Goal: Task Accomplishment & Management: Use online tool/utility

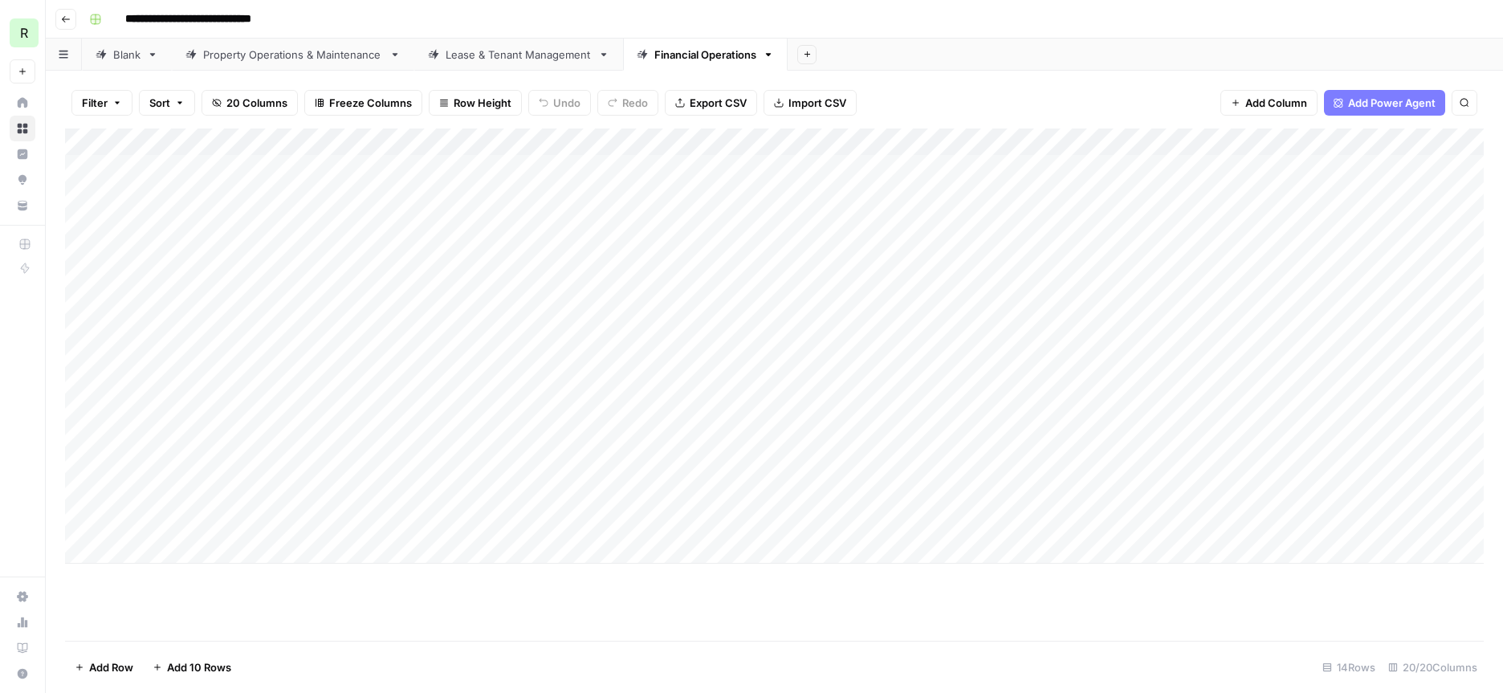
click at [313, 493] on div "Add Column" at bounding box center [774, 345] width 1419 height 435
click at [513, 518] on div "Add Column" at bounding box center [774, 345] width 1419 height 435
drag, startPoint x: 793, startPoint y: 463, endPoint x: 1117, endPoint y: 467, distance: 324.5
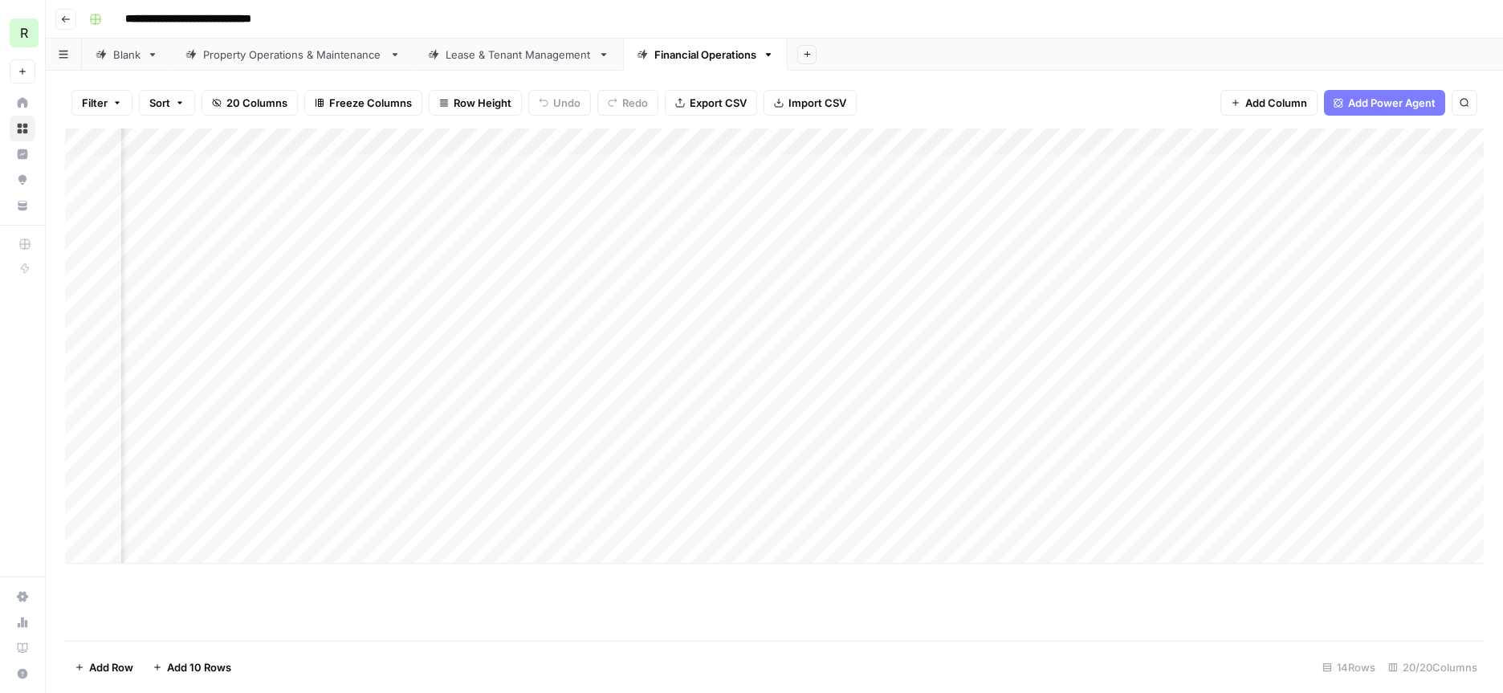
click at [1117, 467] on div "Add Column" at bounding box center [774, 345] width 1419 height 435
click at [785, 496] on div "Add Column" at bounding box center [774, 345] width 1419 height 435
click at [553, 494] on div "Add Column" at bounding box center [774, 345] width 1419 height 435
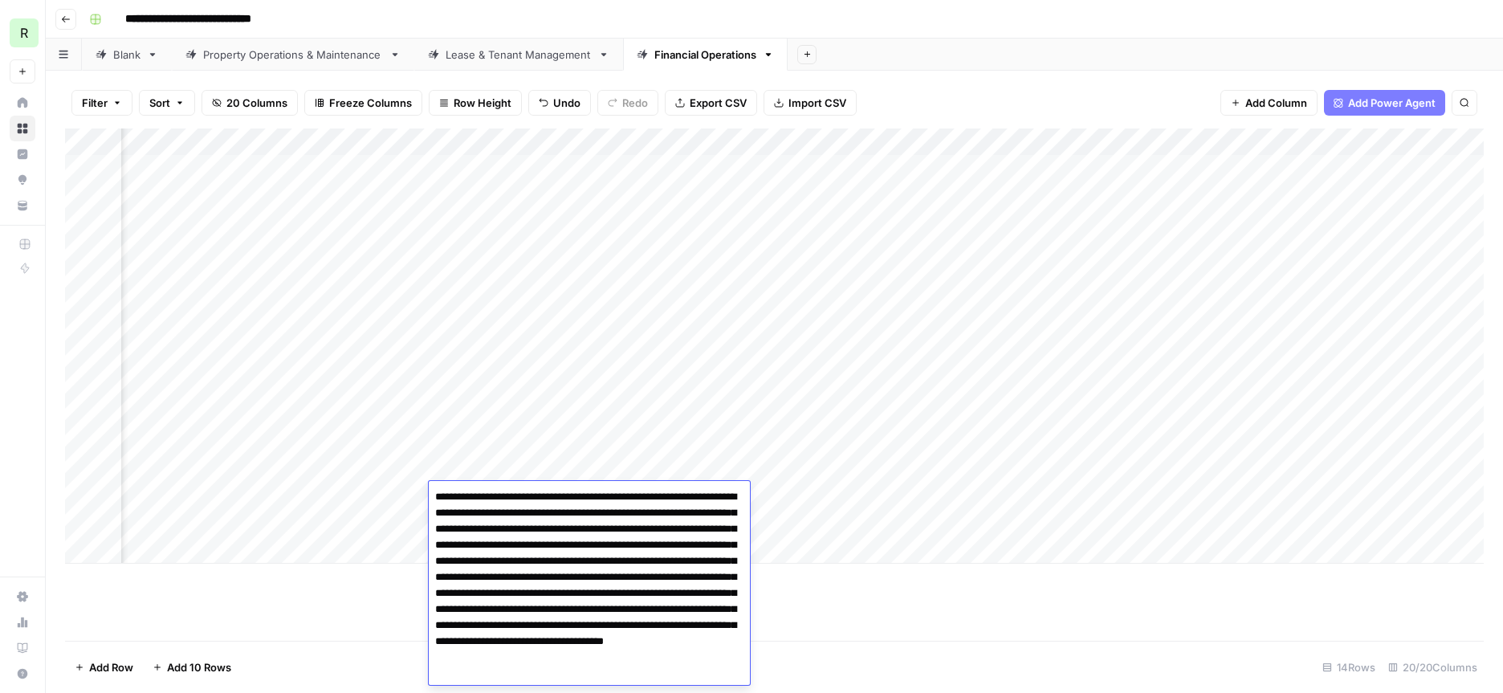
click at [555, 610] on textarea "**********" at bounding box center [589, 585] width 321 height 199
click at [672, 625] on textarea "**********" at bounding box center [589, 609] width 321 height 247
type textarea "**********"
click at [902, 675] on footer "Add Row Add 10 Rows 14 Rows 20/20 Columns" at bounding box center [774, 667] width 1419 height 52
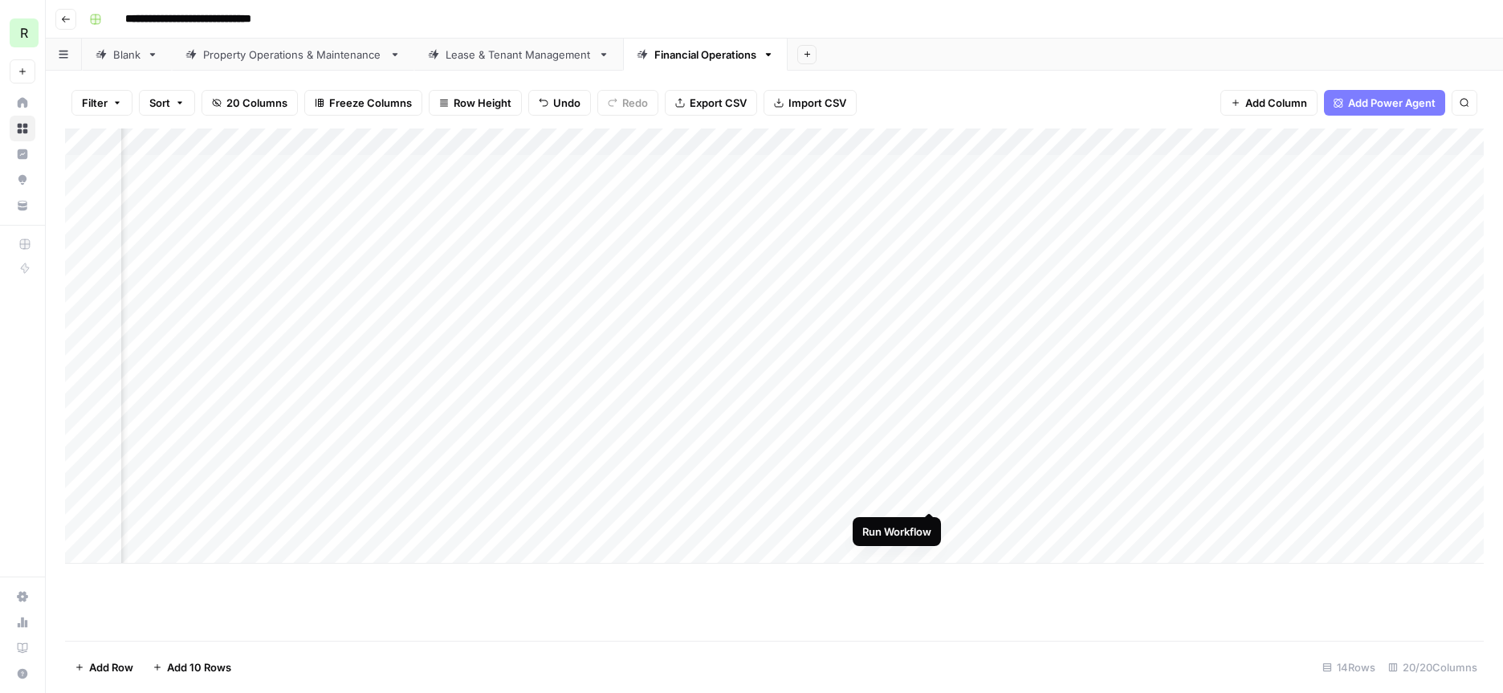
click at [931, 496] on div "Add Column" at bounding box center [774, 345] width 1419 height 435
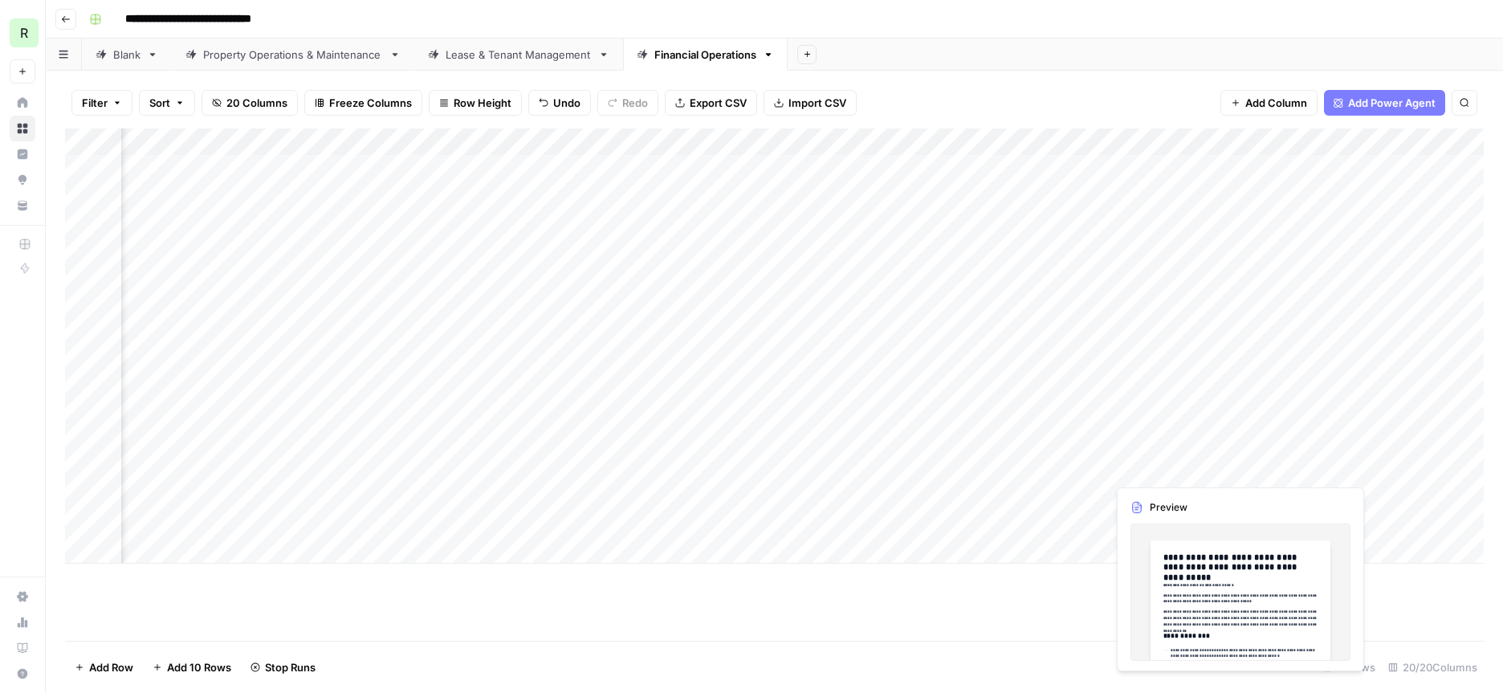
click at [1197, 470] on div "Add Column" at bounding box center [774, 345] width 1419 height 435
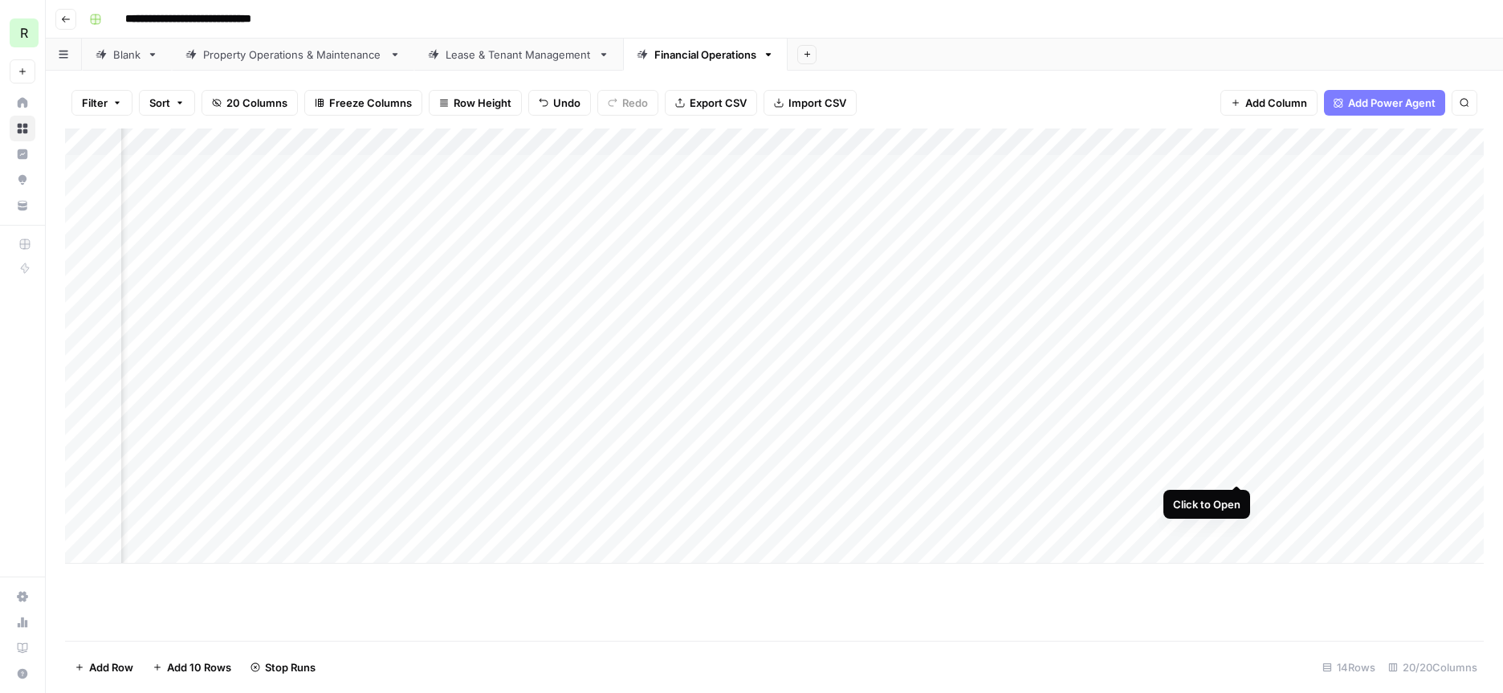
click at [1234, 466] on div "Add Column" at bounding box center [774, 345] width 1419 height 435
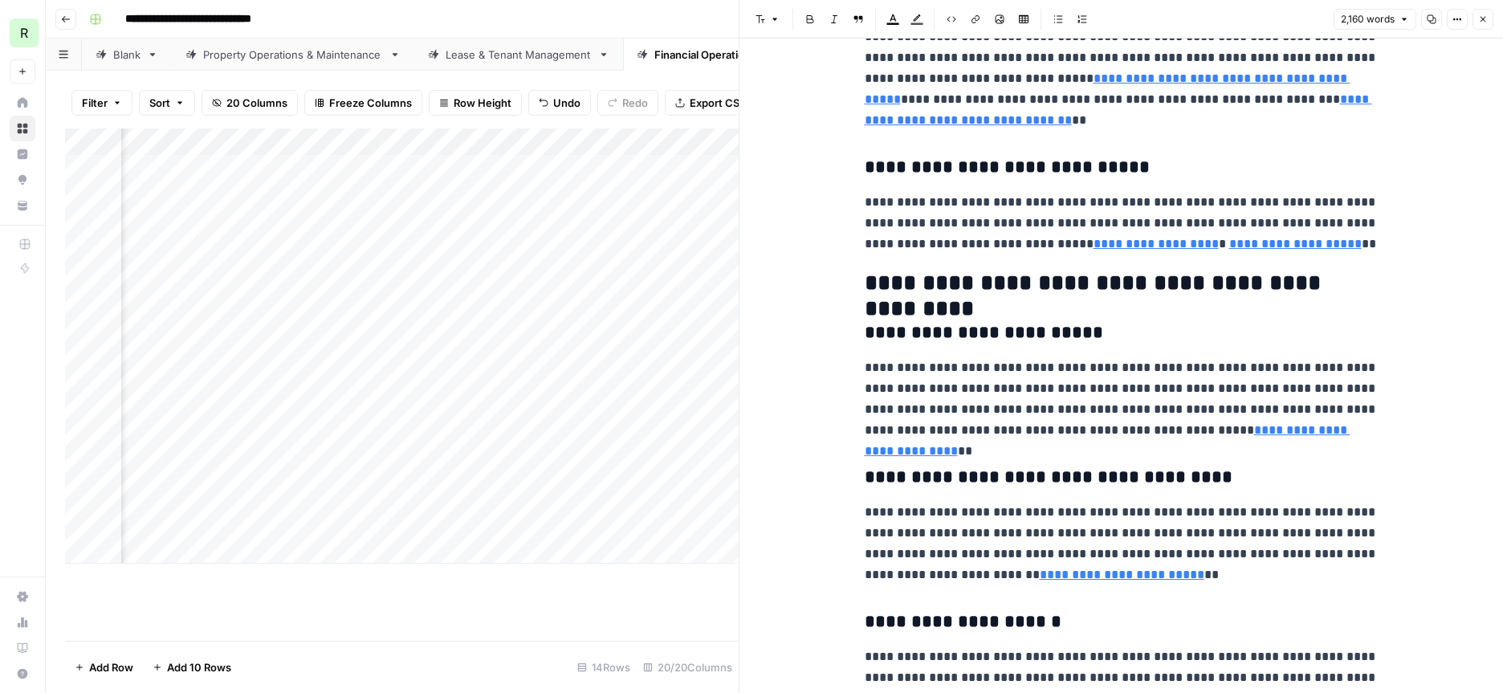
scroll to position [5498, 0]
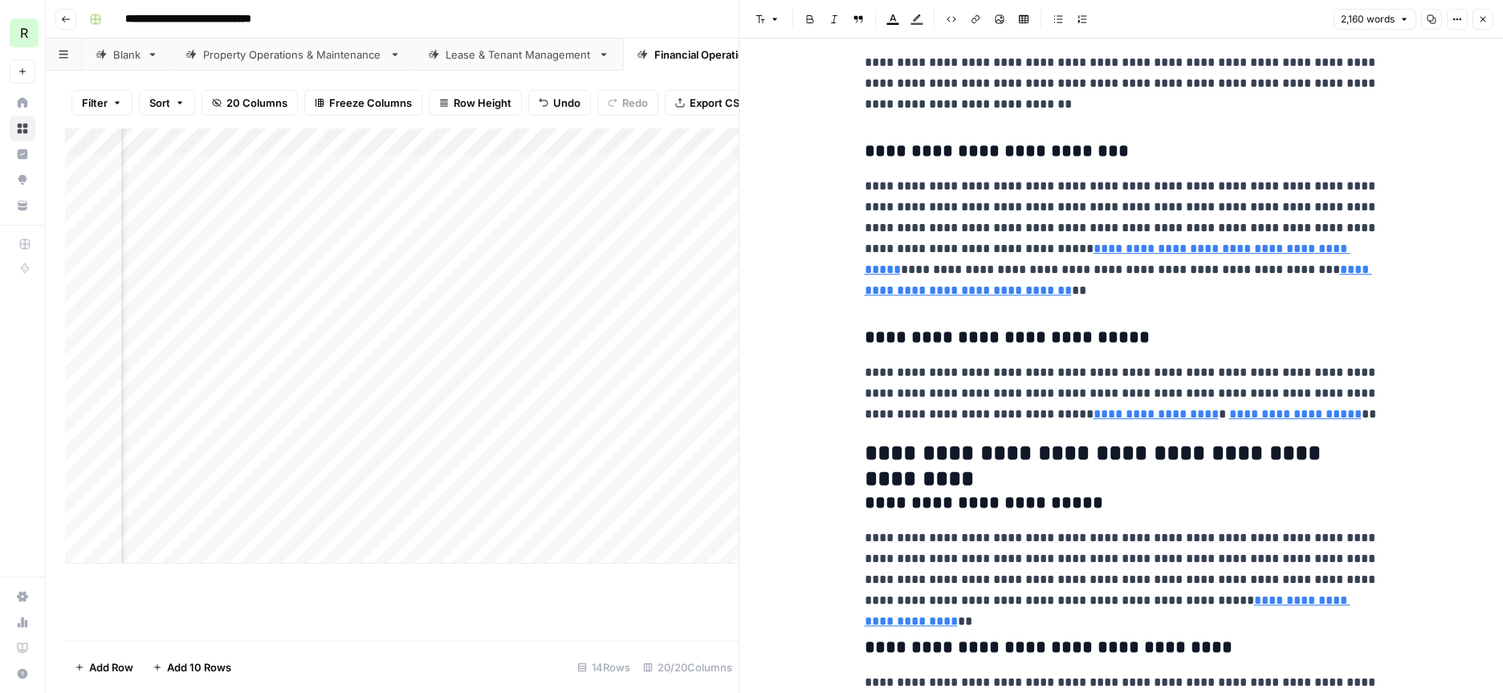
click at [1489, 17] on button "Close" at bounding box center [1483, 19] width 21 height 21
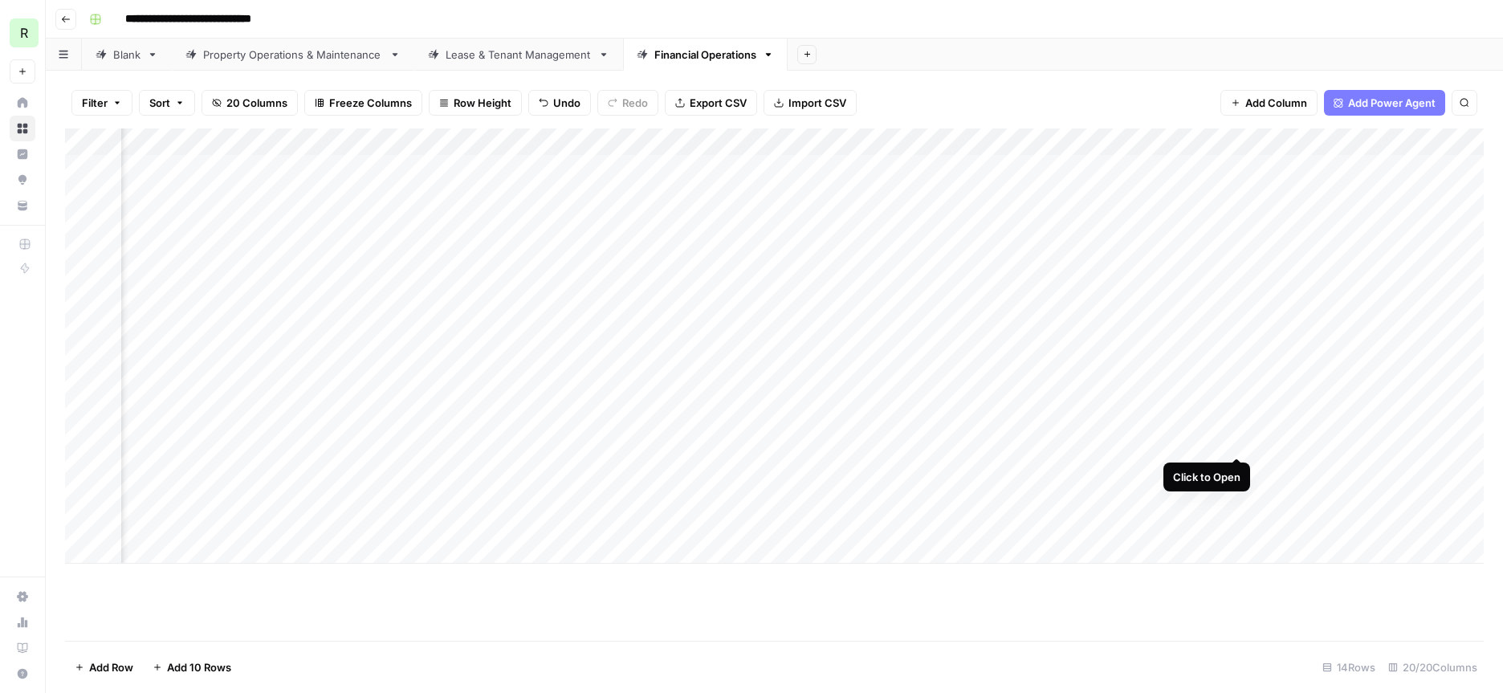
click at [1234, 438] on div "Add Column" at bounding box center [774, 345] width 1419 height 435
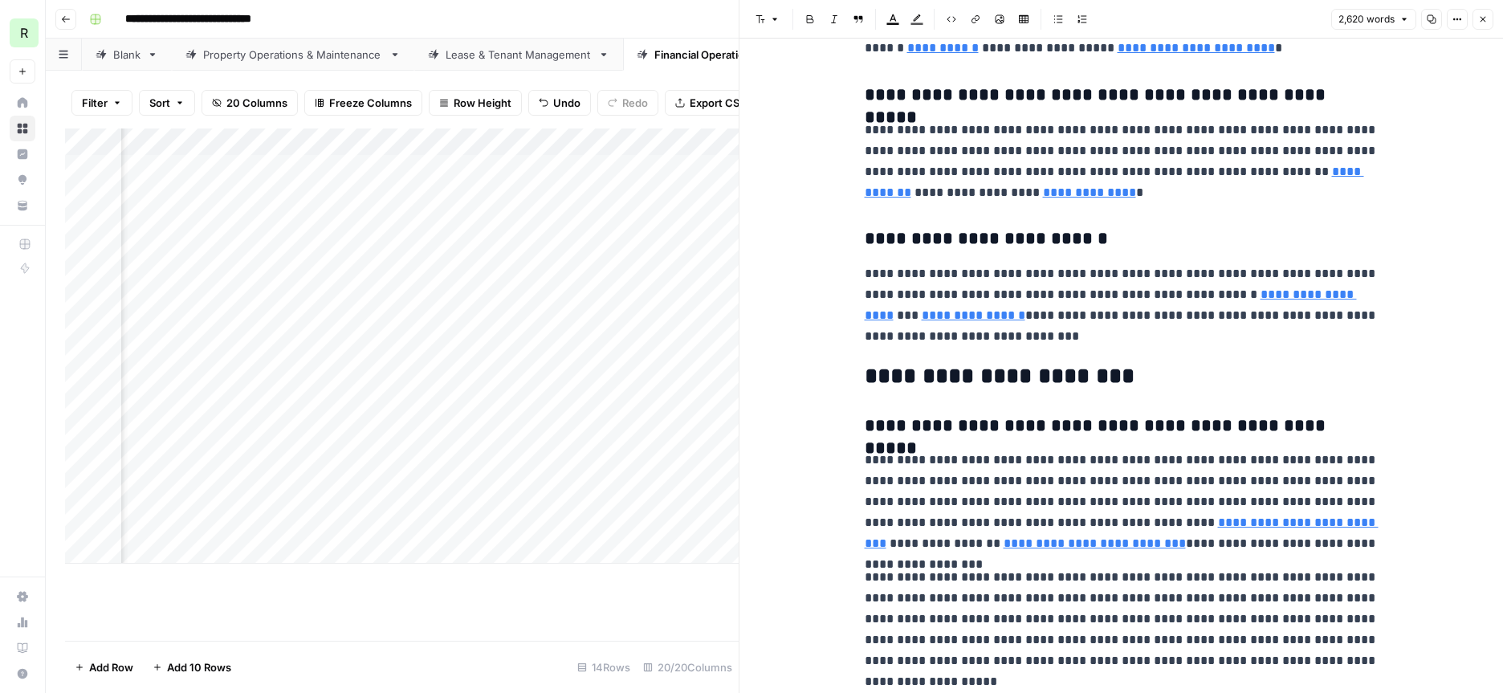
scroll to position [6786, 0]
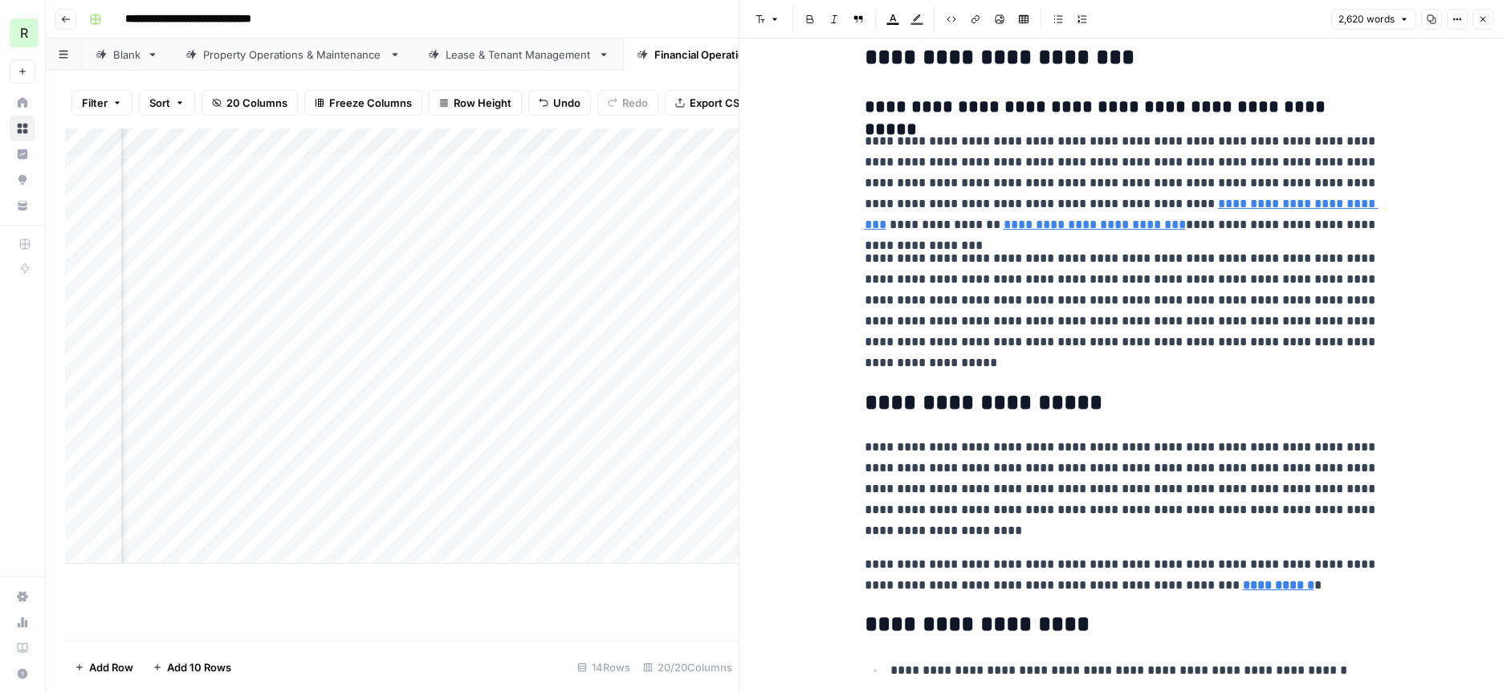
click at [1483, 21] on icon "button" at bounding box center [1483, 19] width 10 height 10
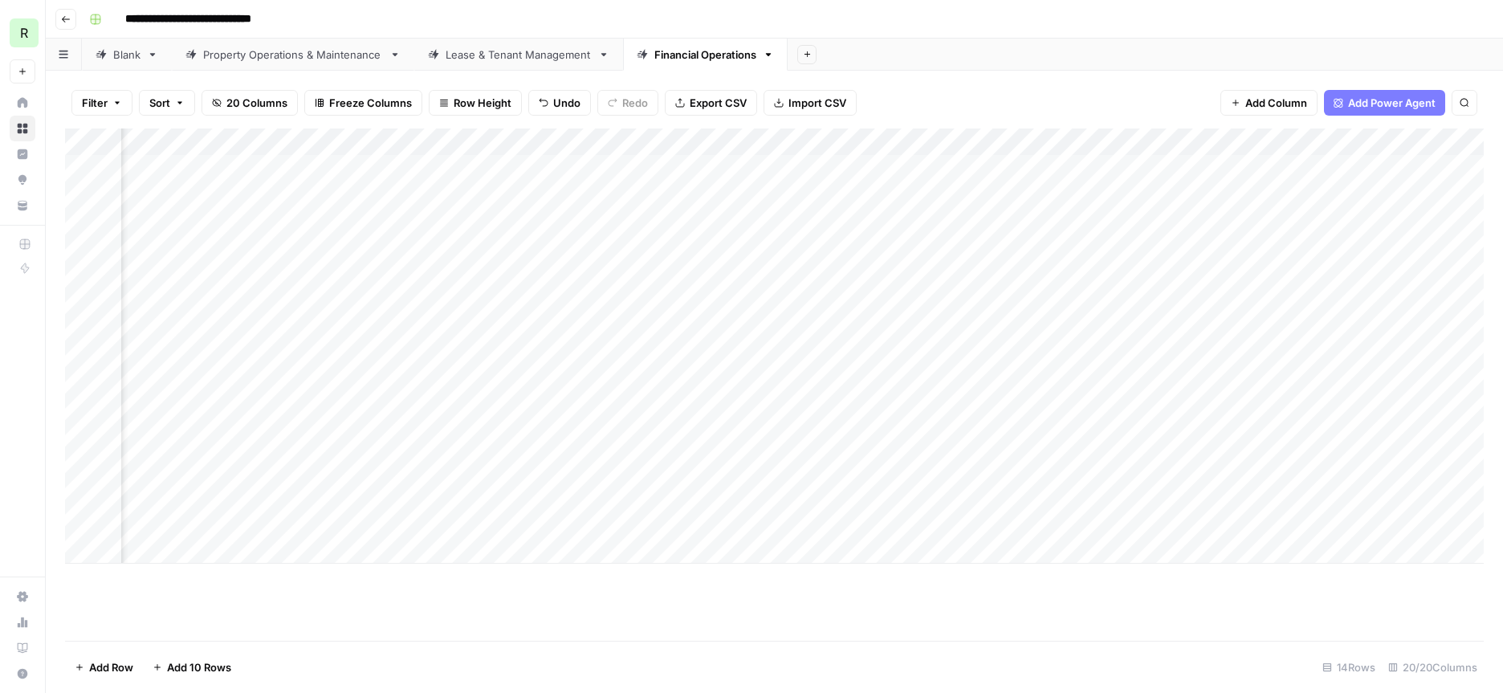
scroll to position [0, 1209]
click at [401, 498] on div "Add Column" at bounding box center [774, 345] width 1419 height 435
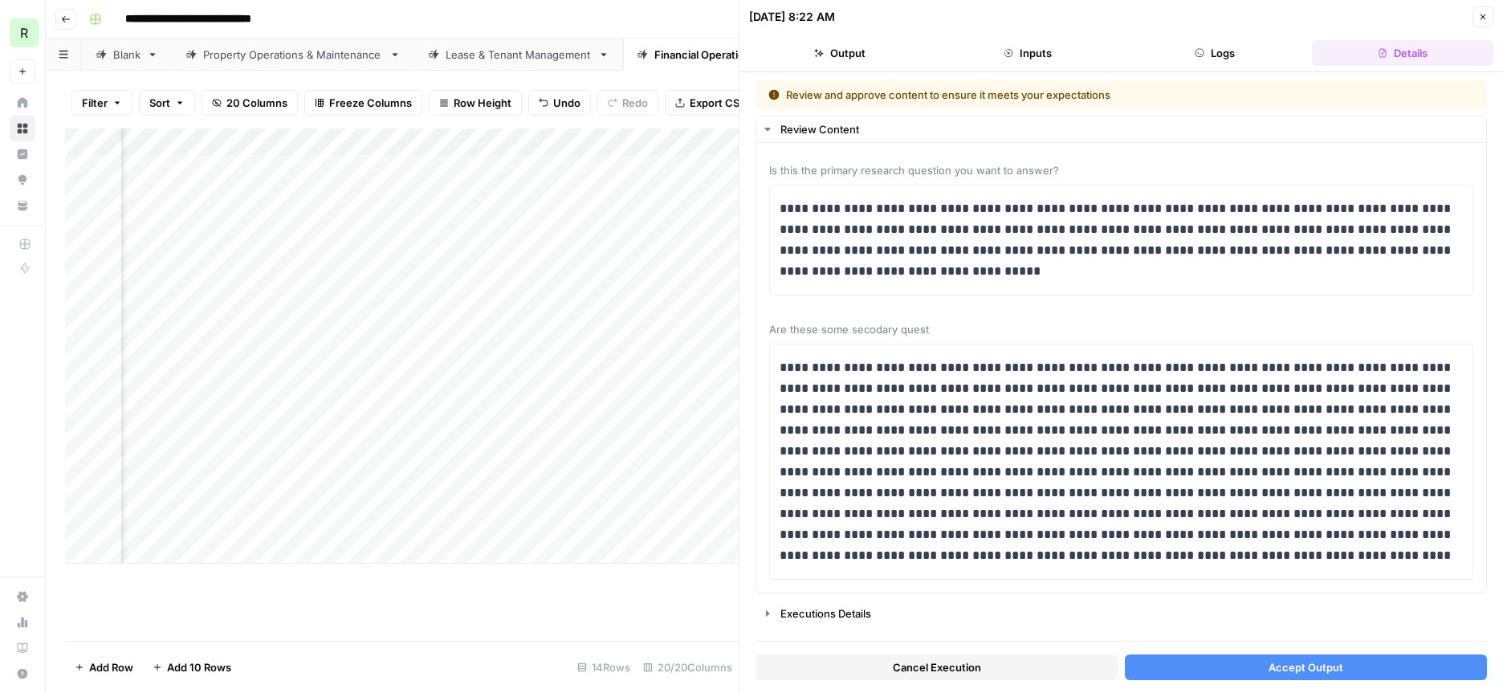
click at [1209, 671] on button "Accept Output" at bounding box center [1306, 668] width 363 height 26
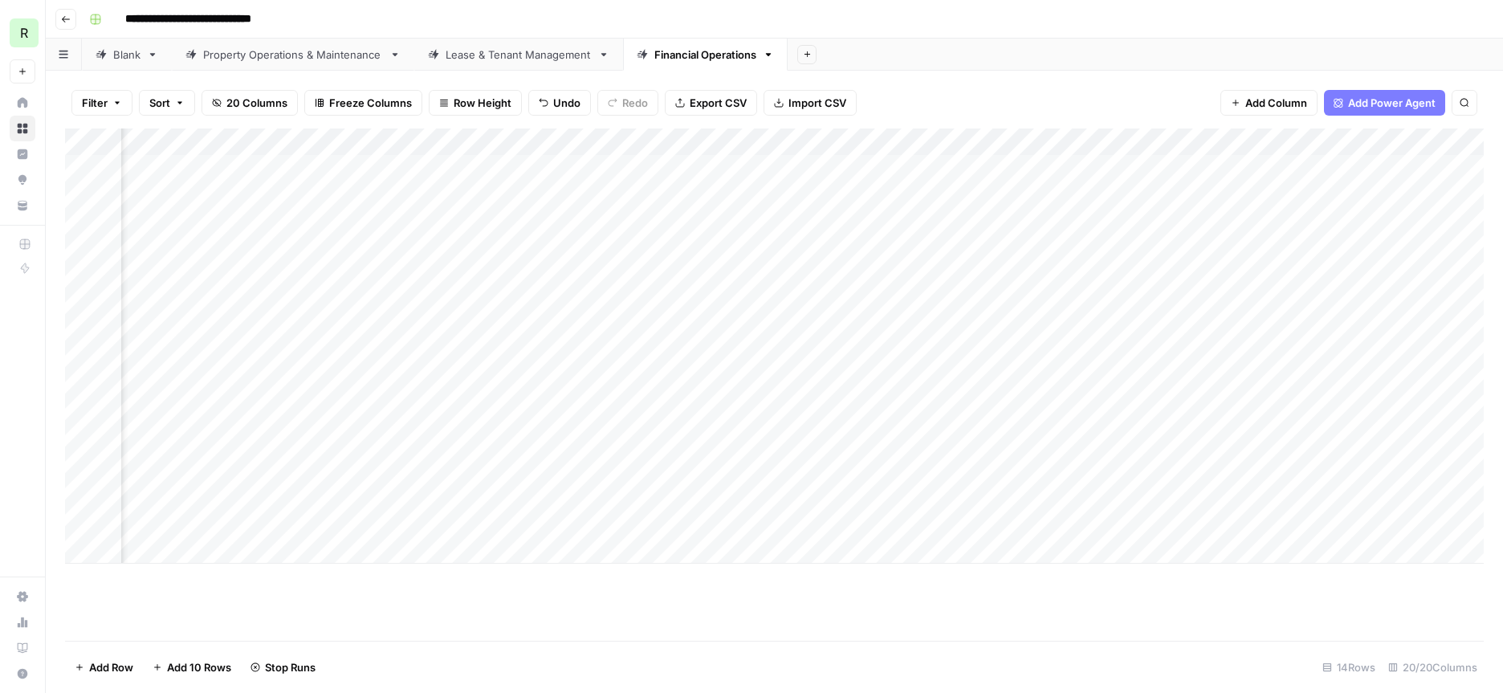
scroll to position [0, 1034]
click at [336, 467] on div "Add Column" at bounding box center [774, 345] width 1419 height 435
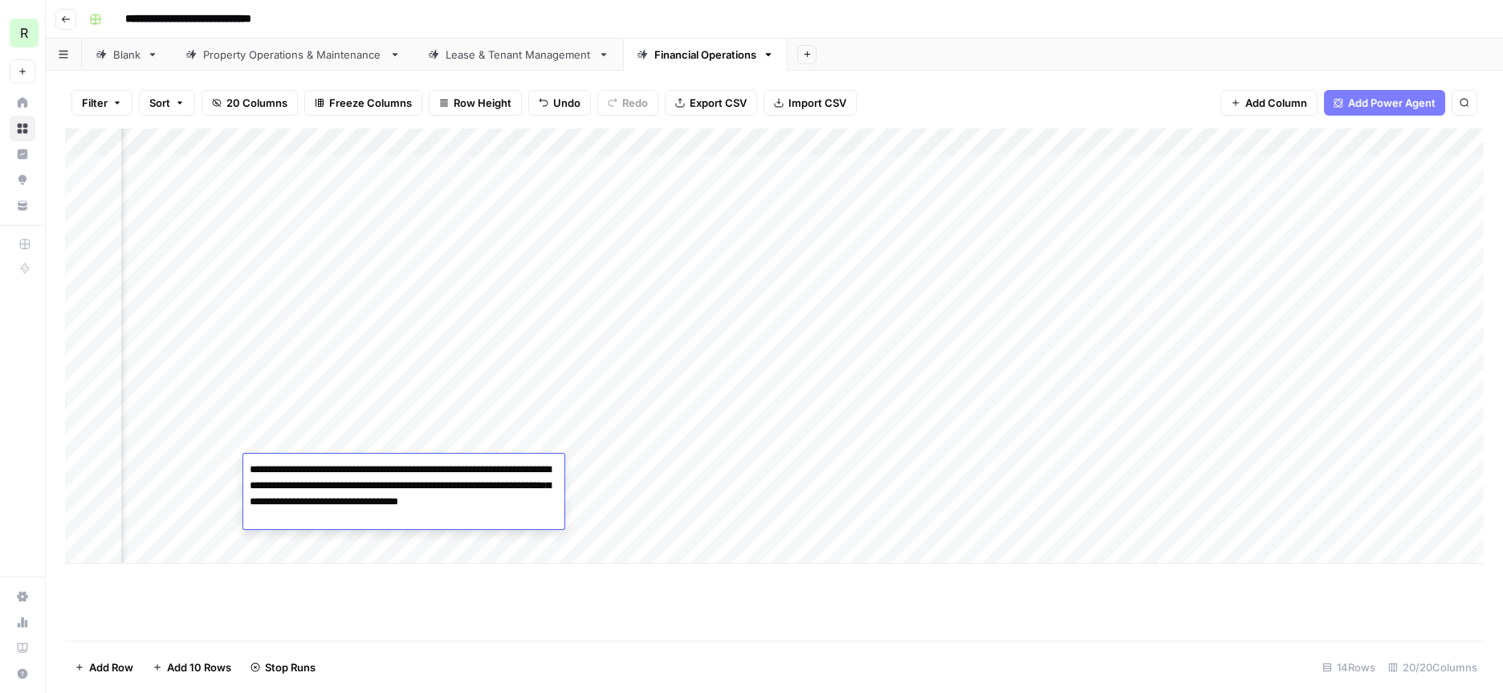
click at [275, 520] on textarea "**********" at bounding box center [403, 494] width 321 height 71
type textarea "**********"
click at [483, 614] on div "Add Column" at bounding box center [774, 384] width 1419 height 512
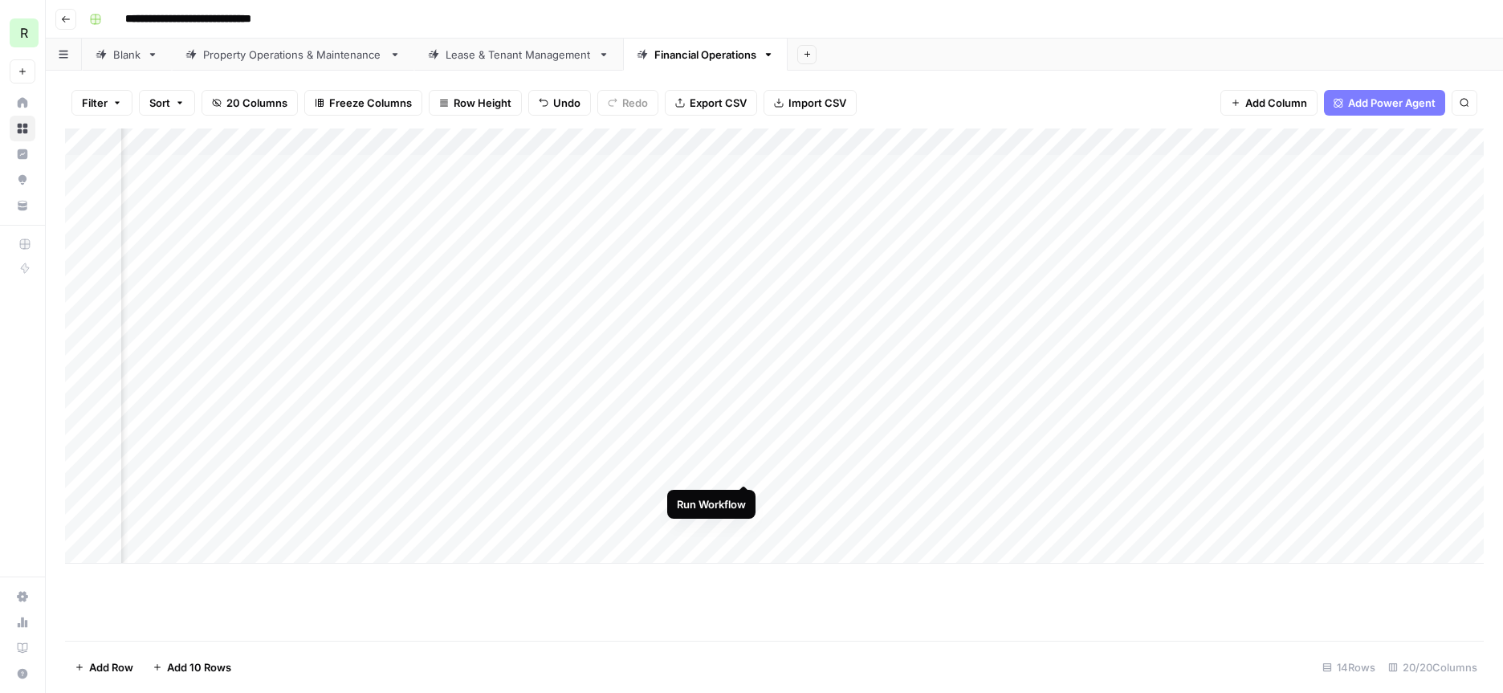
click at [745, 471] on div "Add Column" at bounding box center [774, 345] width 1419 height 435
click at [568, 470] on div "Add Column" at bounding box center [774, 345] width 1419 height 435
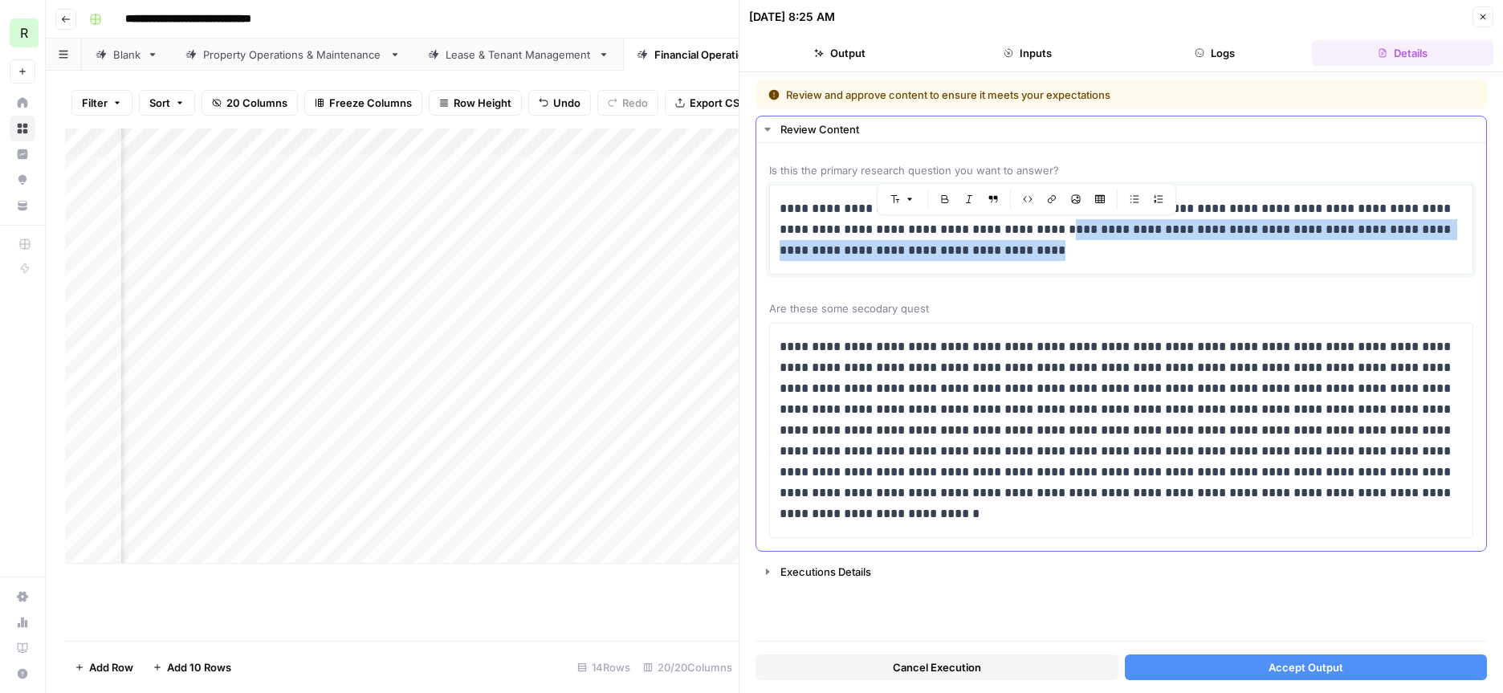
drag, startPoint x: 1035, startPoint y: 249, endPoint x: 1029, endPoint y: 234, distance: 15.8
click at [1029, 234] on p "**********" at bounding box center [1121, 229] width 683 height 63
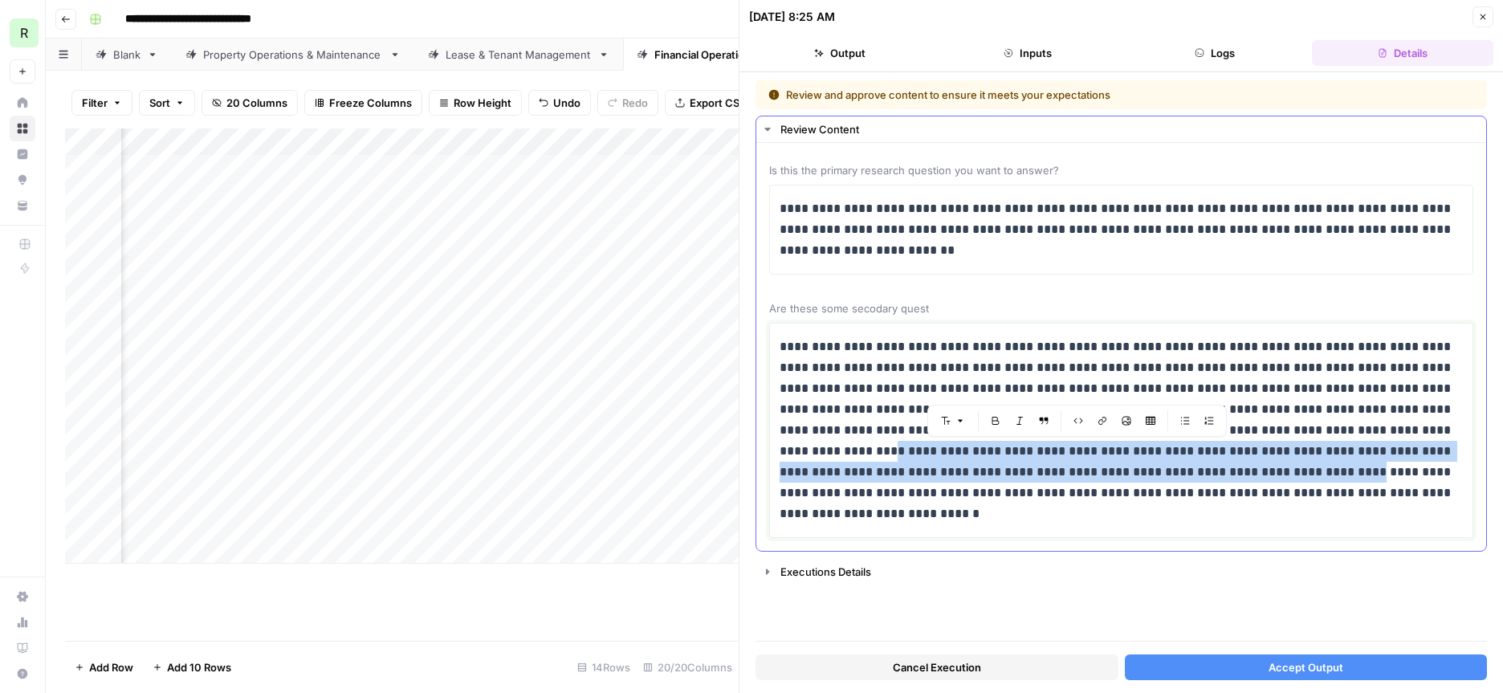
drag, startPoint x: 855, startPoint y: 451, endPoint x: 1301, endPoint y: 472, distance: 446.2
click at [1301, 472] on p "**********" at bounding box center [1121, 430] width 683 height 188
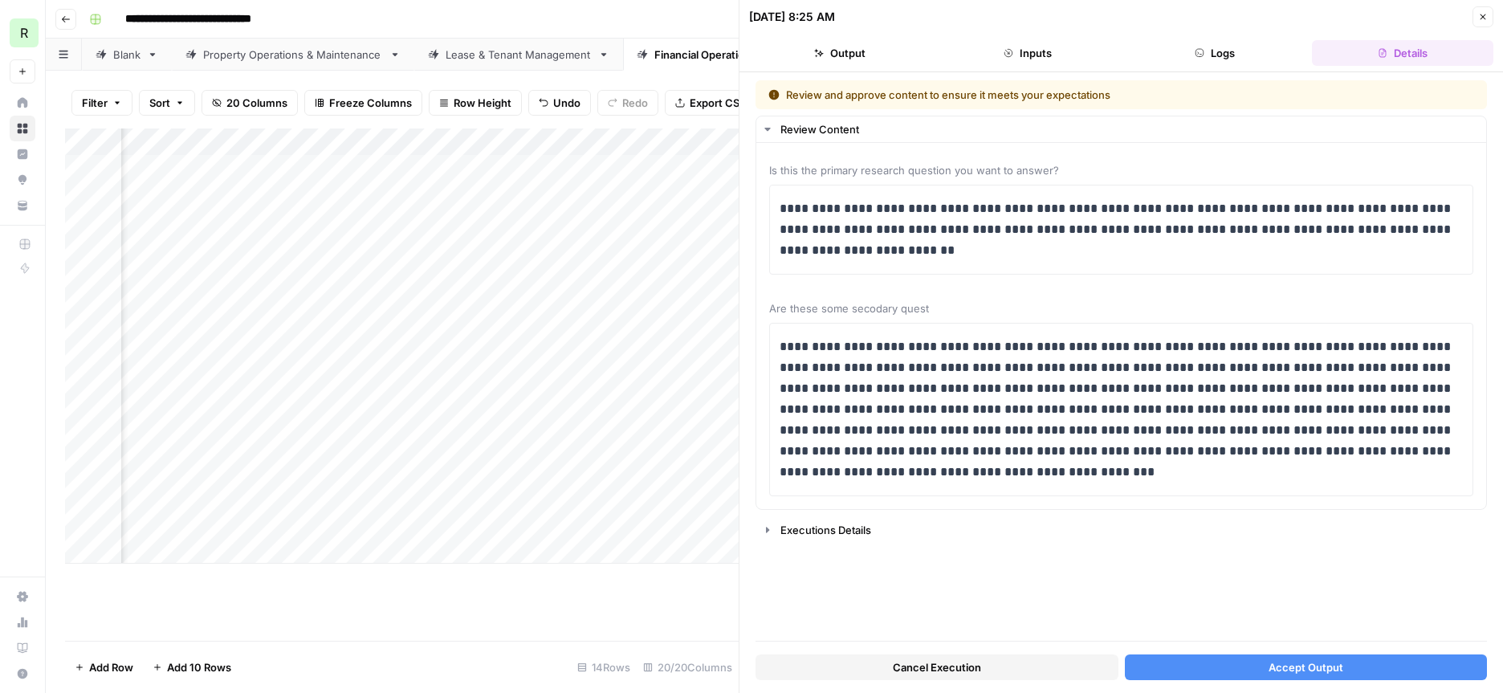
click at [1275, 674] on span "Accept Output" at bounding box center [1306, 667] width 75 height 16
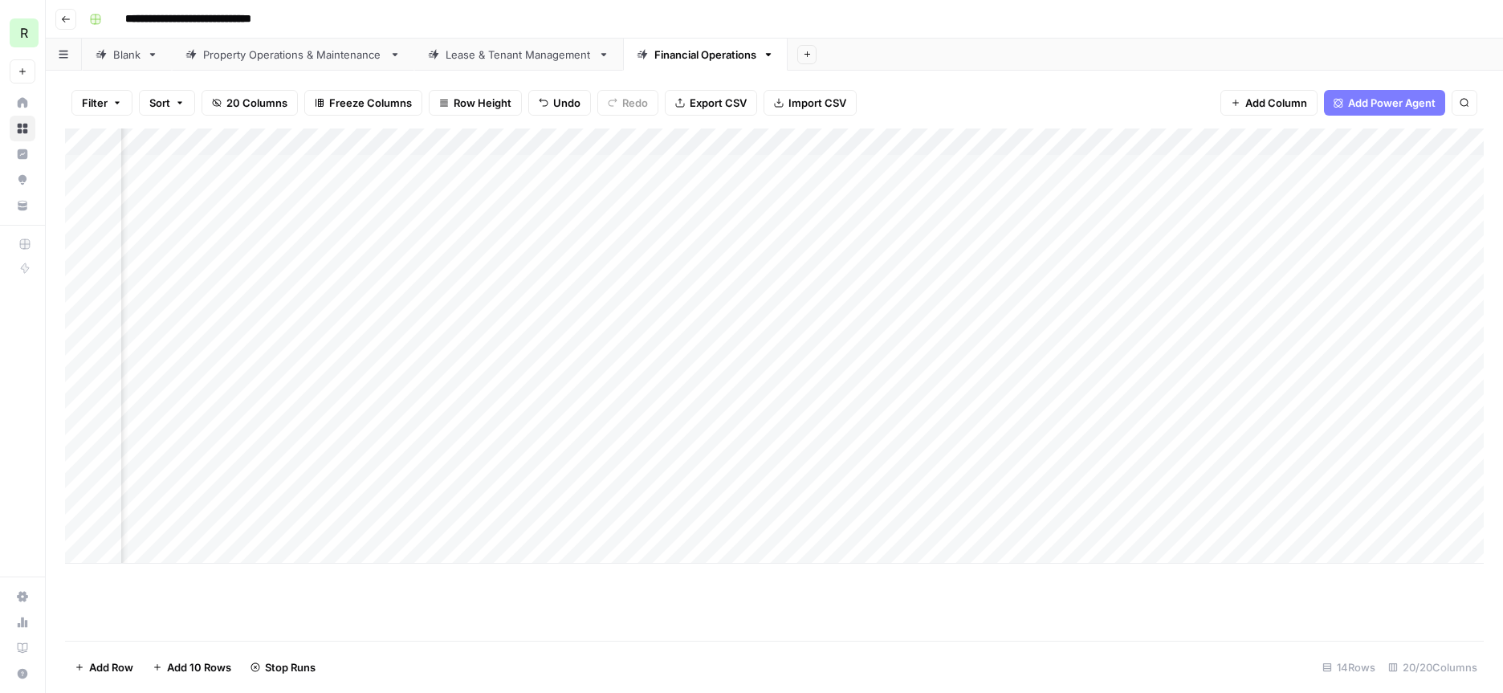
click at [311, 465] on div "Add Column" at bounding box center [774, 345] width 1419 height 435
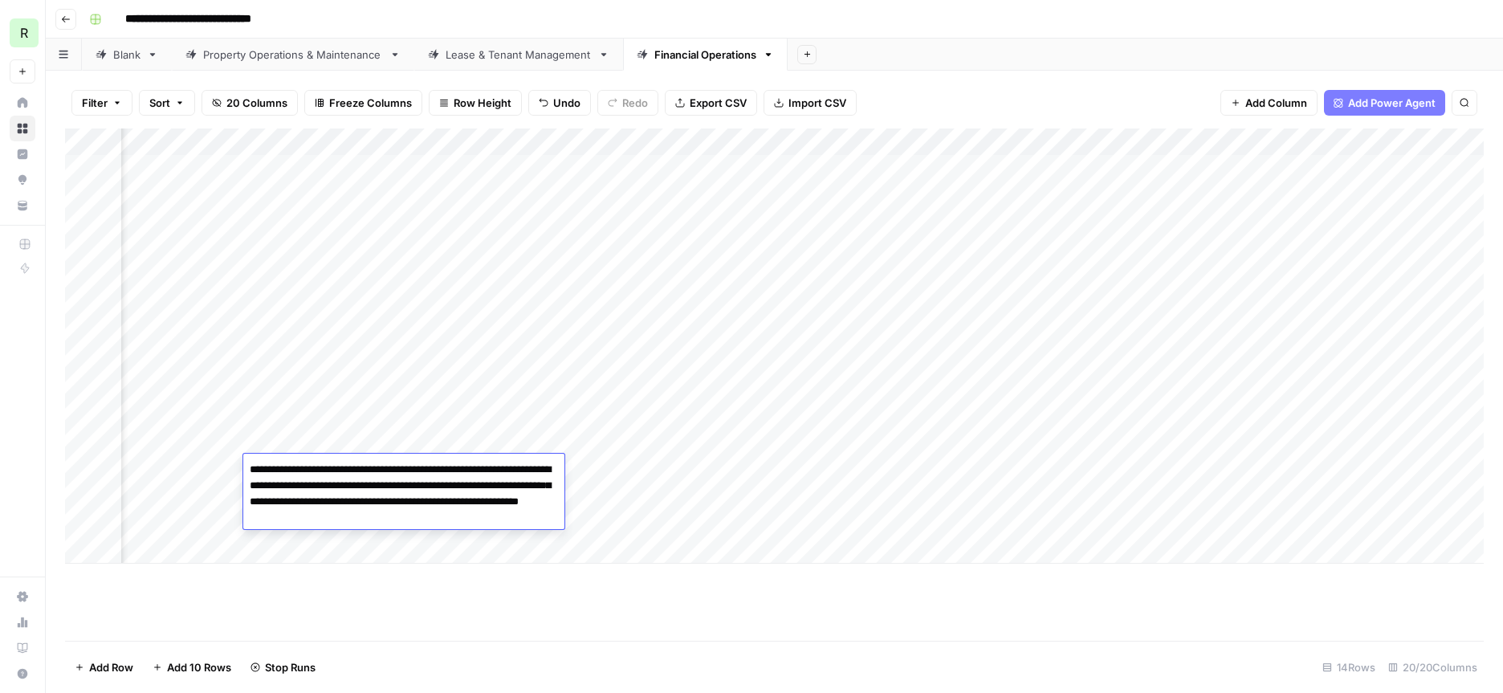
drag, startPoint x: 421, startPoint y: 520, endPoint x: 299, endPoint y: 517, distance: 122.1
click at [299, 517] on textarea "**********" at bounding box center [403, 494] width 321 height 71
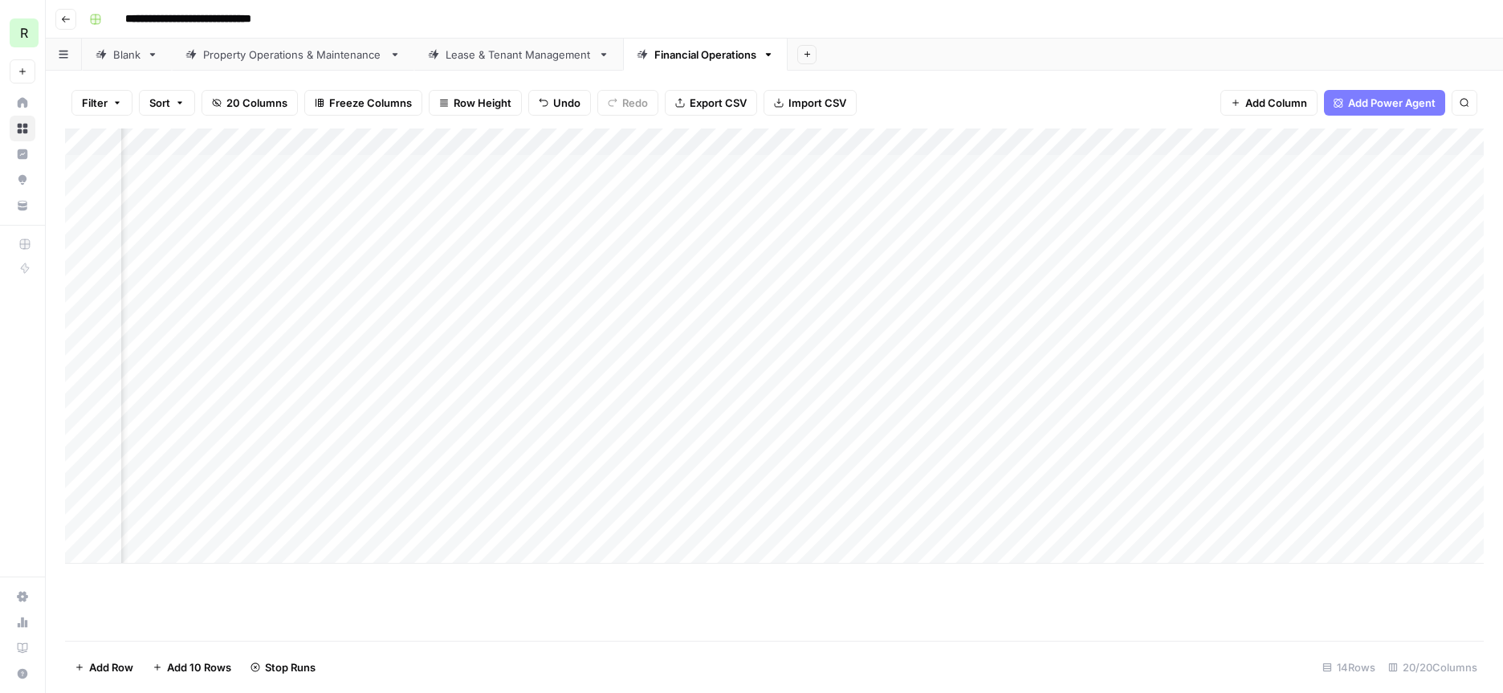
click at [308, 440] on div "Add Column" at bounding box center [774, 345] width 1419 height 435
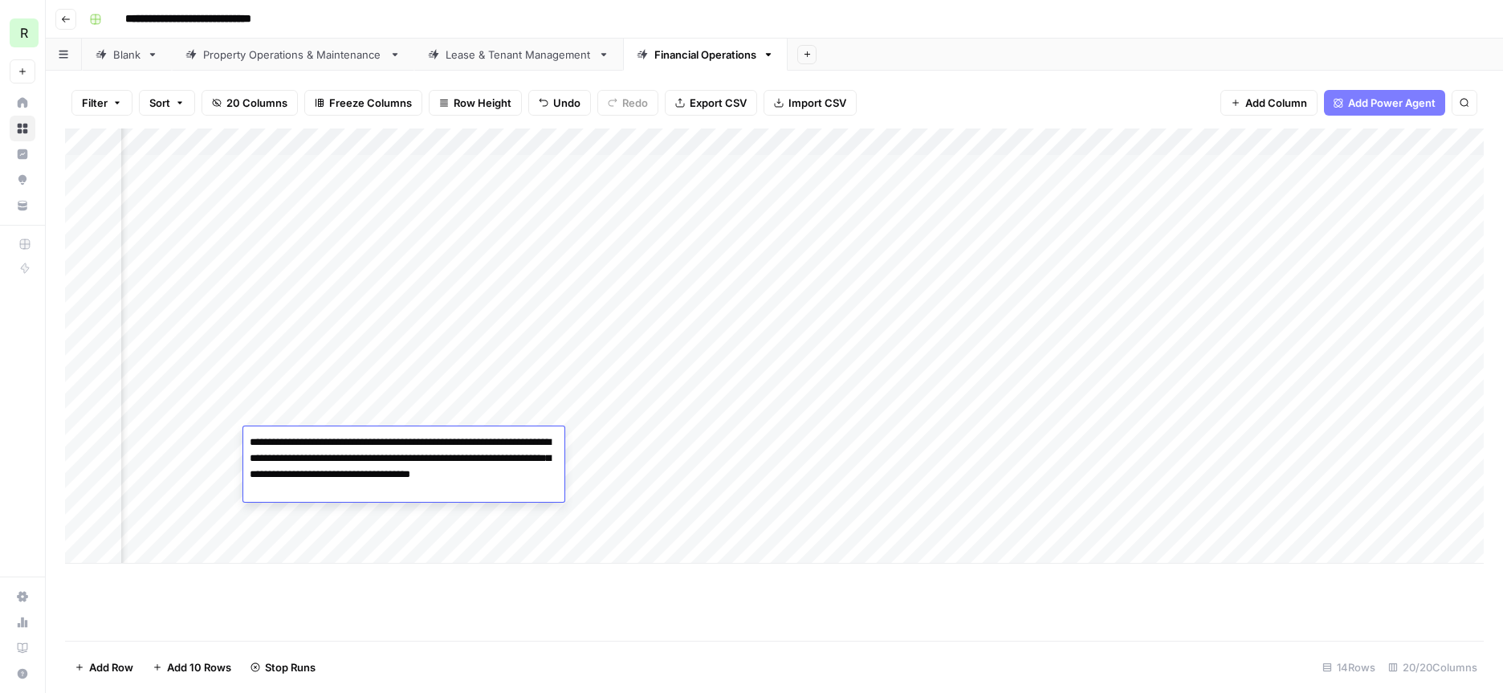
drag, startPoint x: 276, startPoint y: 491, endPoint x: 487, endPoint y: 475, distance: 211.1
click at [487, 475] on textarea "**********" at bounding box center [403, 466] width 321 height 71
type textarea "**********"
click at [406, 596] on div "Add Column" at bounding box center [774, 384] width 1419 height 512
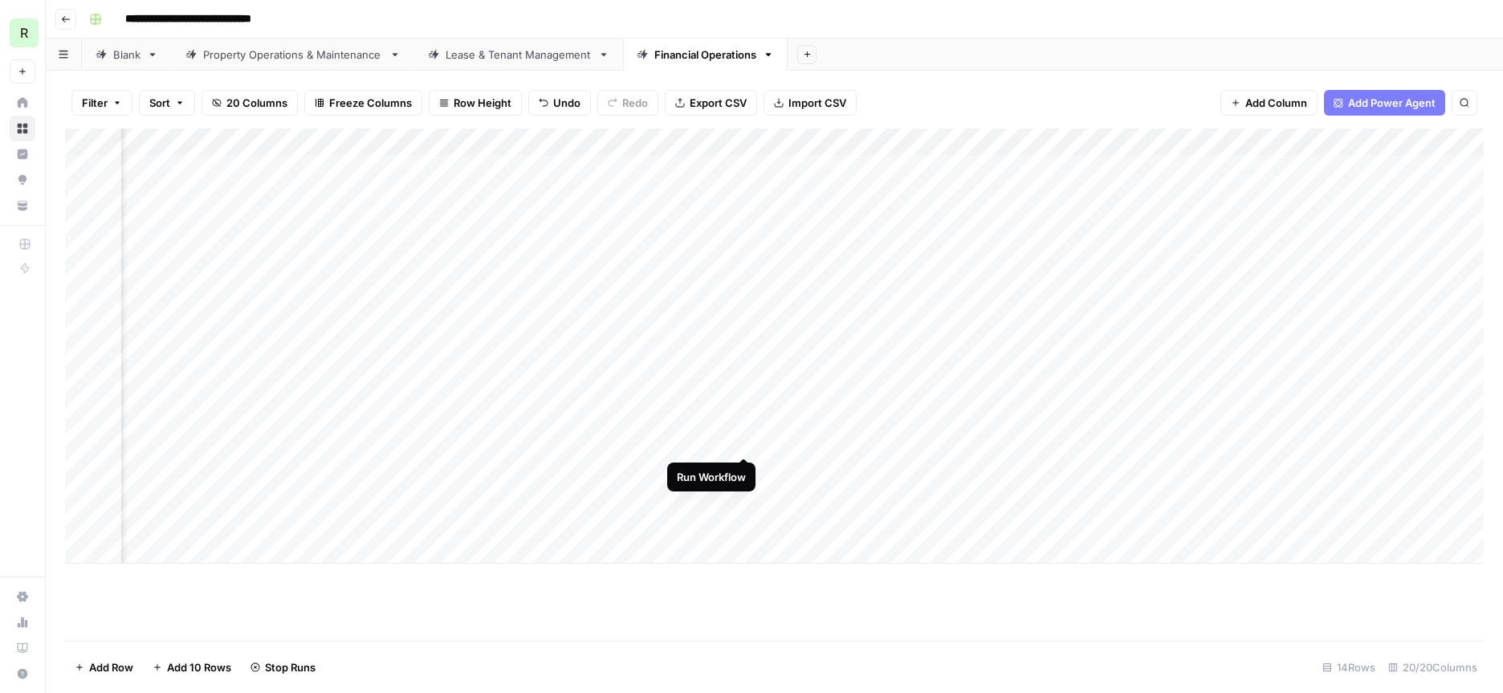
click at [744, 439] on div "Add Column" at bounding box center [774, 345] width 1419 height 435
click at [346, 414] on div "Add Column" at bounding box center [774, 345] width 1419 height 435
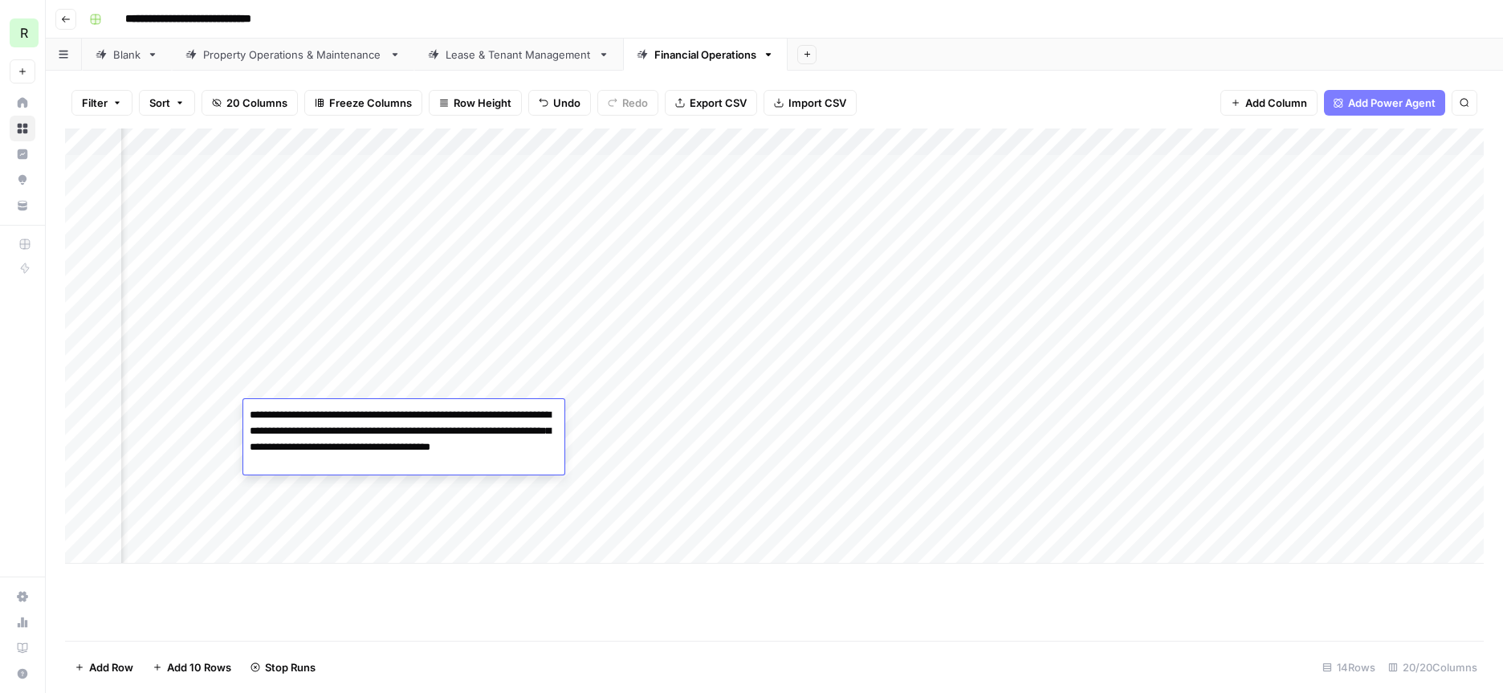
click at [275, 463] on textarea "**********" at bounding box center [403, 439] width 321 height 71
type textarea "**********"
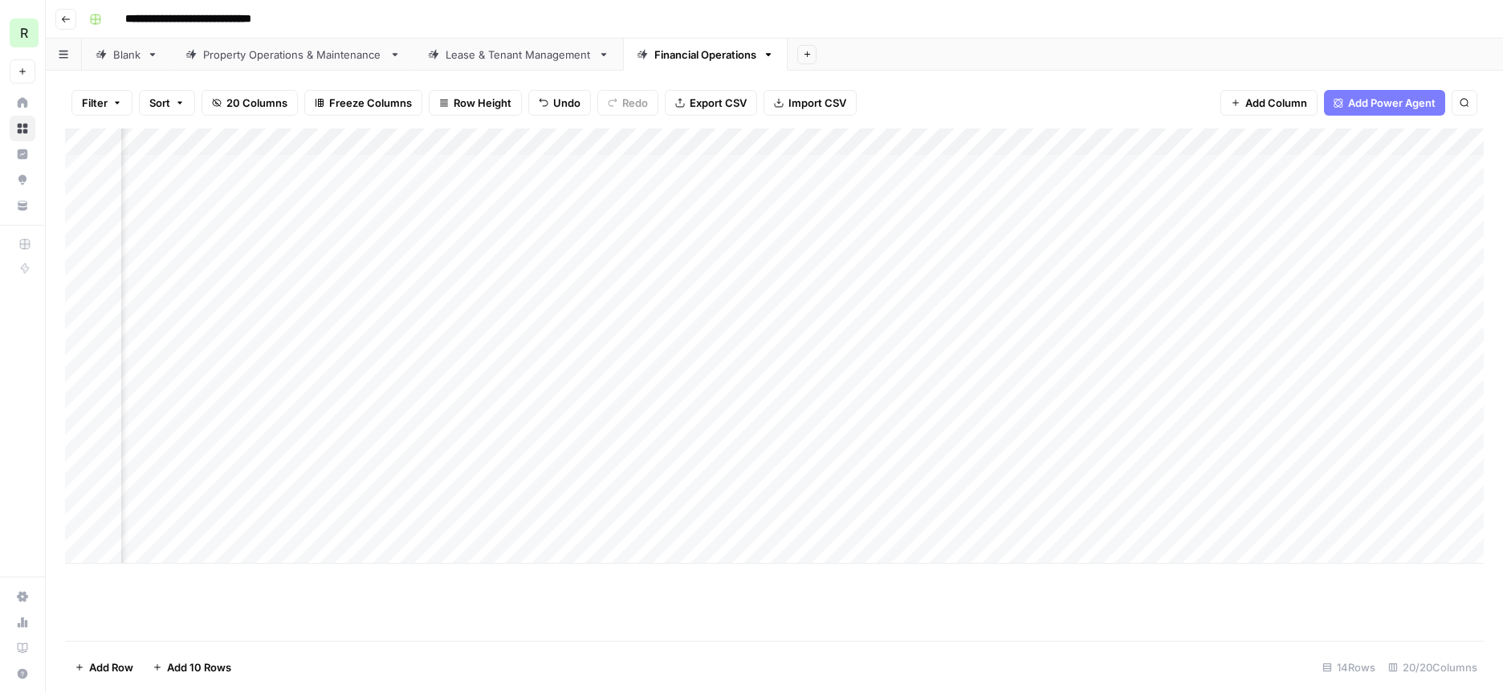
click at [464, 611] on div "Add Column" at bounding box center [774, 384] width 1419 height 512
click at [745, 410] on div "Add Column" at bounding box center [774, 345] width 1419 height 435
click at [320, 386] on div "Add Column" at bounding box center [774, 345] width 1419 height 435
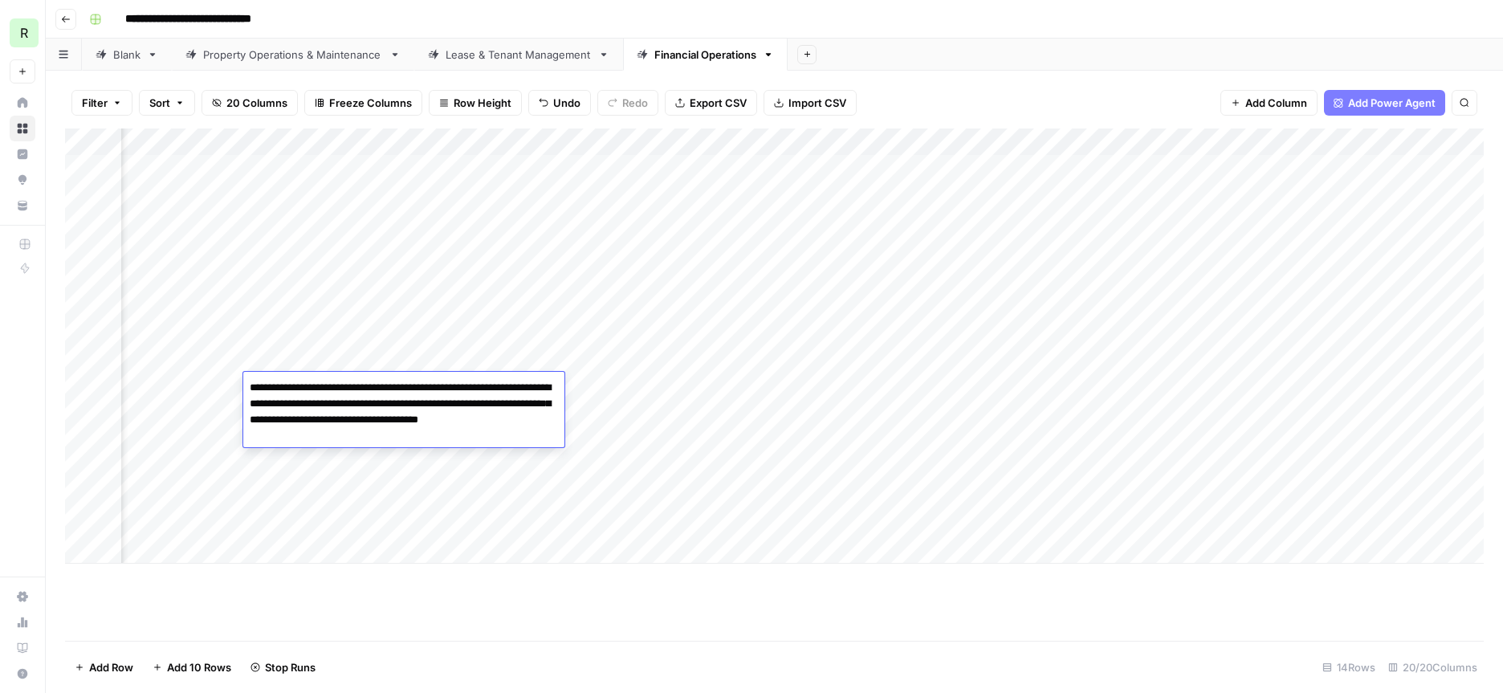
click at [534, 423] on textarea "**********" at bounding box center [403, 412] width 321 height 71
click at [275, 438] on textarea "**********" at bounding box center [403, 412] width 321 height 71
click at [279, 439] on textarea "**********" at bounding box center [403, 412] width 321 height 71
type textarea "**********"
click at [605, 622] on div "Add Column" at bounding box center [774, 384] width 1419 height 512
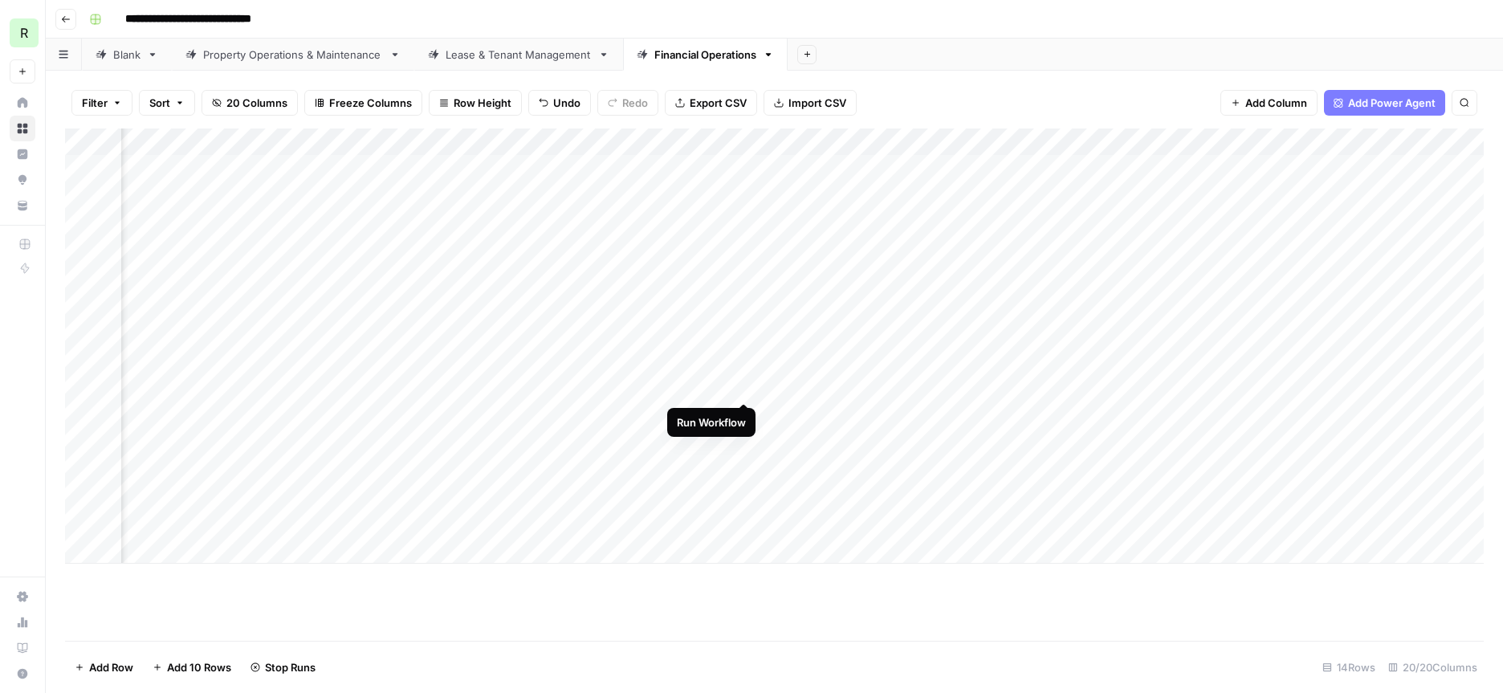
click at [748, 385] on div "Add Column" at bounding box center [774, 345] width 1419 height 435
click at [583, 439] on div "Add Column" at bounding box center [774, 345] width 1419 height 435
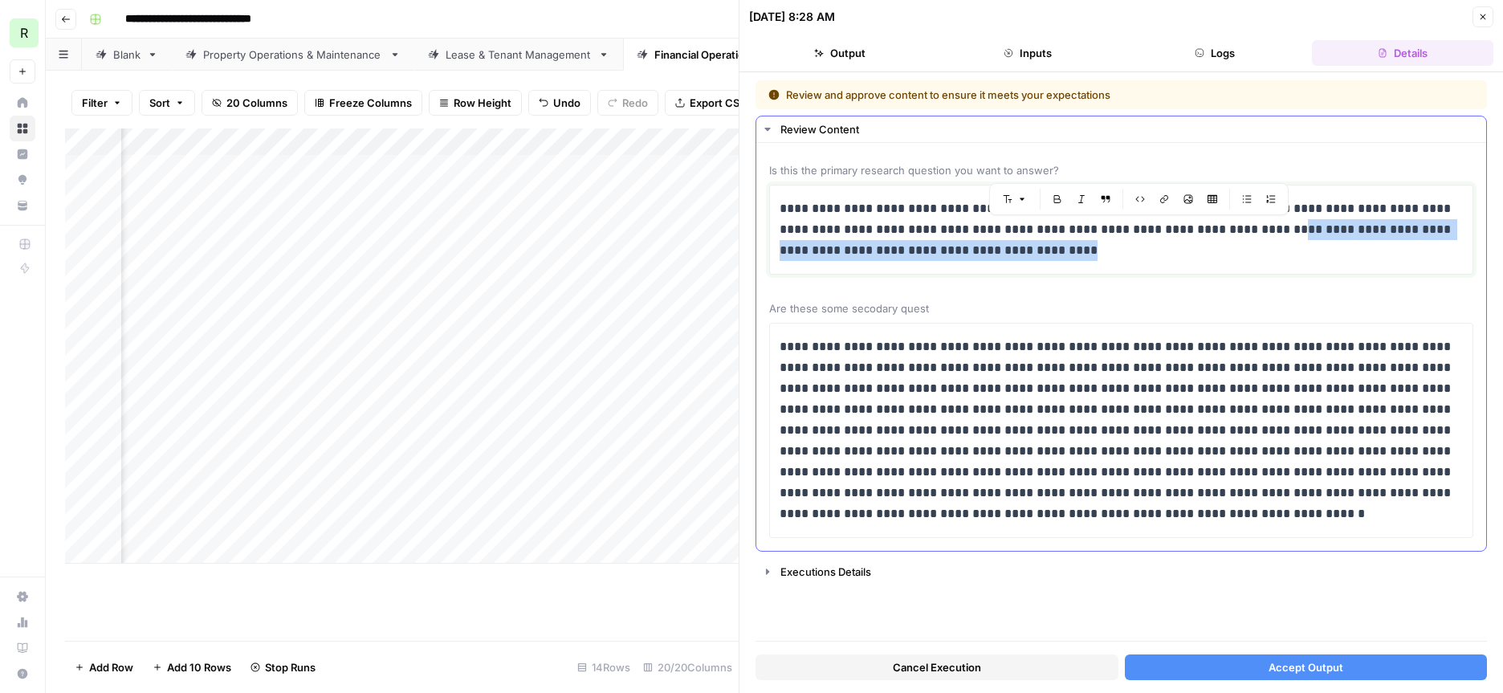
drag, startPoint x: 1043, startPoint y: 255, endPoint x: 1251, endPoint y: 232, distance: 209.2
click at [1251, 232] on p "**********" at bounding box center [1121, 229] width 683 height 63
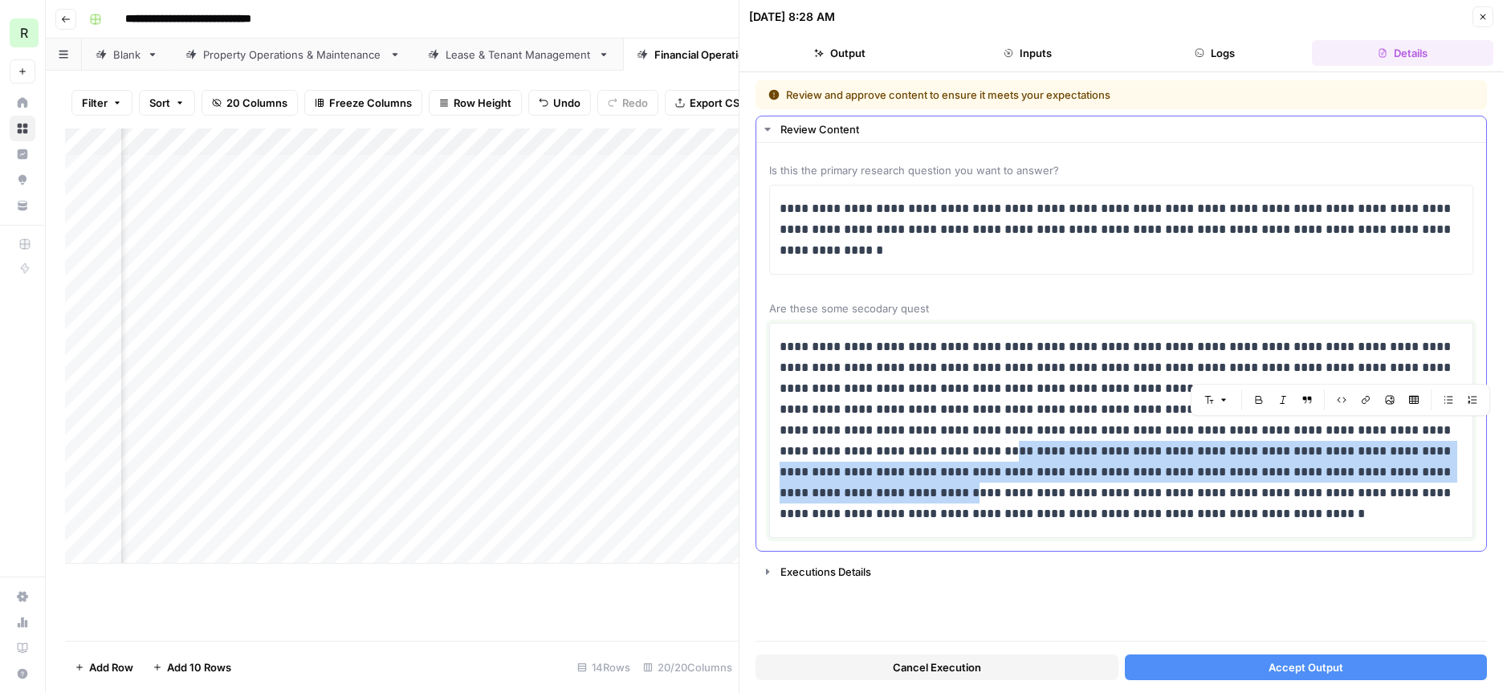
drag, startPoint x: 1405, startPoint y: 429, endPoint x: 1274, endPoint y: 467, distance: 136.5
click at [1274, 467] on p "**********" at bounding box center [1121, 430] width 683 height 188
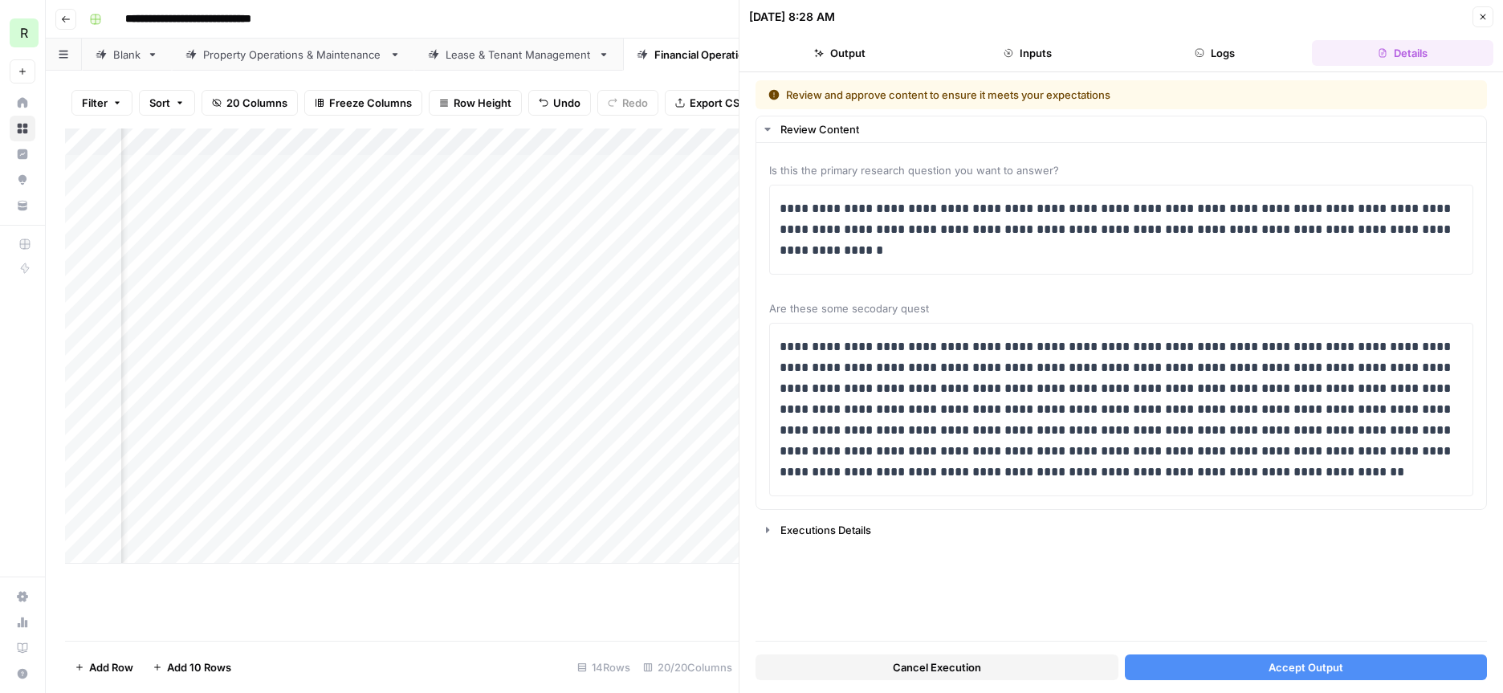
click at [1206, 669] on button "Accept Output" at bounding box center [1306, 668] width 363 height 26
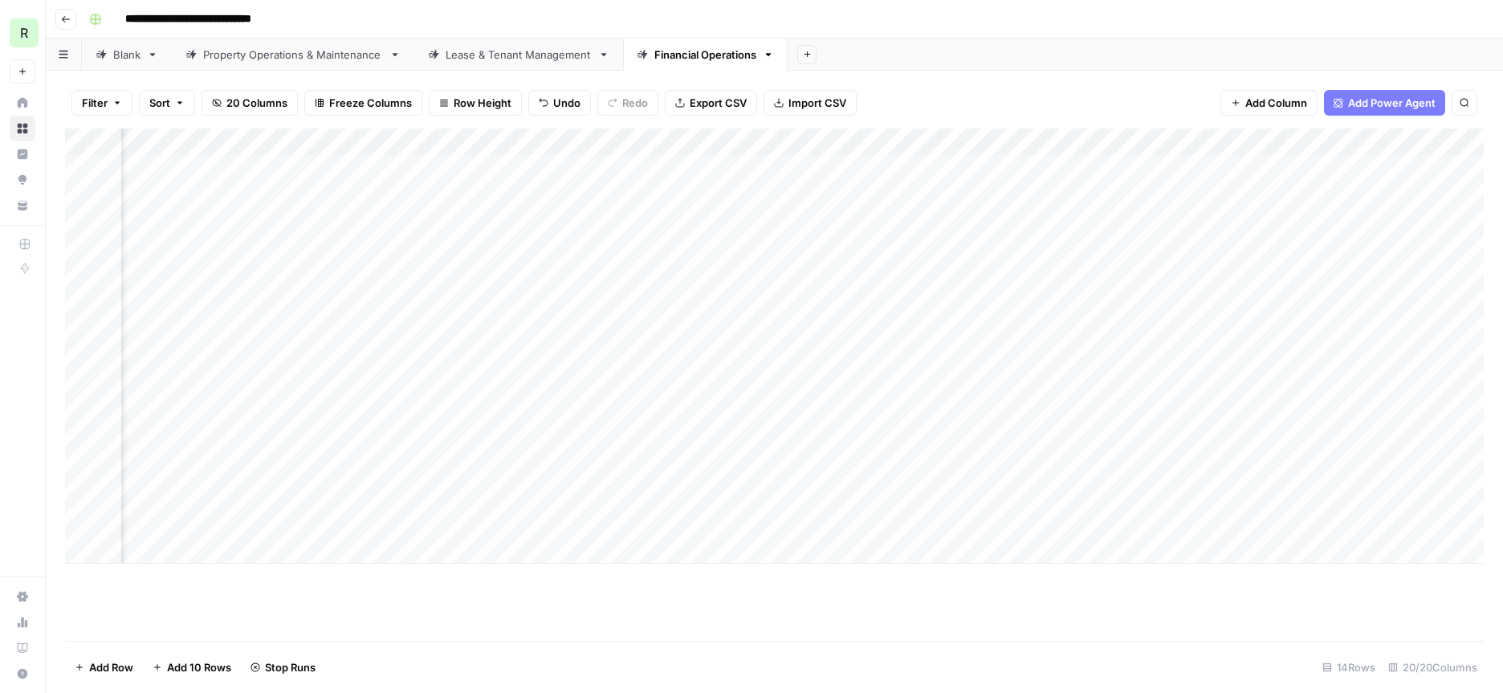
click at [580, 408] on div "Add Column" at bounding box center [774, 345] width 1419 height 435
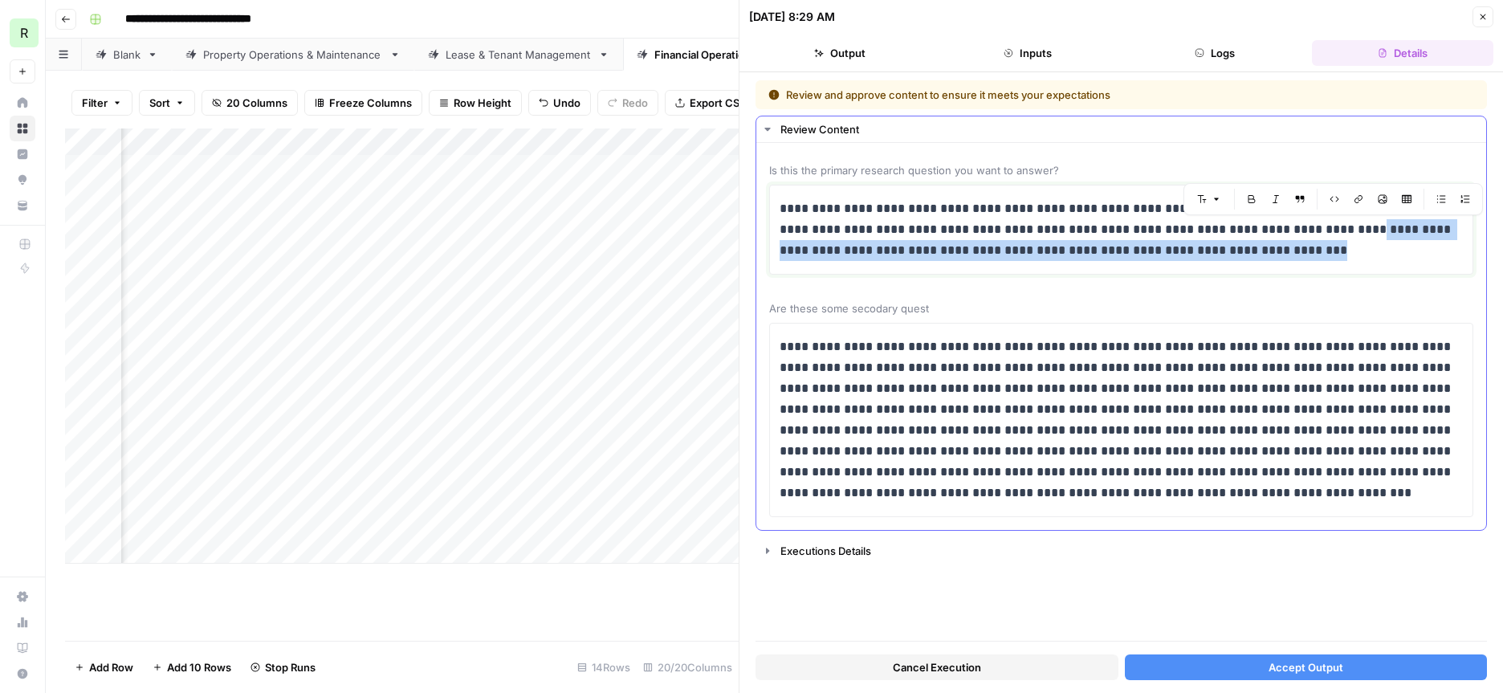
drag, startPoint x: 1338, startPoint y: 252, endPoint x: 1344, endPoint y: 235, distance: 18.0
click at [1344, 235] on p "**********" at bounding box center [1121, 229] width 683 height 63
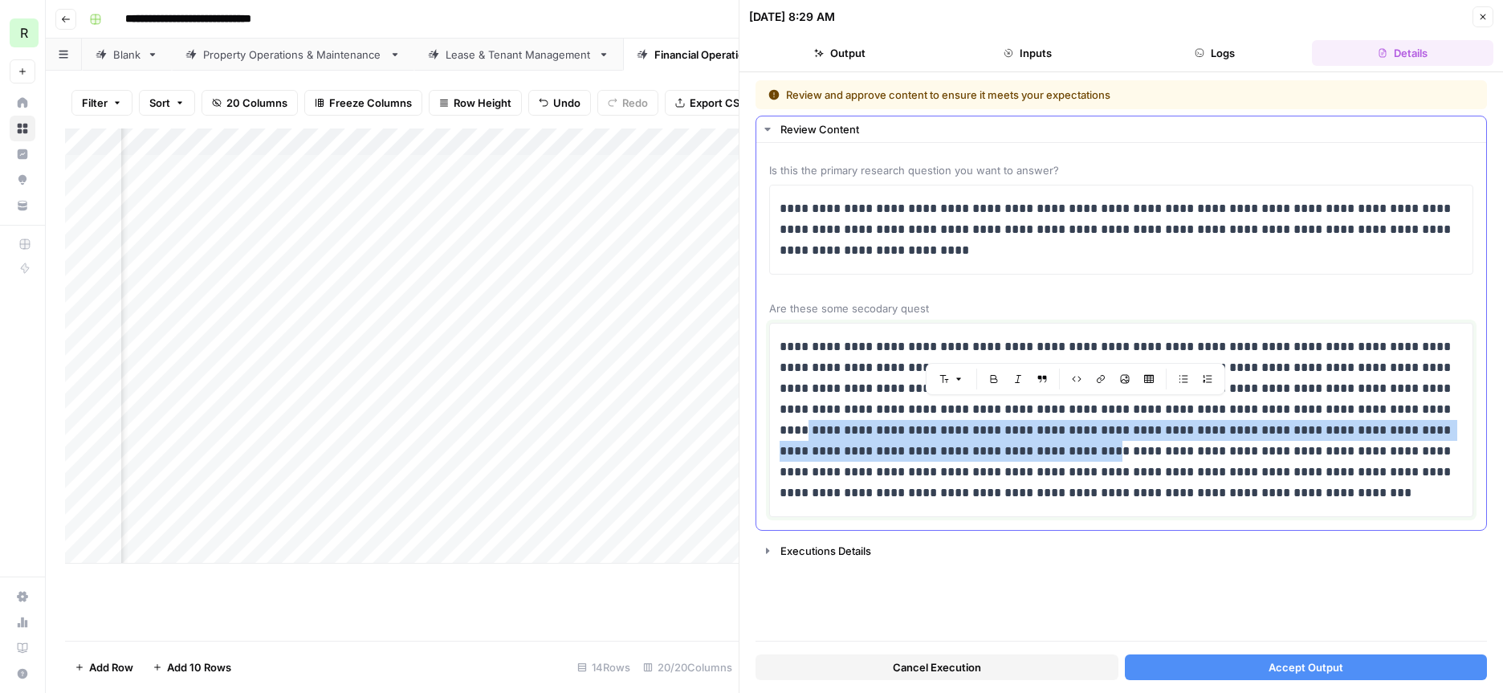
drag, startPoint x: 1284, startPoint y: 410, endPoint x: 868, endPoint y: 448, distance: 417.8
click at [868, 448] on p "**********" at bounding box center [1121, 419] width 683 height 167
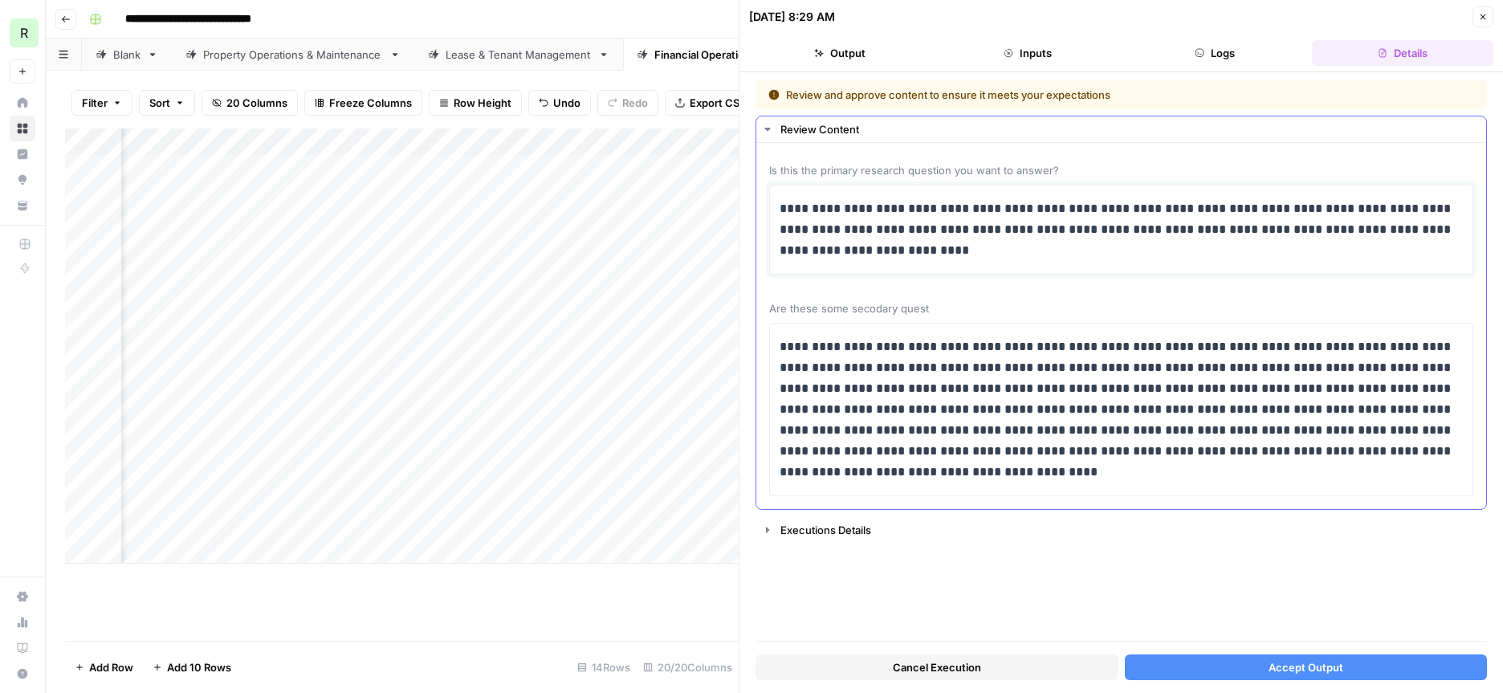
click at [960, 247] on p "**********" at bounding box center [1121, 229] width 683 height 63
click at [1224, 667] on button "Accept Output" at bounding box center [1306, 668] width 363 height 26
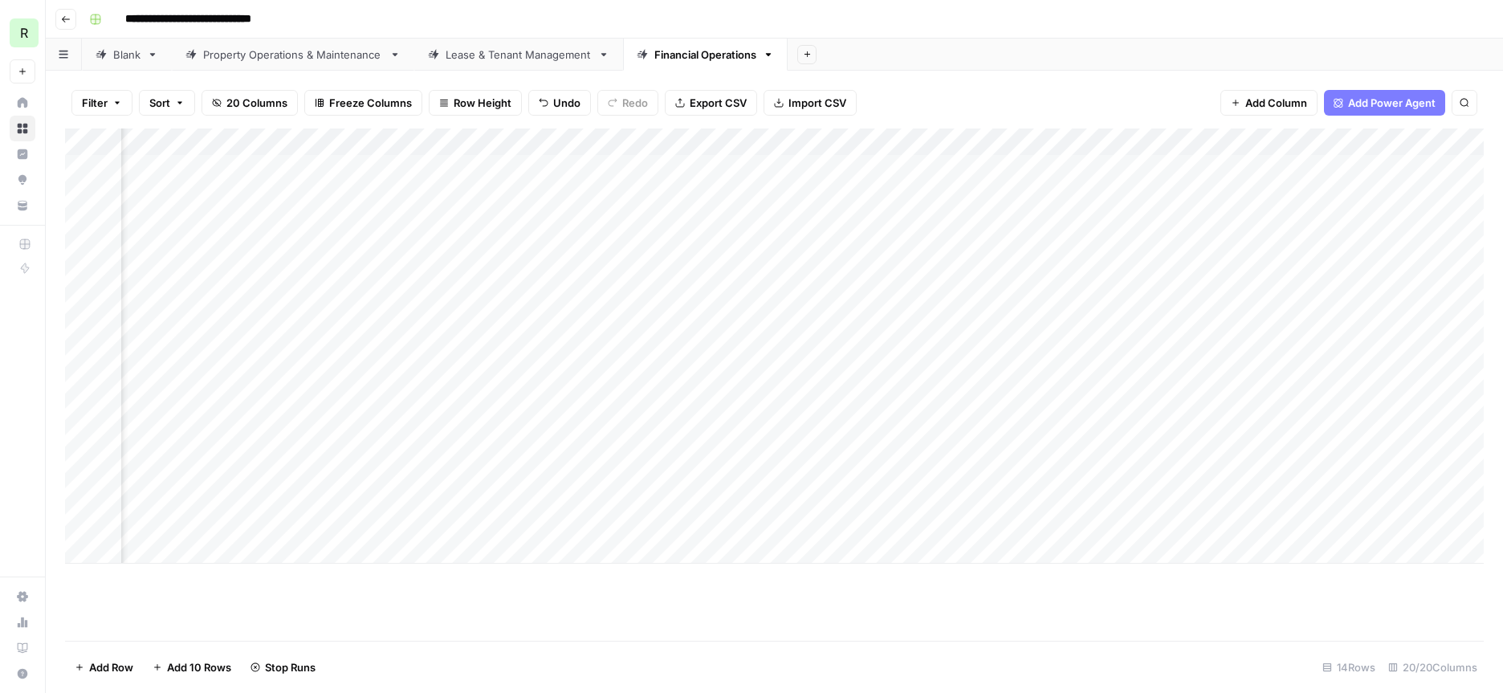
click at [595, 390] on div "Add Column" at bounding box center [774, 345] width 1419 height 435
click at [594, 386] on div "Add Column" at bounding box center [774, 345] width 1419 height 435
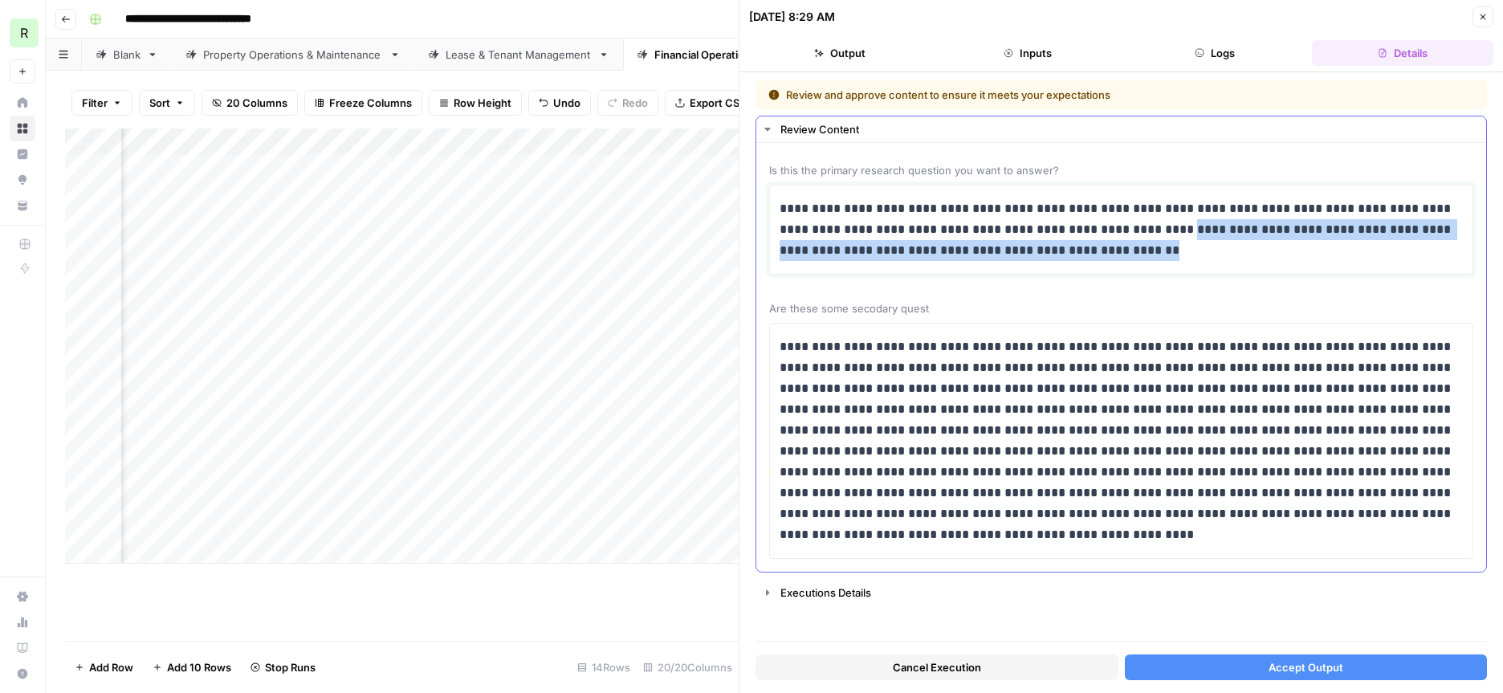
drag, startPoint x: 1144, startPoint y: 259, endPoint x: 1178, endPoint y: 235, distance: 41.7
click at [1178, 235] on p "**********" at bounding box center [1121, 229] width 683 height 63
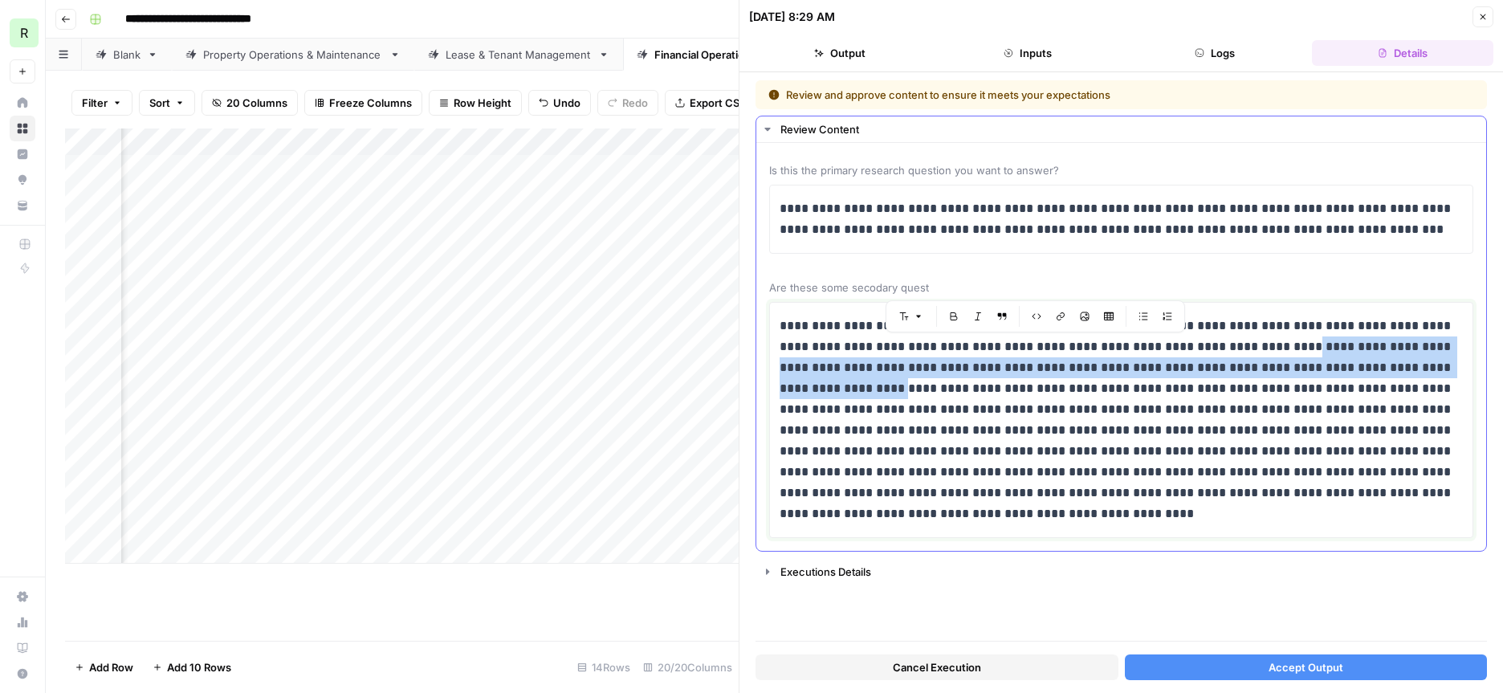
drag, startPoint x: 1252, startPoint y: 345, endPoint x: 820, endPoint y: 385, distance: 433.9
click at [820, 385] on p "**********" at bounding box center [1121, 420] width 683 height 209
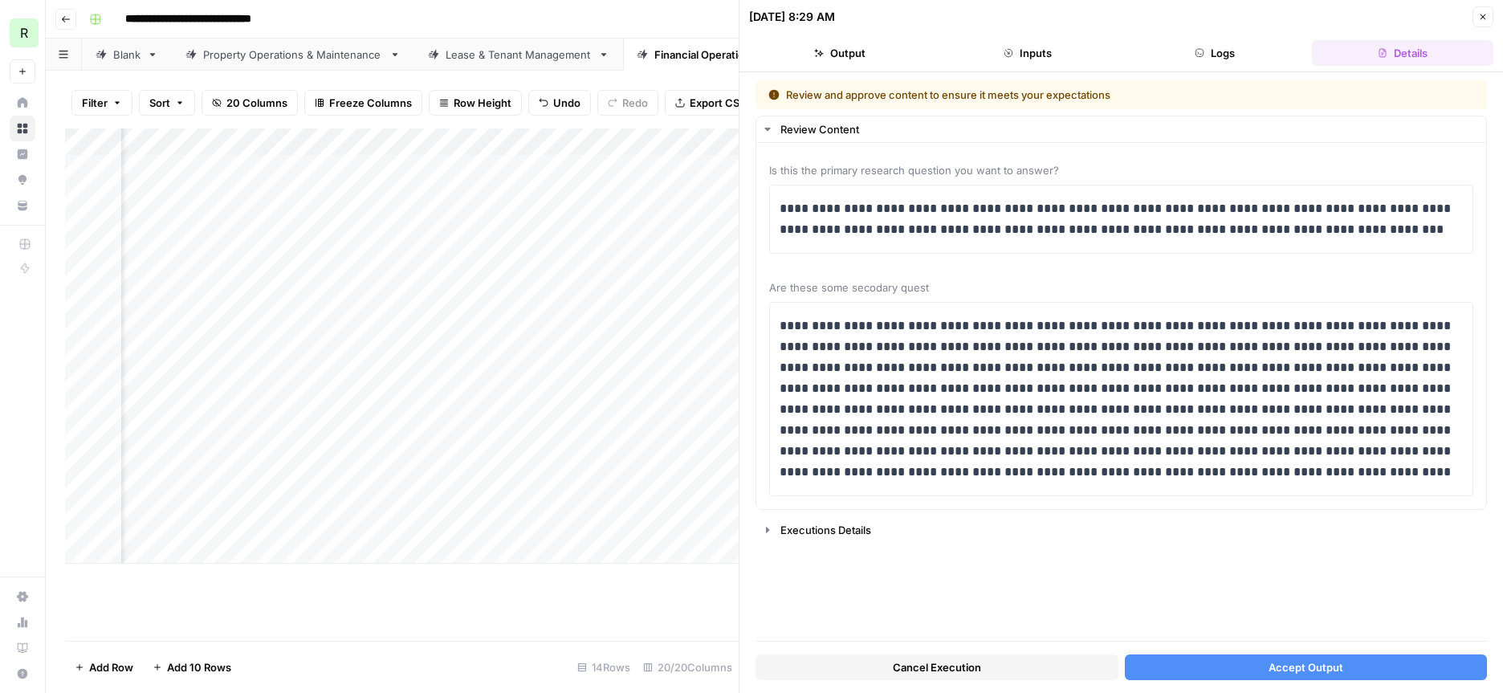
click at [1283, 664] on span "Accept Output" at bounding box center [1306, 667] width 75 height 16
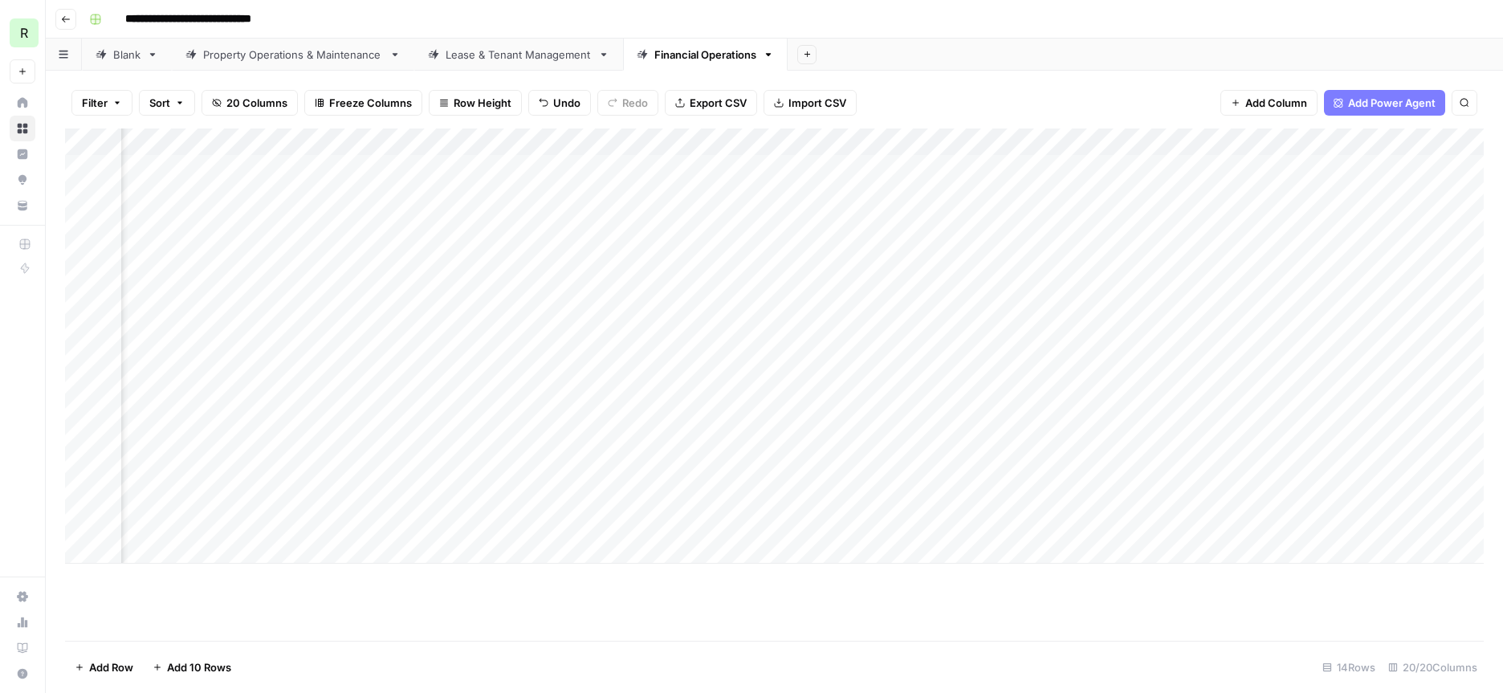
scroll to position [0, 1010]
click at [445, 340] on div "Add Column" at bounding box center [774, 345] width 1419 height 435
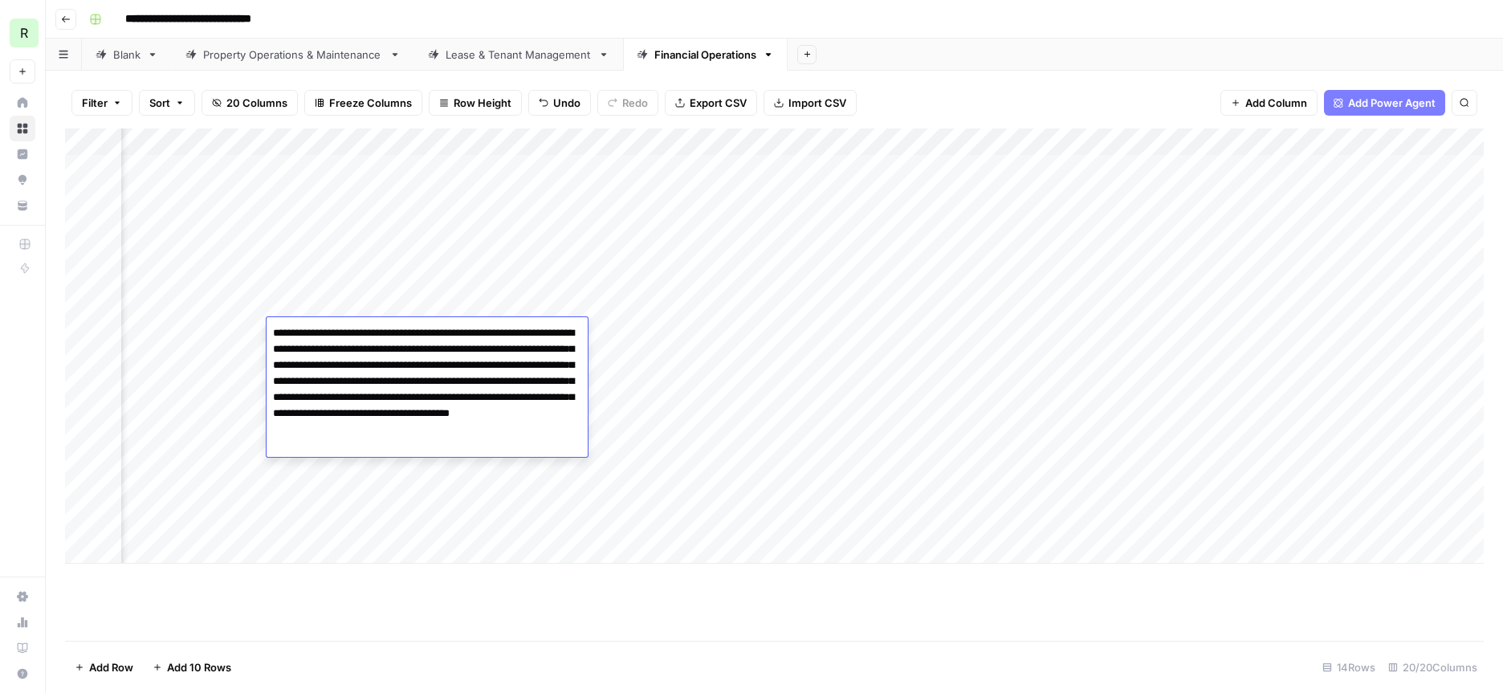
click at [407, 606] on div "Add Column" at bounding box center [774, 384] width 1419 height 512
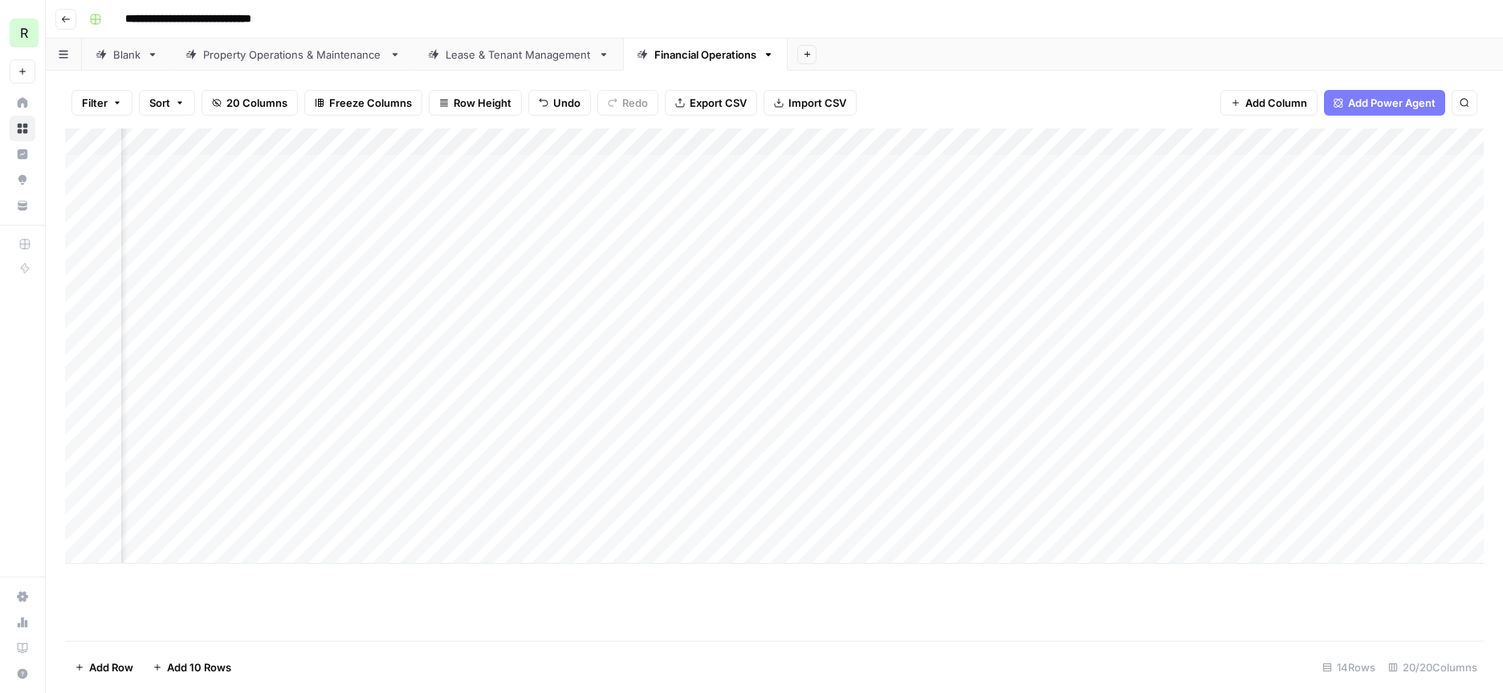
scroll to position [0, 524]
click at [428, 382] on div "Add Column" at bounding box center [774, 345] width 1419 height 435
click at [428, 382] on textarea "**********" at bounding box center [450, 396] width 321 height 39
click at [899, 380] on div "Add Column" at bounding box center [774, 345] width 1419 height 435
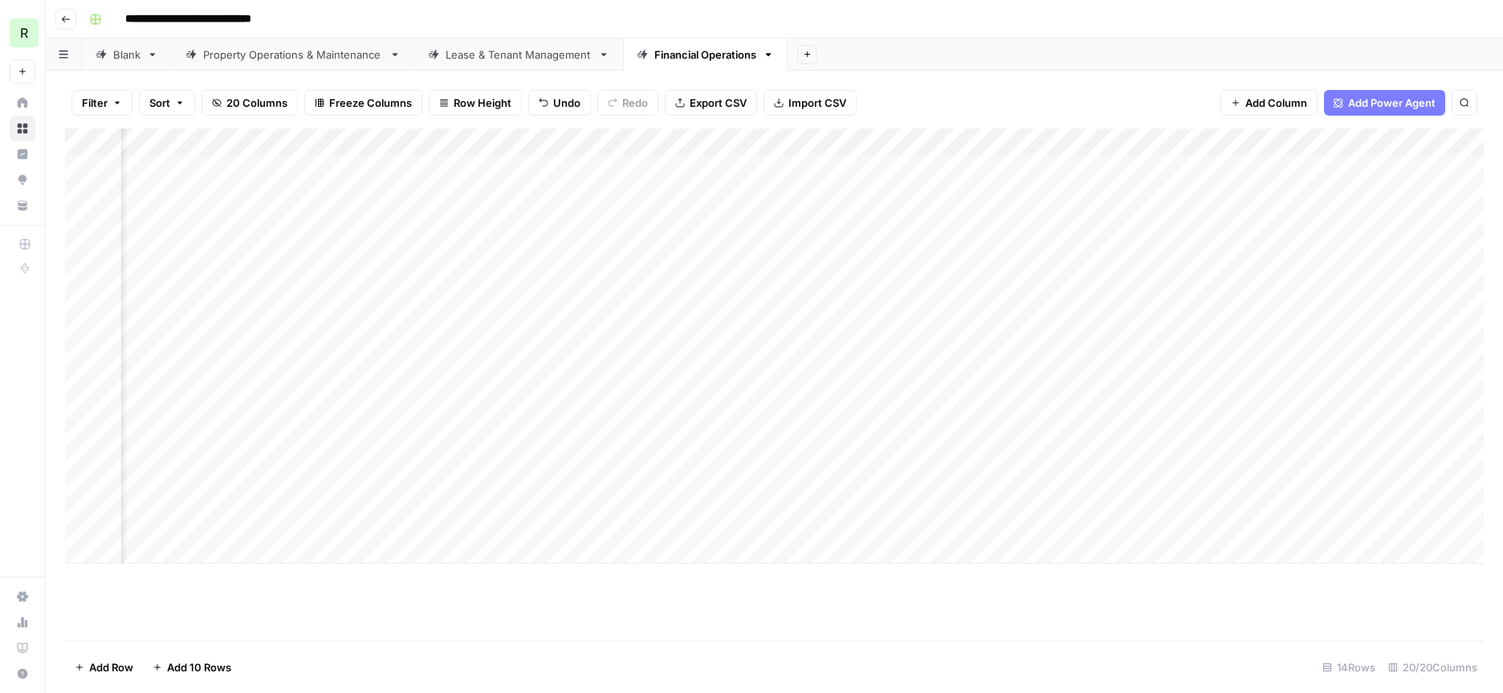
click at [899, 380] on div "Add Column" at bounding box center [774, 345] width 1419 height 435
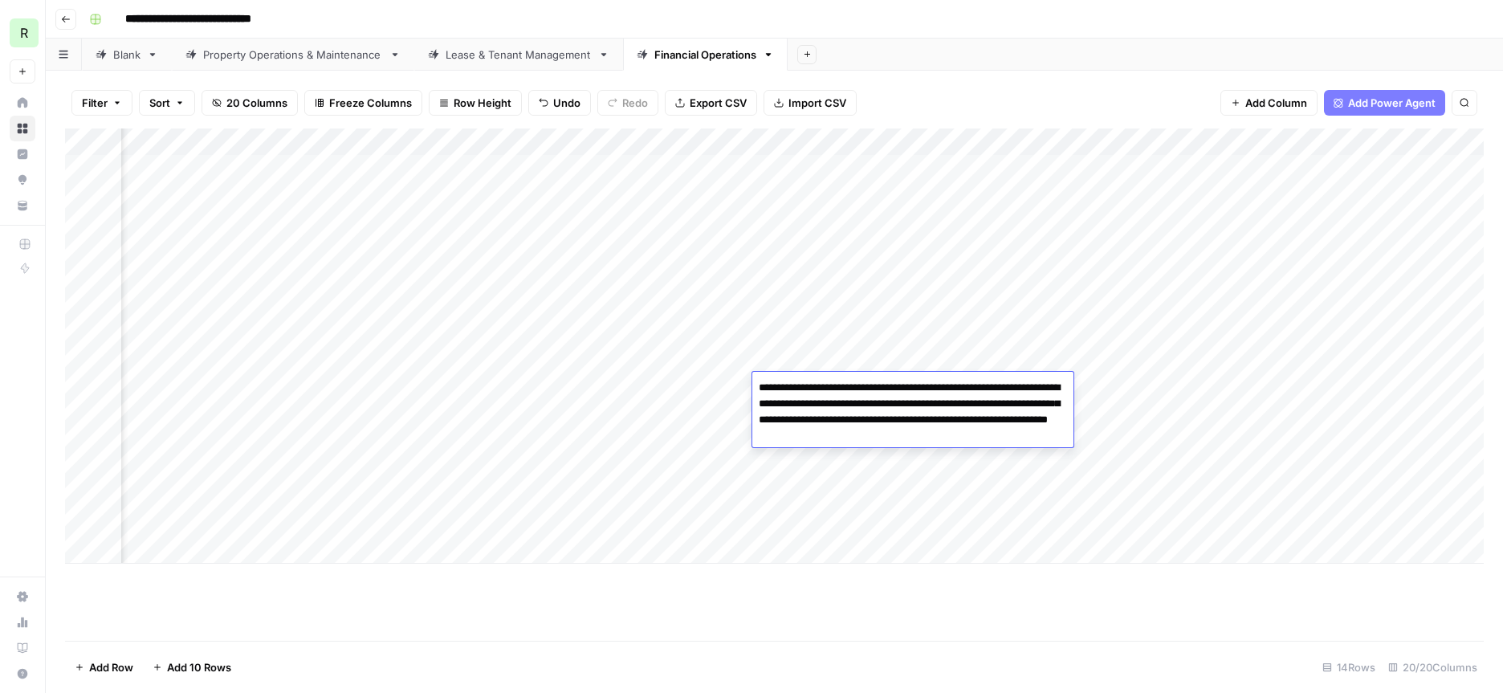
click at [408, 381] on div "Add Column" at bounding box center [774, 345] width 1419 height 435
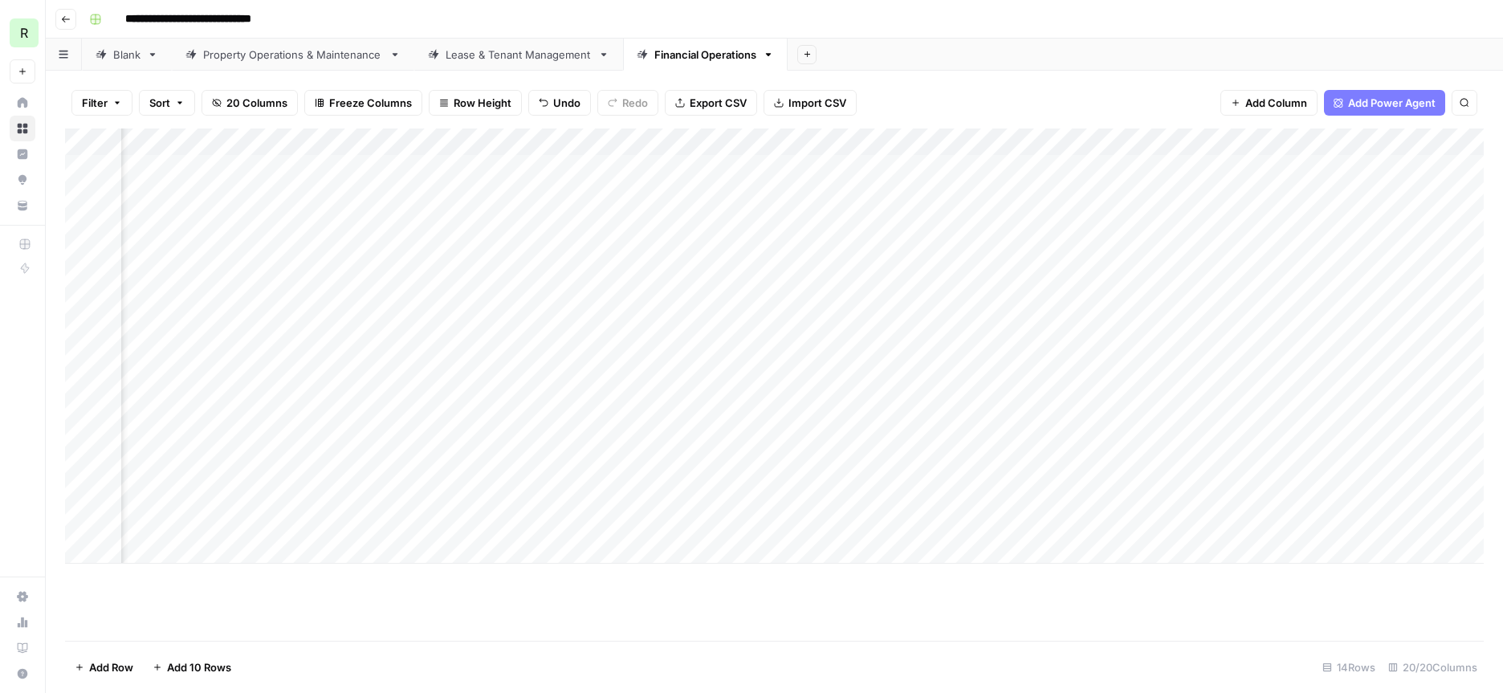
click at [408, 381] on div "Add Column" at bounding box center [774, 345] width 1419 height 435
drag, startPoint x: 406, startPoint y: 387, endPoint x: 395, endPoint y: 389, distance: 10.6
click at [395, 389] on textarea "**********" at bounding box center [450, 396] width 321 height 39
drag, startPoint x: 410, startPoint y: 406, endPoint x: 472, endPoint y: 381, distance: 67.1
click at [472, 381] on textarea "**********" at bounding box center [450, 396] width 321 height 39
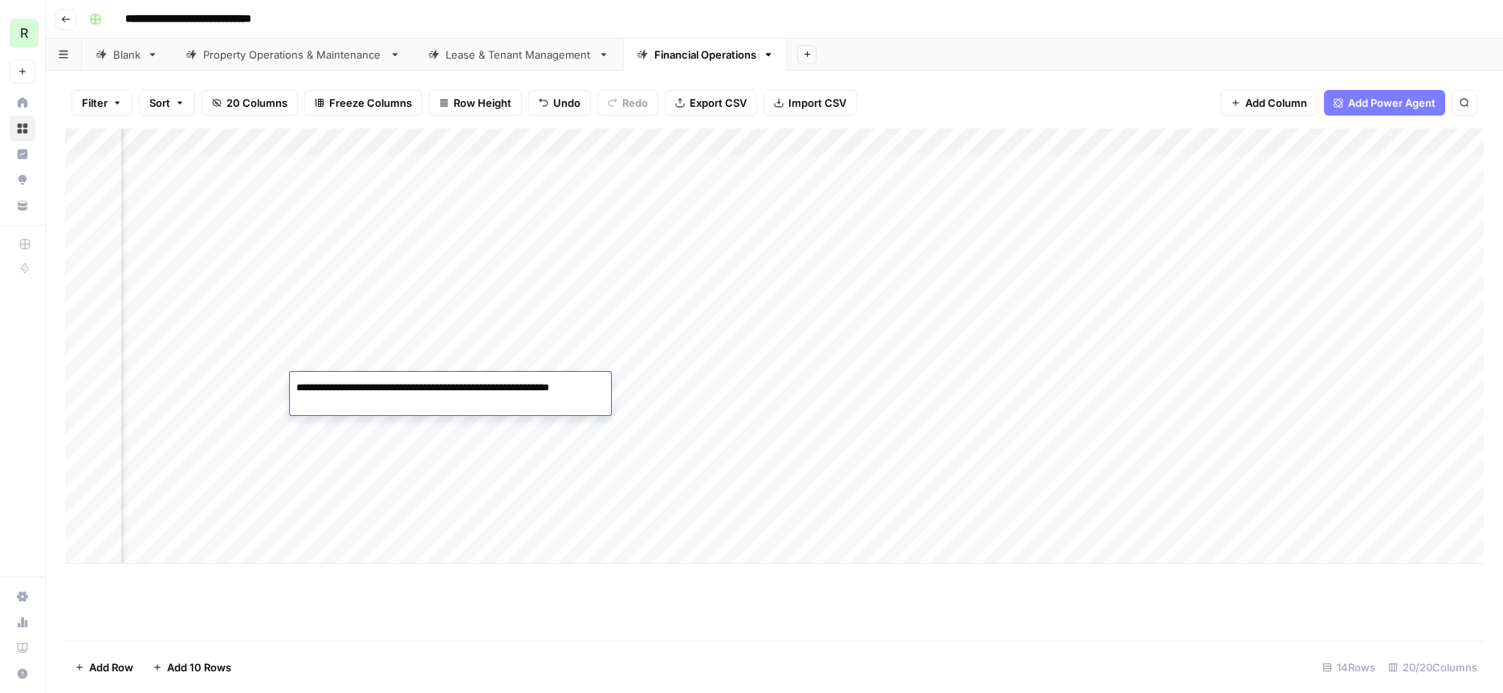
type textarea "**********"
click at [475, 554] on div "Add Column" at bounding box center [774, 345] width 1419 height 435
click at [426, 418] on div "Add Column" at bounding box center [774, 359] width 1419 height 463
click at [405, 415] on div "Add Column" at bounding box center [774, 359] width 1419 height 463
click at [900, 412] on div "Add Column" at bounding box center [774, 359] width 1419 height 463
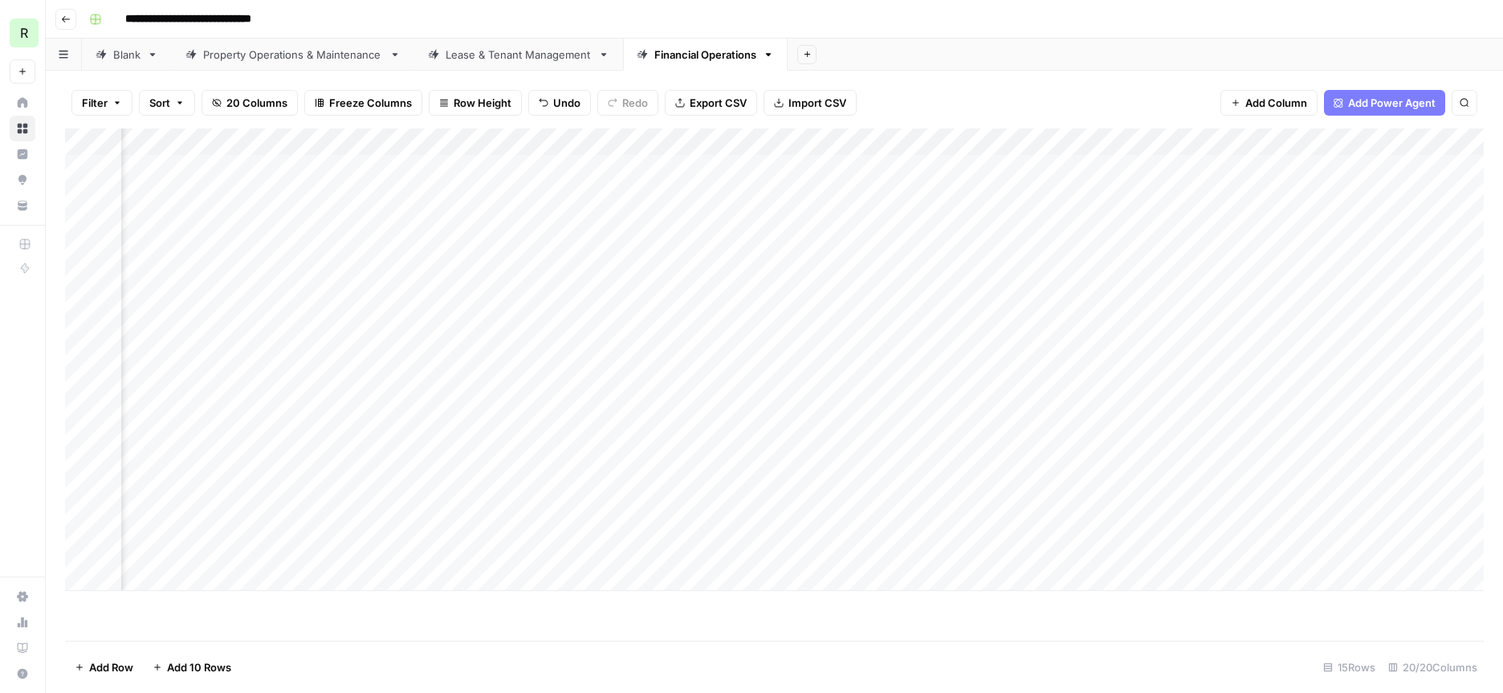
click at [900, 412] on div "Add Column" at bounding box center [774, 359] width 1419 height 463
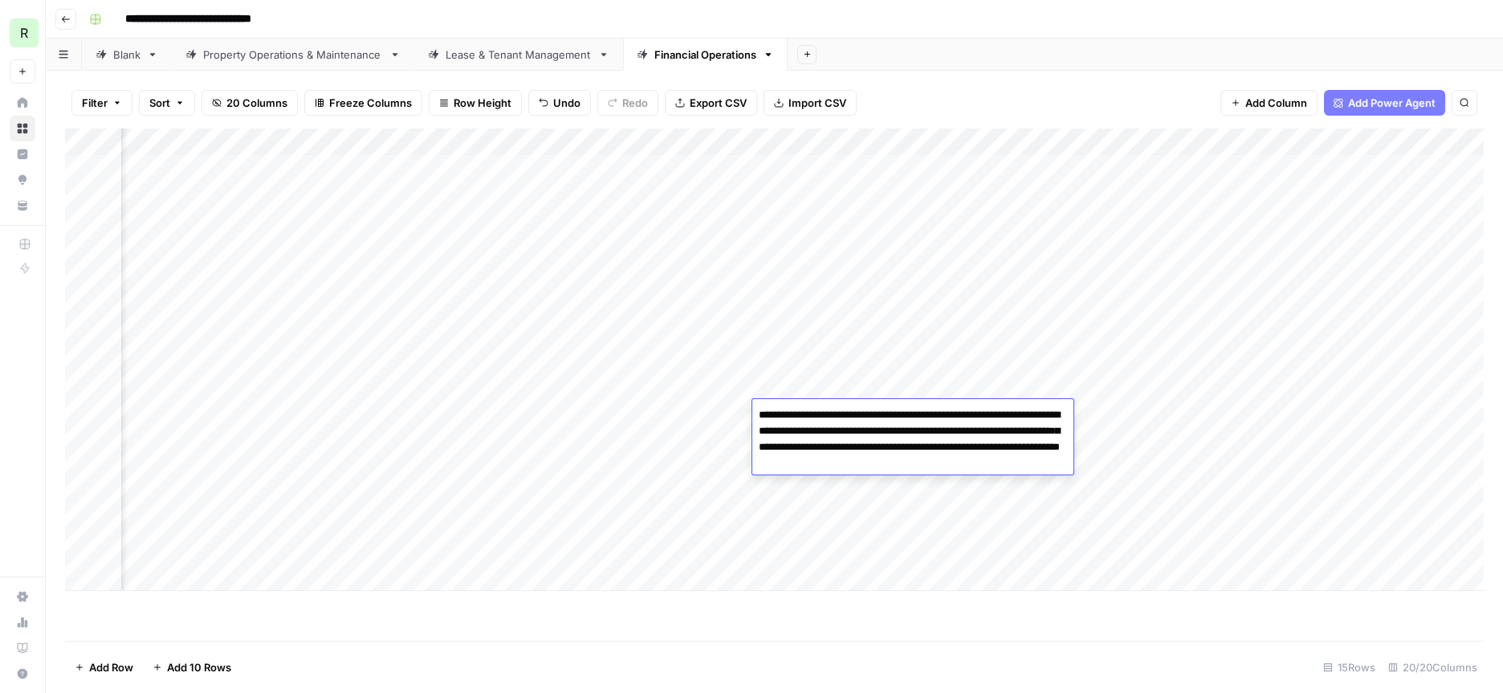
click at [474, 411] on div "Add Column" at bounding box center [774, 359] width 1419 height 463
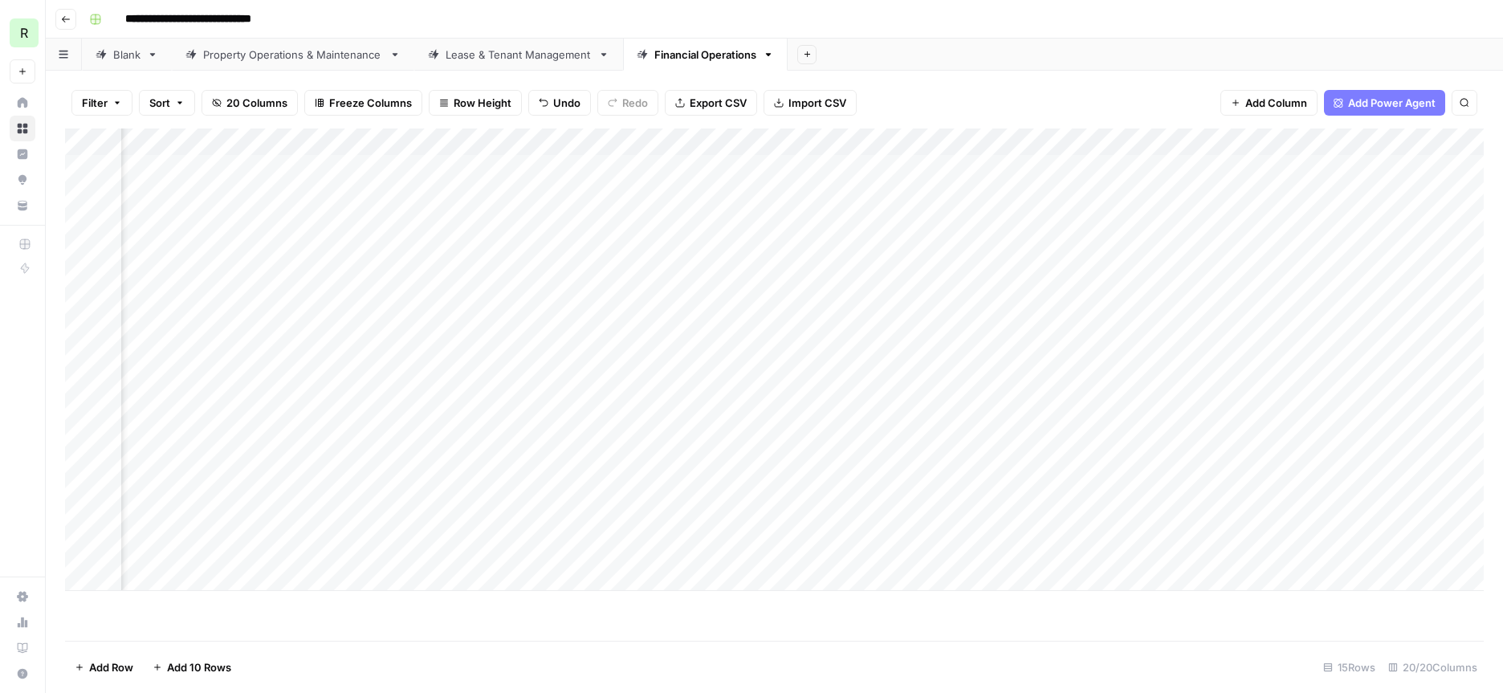
click at [417, 411] on div "Add Column" at bounding box center [774, 359] width 1419 height 463
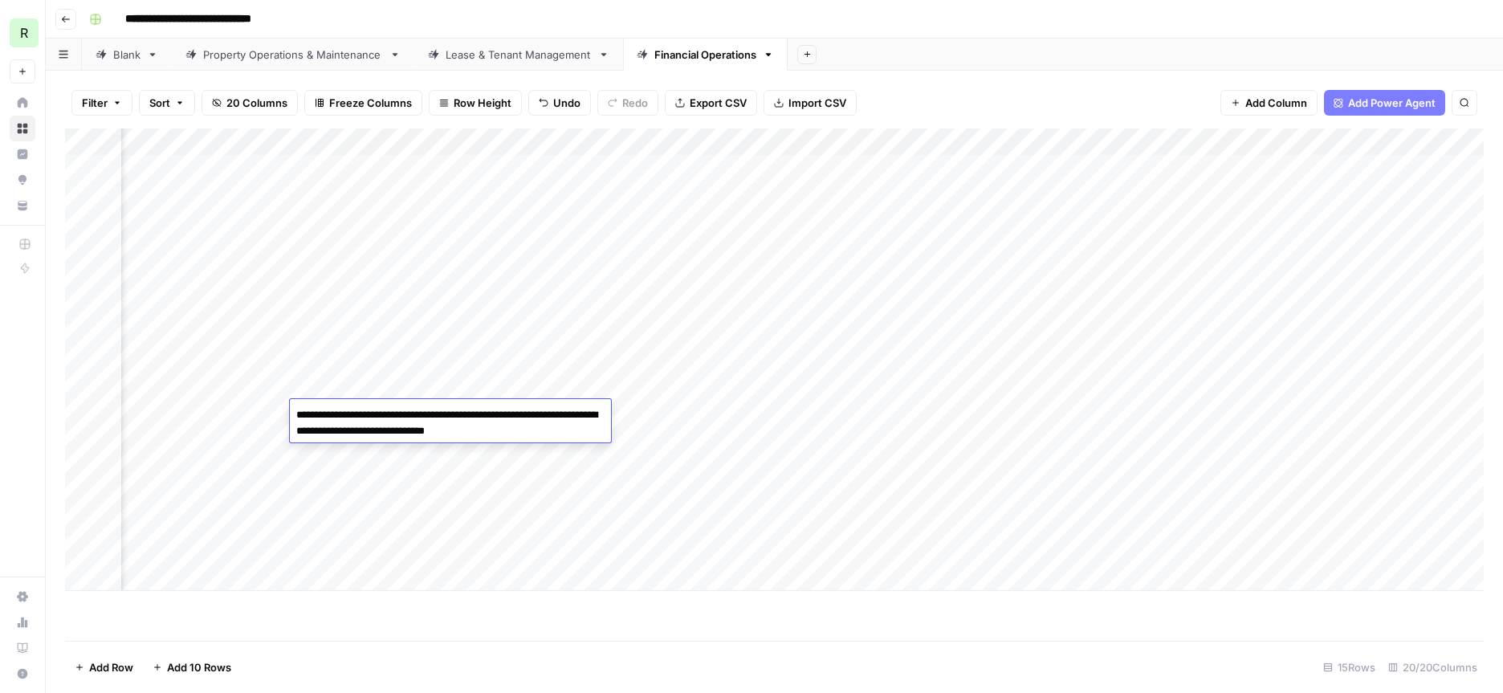
drag, startPoint x: 406, startPoint y: 414, endPoint x: 390, endPoint y: 412, distance: 15.3
click at [390, 412] on textarea "**********" at bounding box center [450, 423] width 321 height 39
drag, startPoint x: 410, startPoint y: 433, endPoint x: 474, endPoint y: 412, distance: 67.6
click at [474, 412] on textarea "**********" at bounding box center [450, 423] width 321 height 39
type textarea "**********"
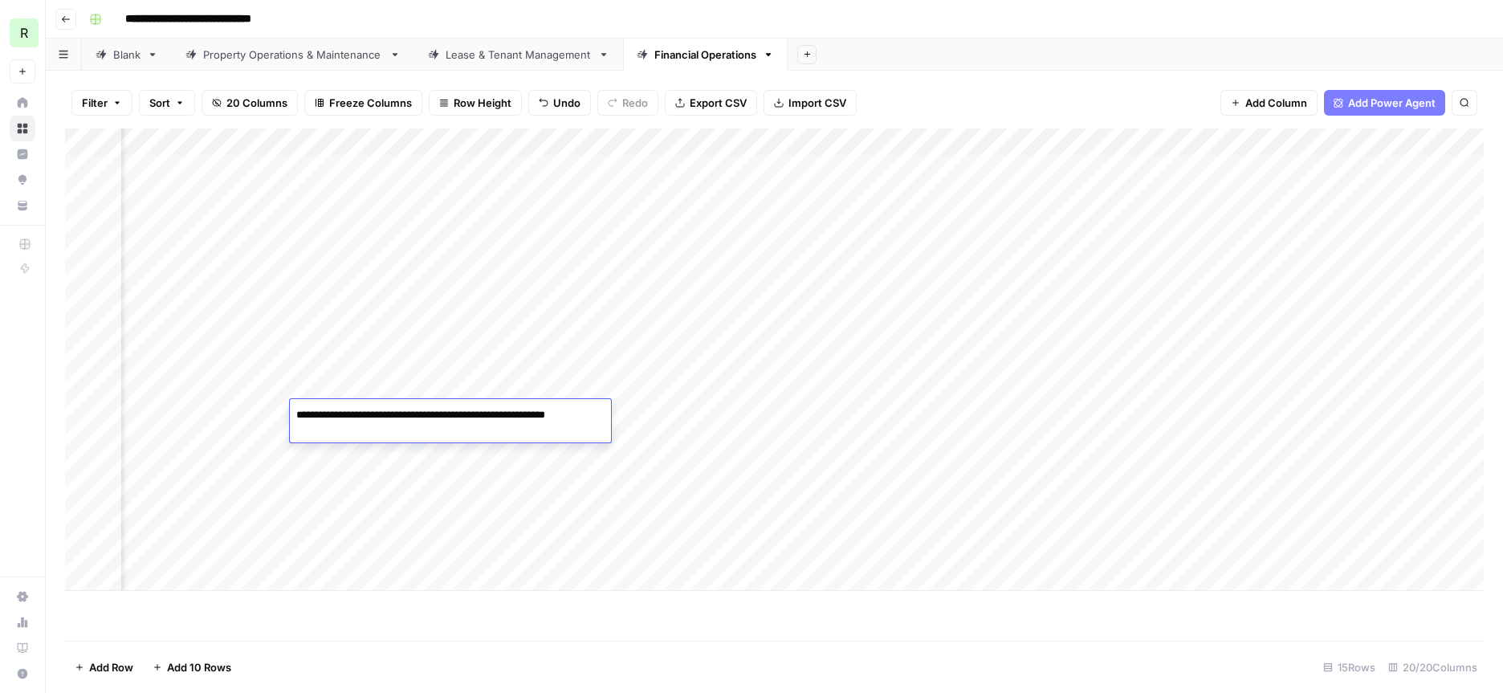
click at [460, 581] on div "Add Column" at bounding box center [774, 359] width 1419 height 463
click at [416, 443] on div "Add Column" at bounding box center [774, 373] width 1419 height 490
click at [896, 443] on div "Add Column" at bounding box center [774, 373] width 1419 height 490
click at [421, 439] on div "Add Column" at bounding box center [774, 373] width 1419 height 490
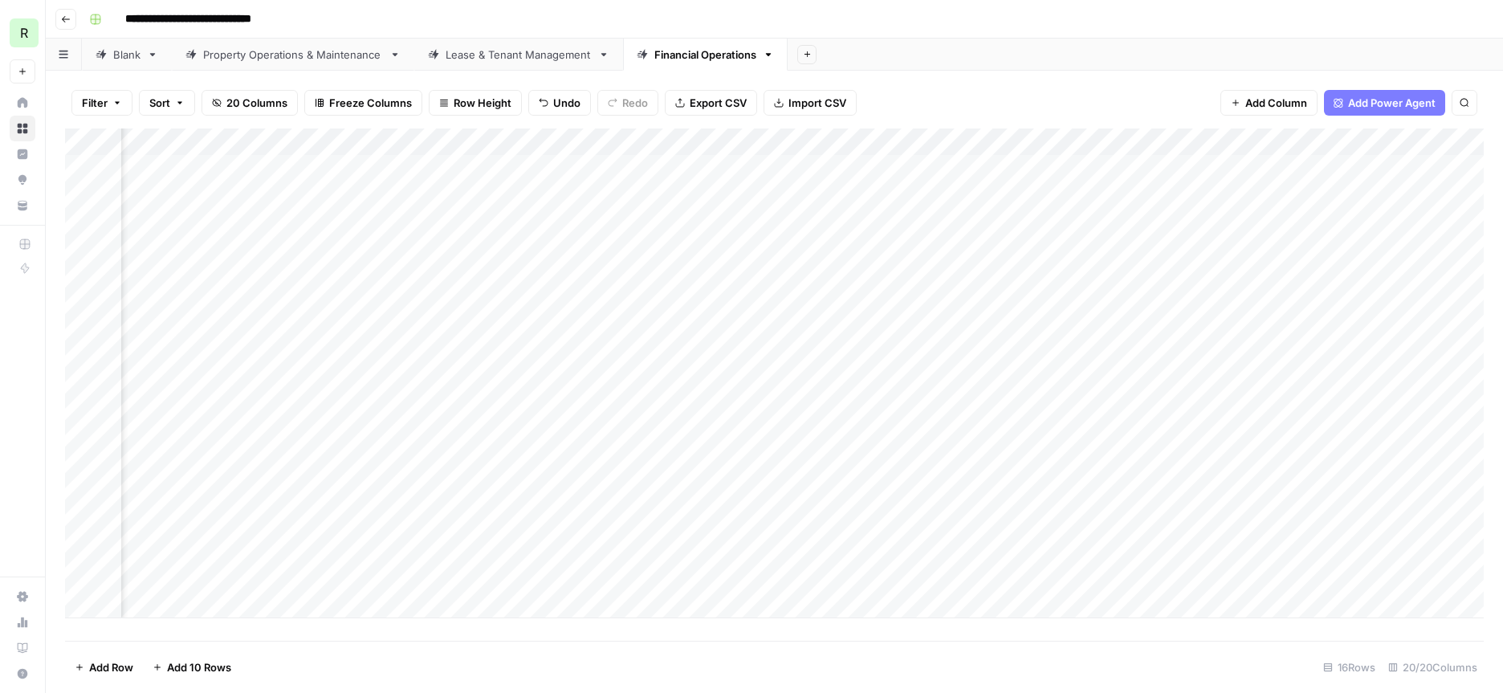
click at [421, 439] on div "Add Column" at bounding box center [774, 373] width 1419 height 490
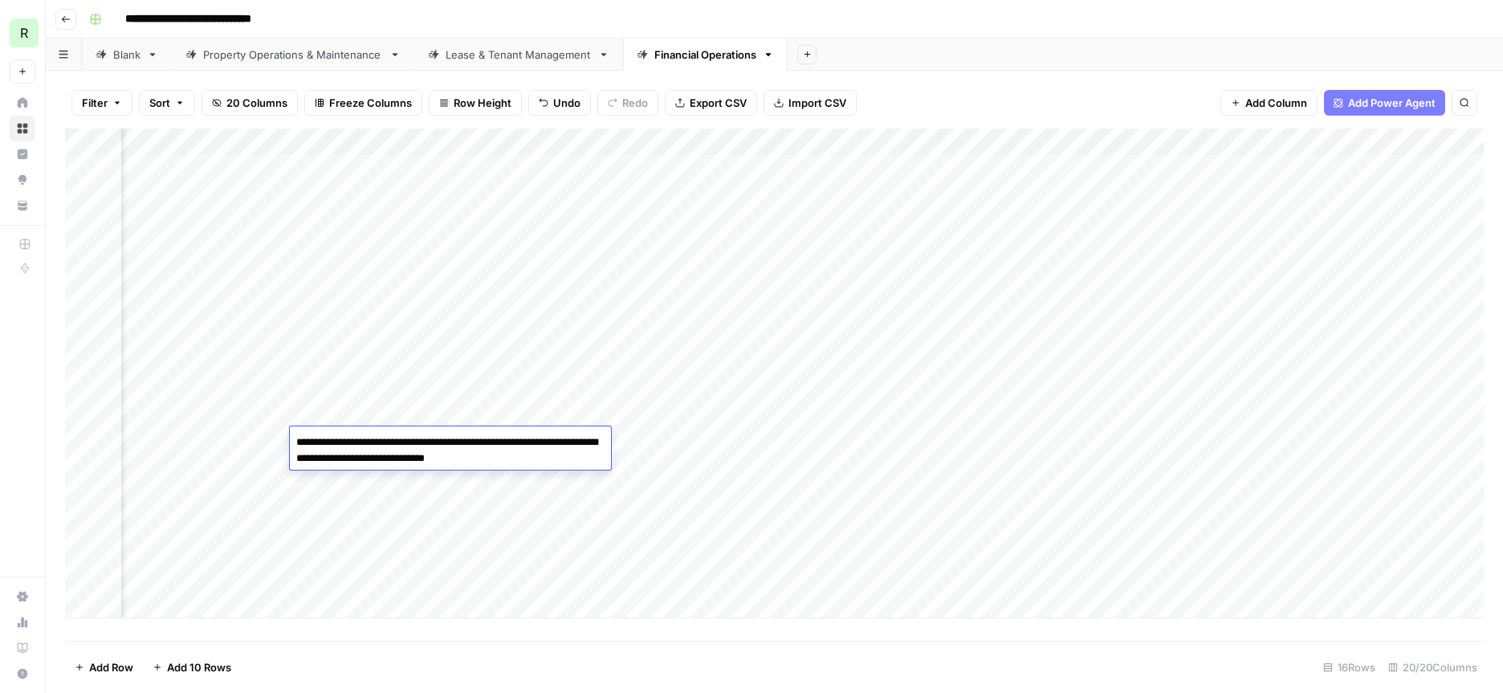
drag, startPoint x: 404, startPoint y: 443, endPoint x: 389, endPoint y: 442, distance: 15.3
click at [389, 442] on textarea "**********" at bounding box center [450, 450] width 321 height 39
drag, startPoint x: 406, startPoint y: 459, endPoint x: 508, endPoint y: 438, distance: 104.1
click at [508, 438] on textarea "**********" at bounding box center [450, 450] width 321 height 39
type textarea "**********"
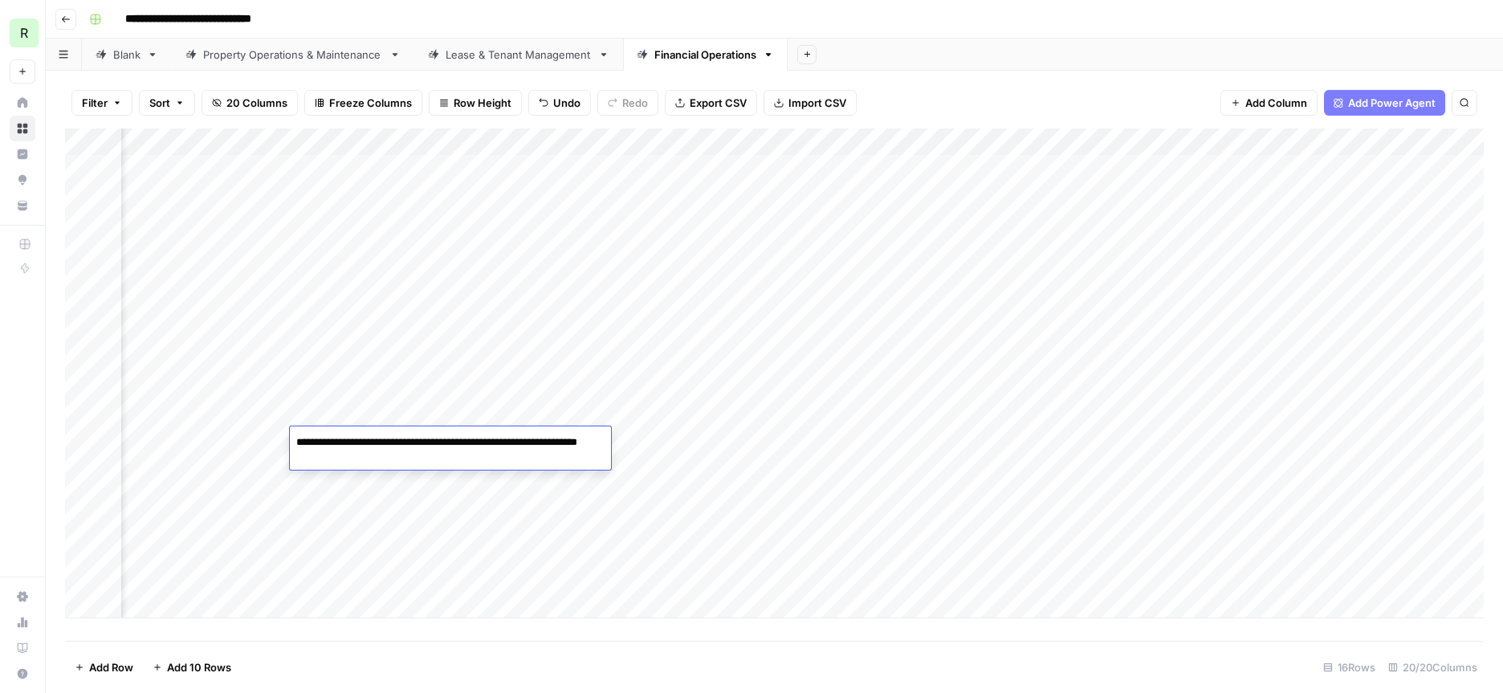
click at [512, 658] on footer "Add Row Add 10 Rows 16 Rows 20/20 Columns" at bounding box center [774, 667] width 1419 height 52
click at [867, 466] on div "Add Column" at bounding box center [774, 373] width 1419 height 490
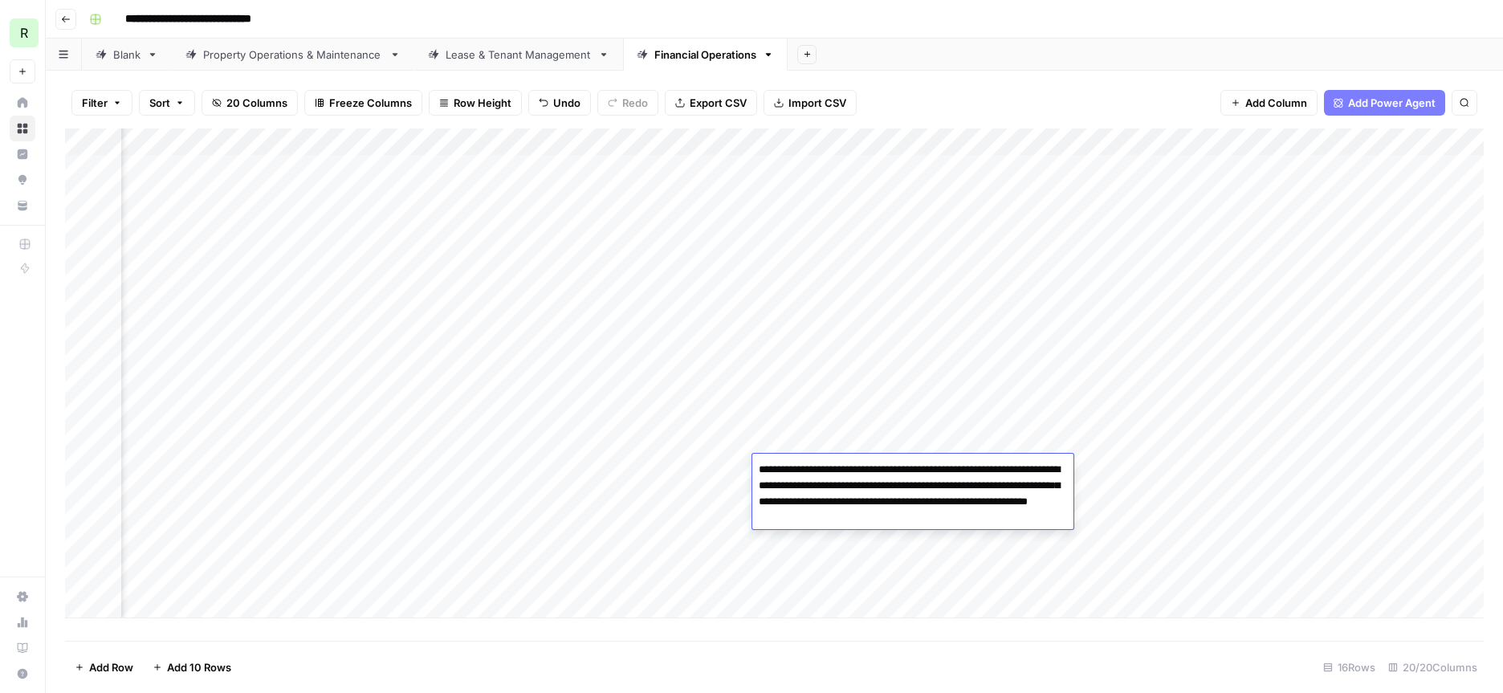
click at [417, 466] on div "Add Column" at bounding box center [774, 373] width 1419 height 490
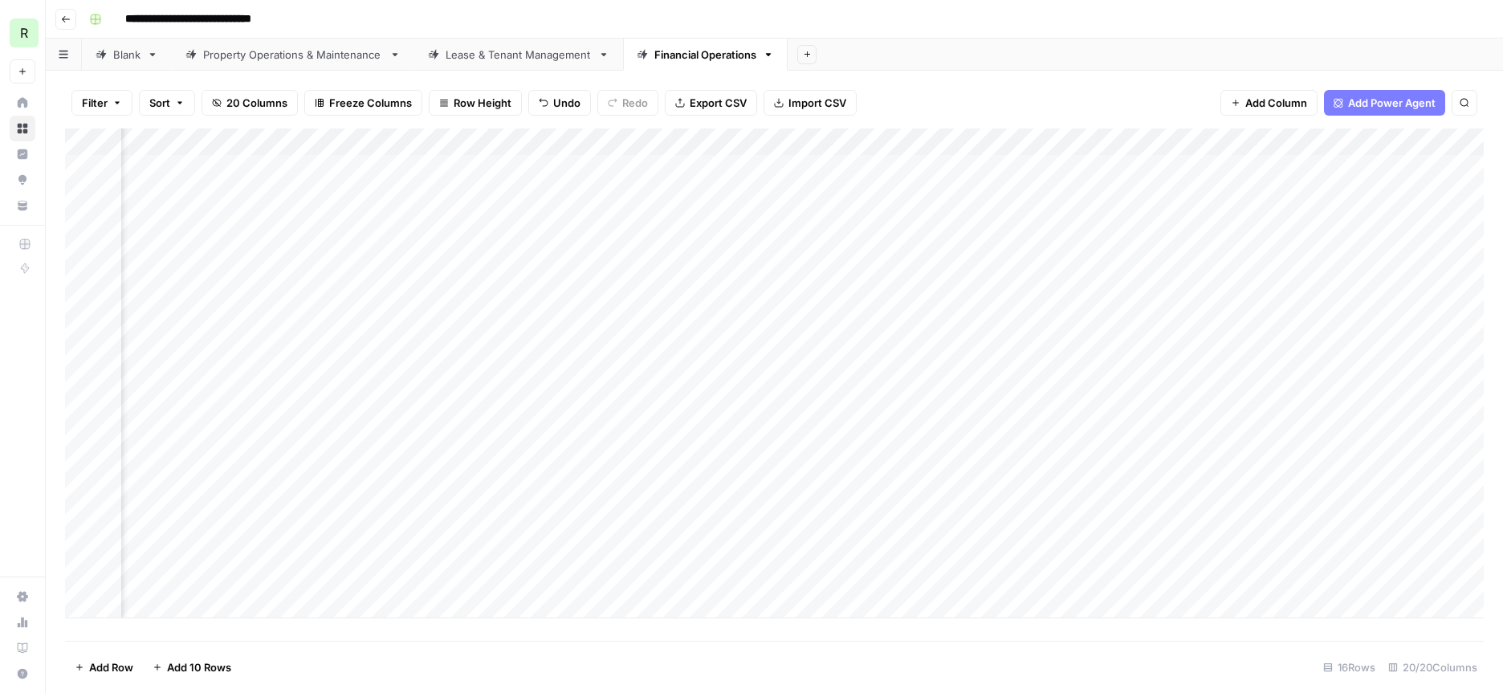
click at [417, 466] on div "Add Column" at bounding box center [774, 373] width 1419 height 490
drag, startPoint x: 405, startPoint y: 469, endPoint x: 389, endPoint y: 467, distance: 15.3
click at [389, 467] on textarea "**********" at bounding box center [450, 478] width 321 height 39
drag, startPoint x: 407, startPoint y: 485, endPoint x: 496, endPoint y: 469, distance: 89.8
click at [496, 469] on textarea "**********" at bounding box center [450, 478] width 321 height 39
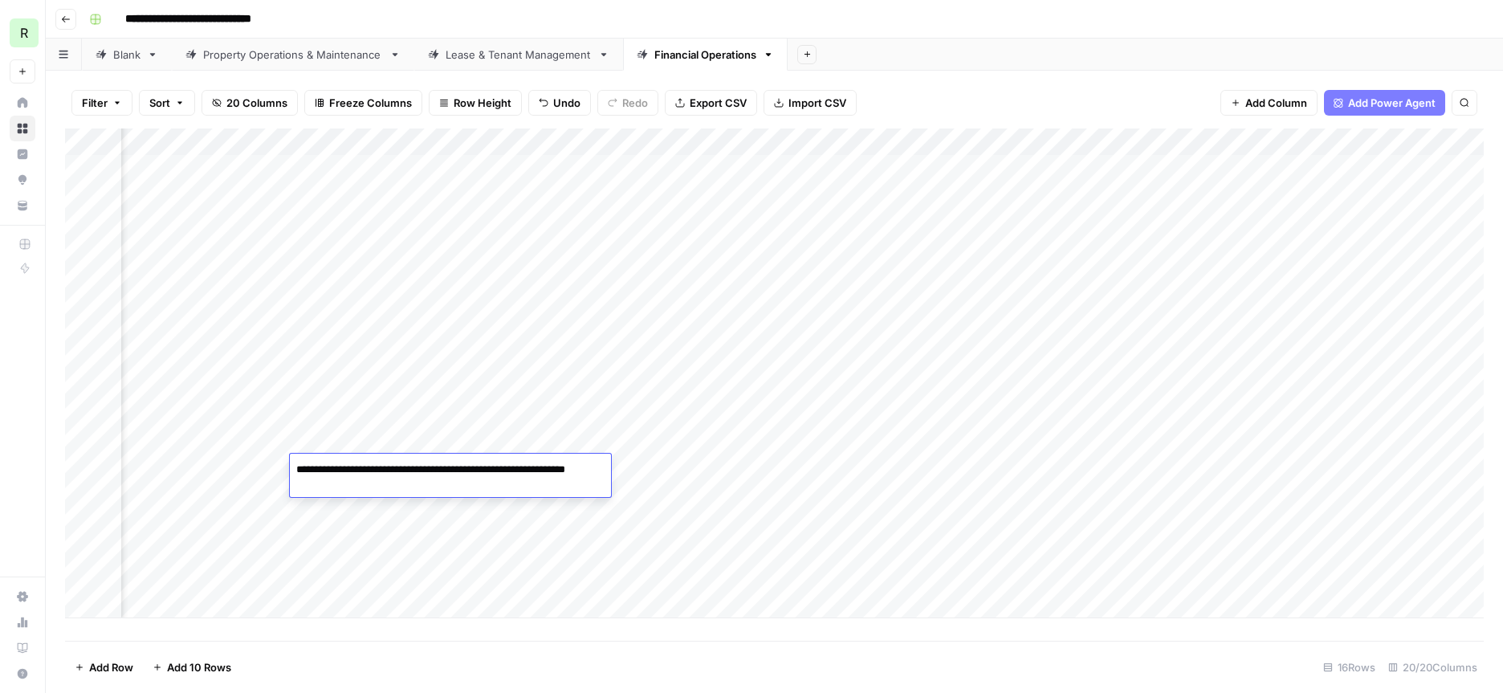
type textarea "**********"
click at [495, 666] on footer "Add Row Add 10 Rows 16 Rows 20/20 Columns" at bounding box center [774, 667] width 1419 height 52
click at [414, 329] on div "Add Column" at bounding box center [774, 373] width 1419 height 490
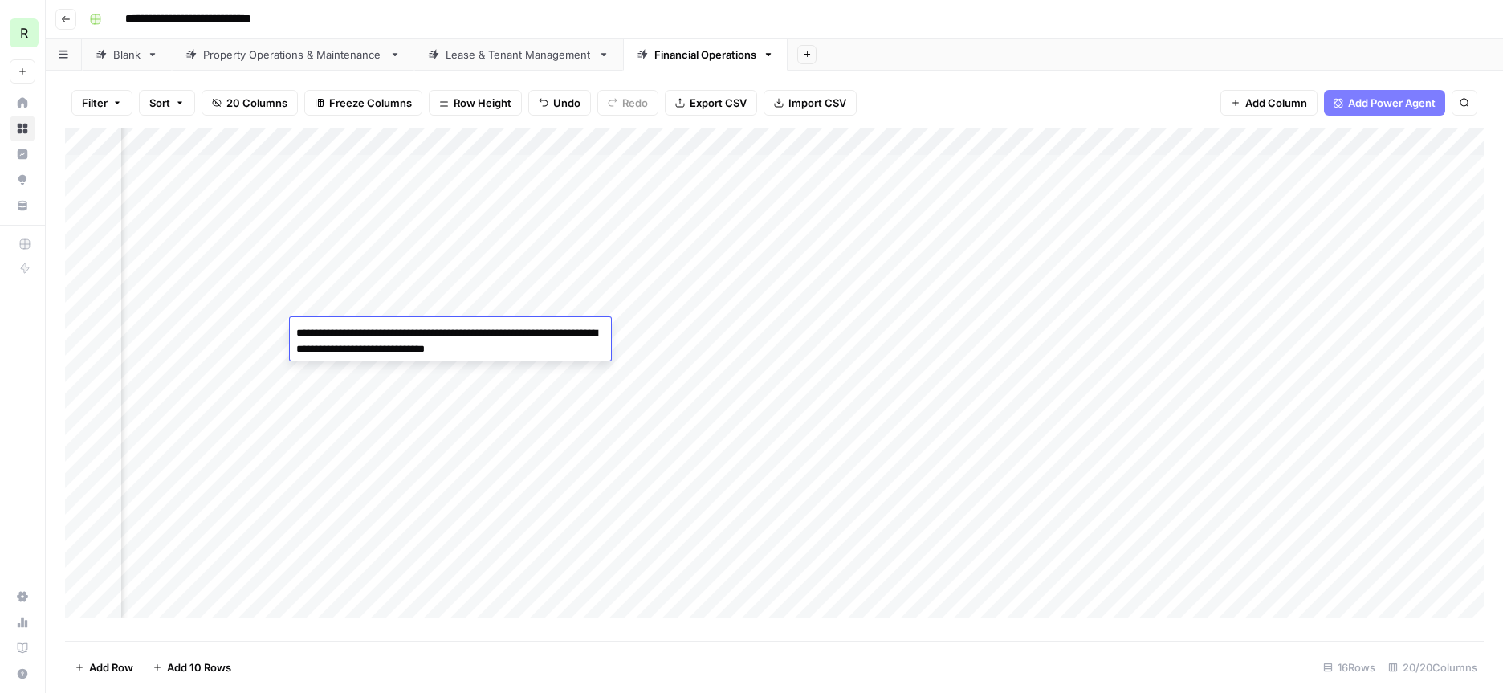
click at [877, 326] on div "Add Column" at bounding box center [774, 373] width 1419 height 490
click at [857, 383] on div "Add Column" at bounding box center [774, 373] width 1419 height 490
click at [845, 332] on div "Add Column" at bounding box center [774, 373] width 1419 height 490
click at [841, 332] on div "Add Column" at bounding box center [774, 373] width 1419 height 490
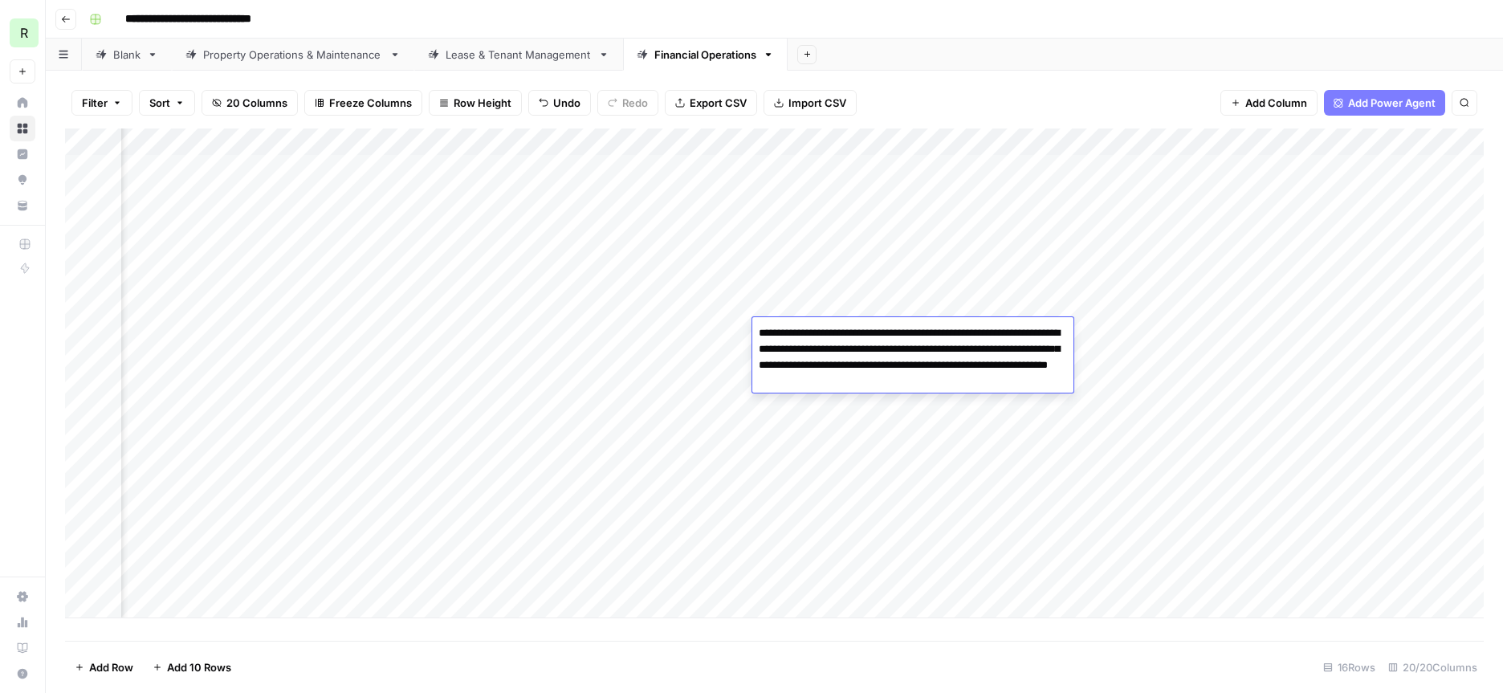
click at [841, 332] on textarea "**********" at bounding box center [912, 357] width 321 height 71
drag, startPoint x: 1010, startPoint y: 383, endPoint x: 948, endPoint y: 383, distance: 61.8
click at [948, 383] on textarea "**********" at bounding box center [912, 357] width 321 height 71
type textarea "**********"
click at [922, 545] on div "Add Column" at bounding box center [774, 373] width 1419 height 490
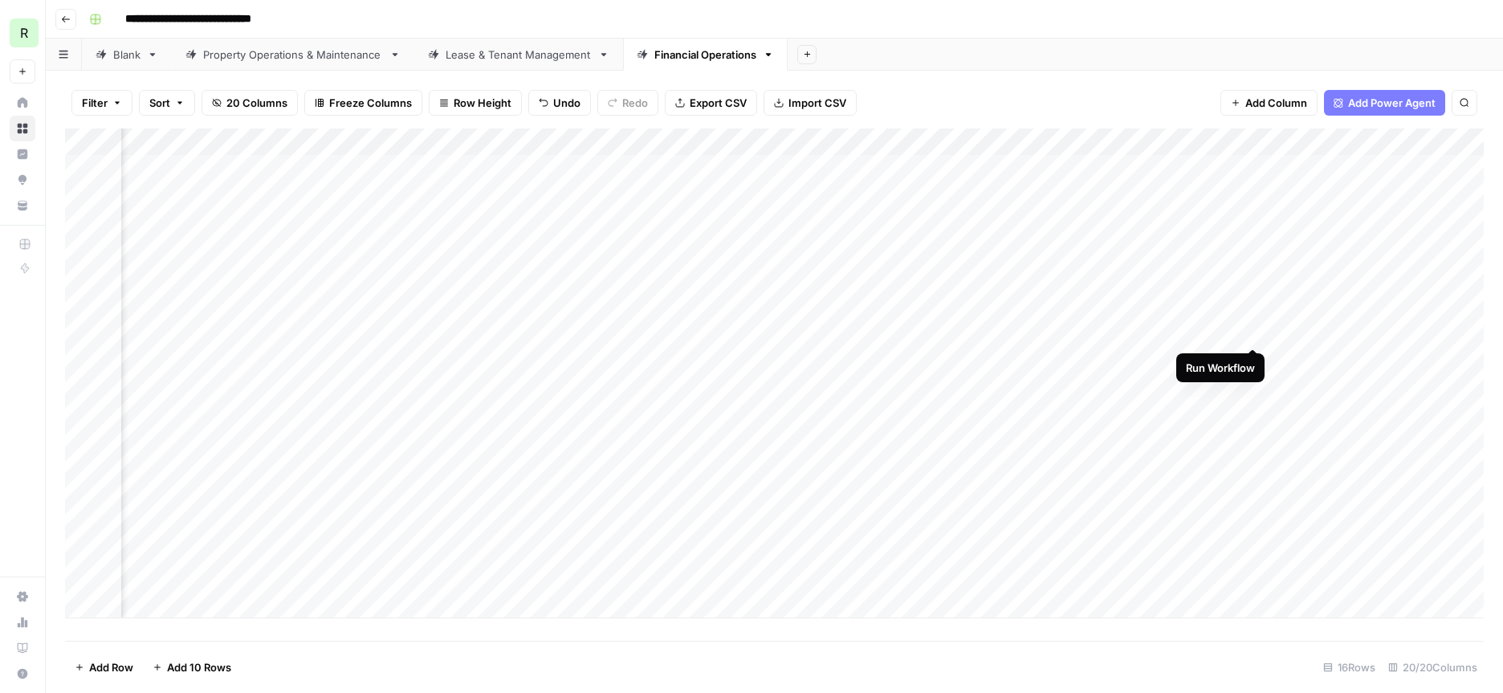
click at [1253, 329] on div "Add Column" at bounding box center [774, 373] width 1419 height 490
drag, startPoint x: 354, startPoint y: 137, endPoint x: 528, endPoint y: 146, distance: 173.7
click at [528, 146] on div "Add Column" at bounding box center [774, 373] width 1419 height 490
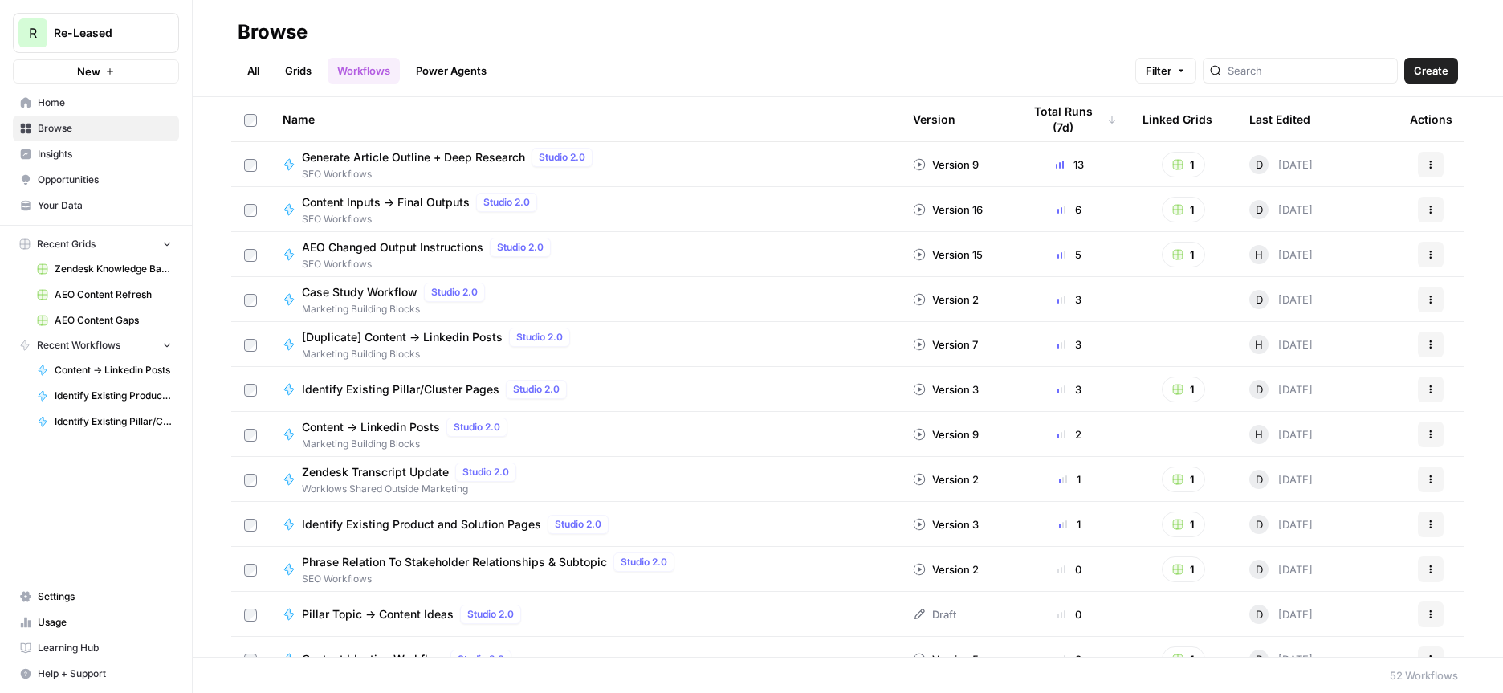
click at [291, 70] on link "Grids" at bounding box center [298, 71] width 46 height 26
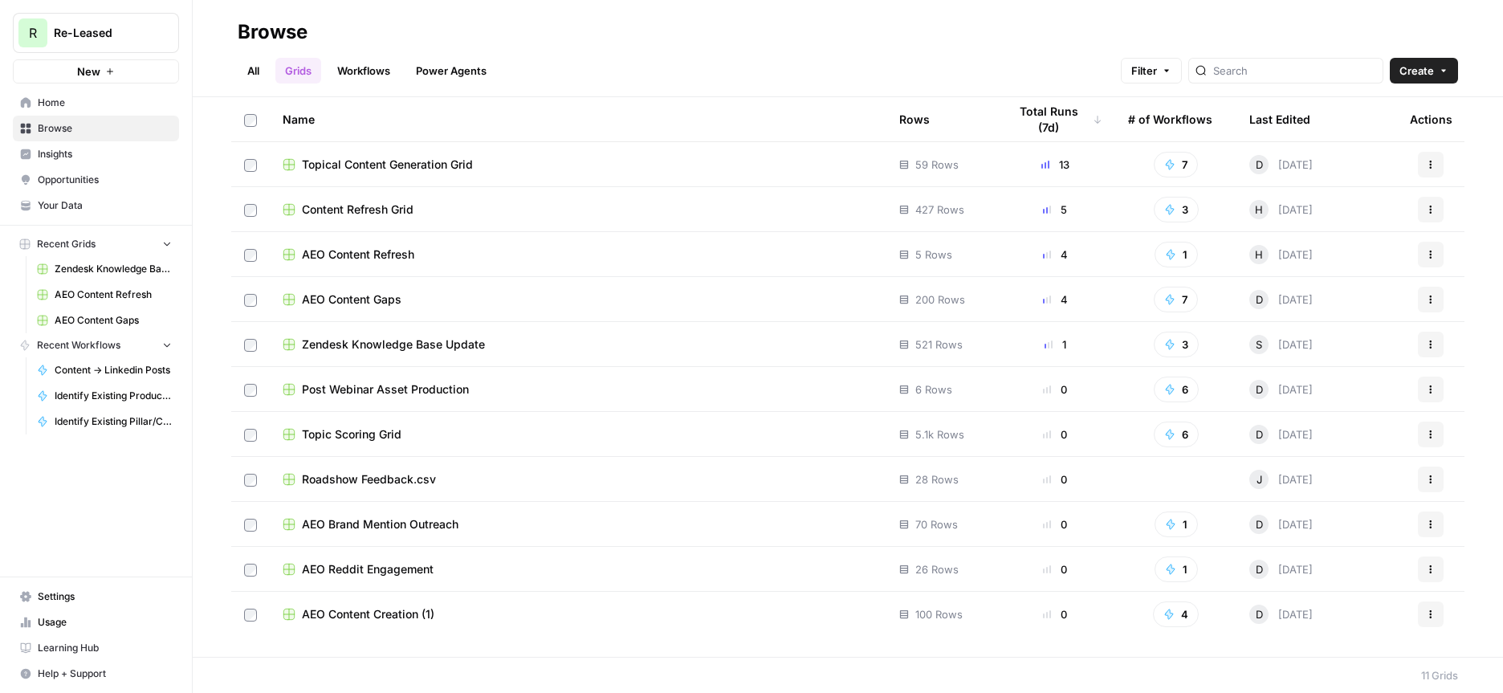
click at [379, 304] on span "AEO Content Gaps" at bounding box center [352, 300] width 100 height 16
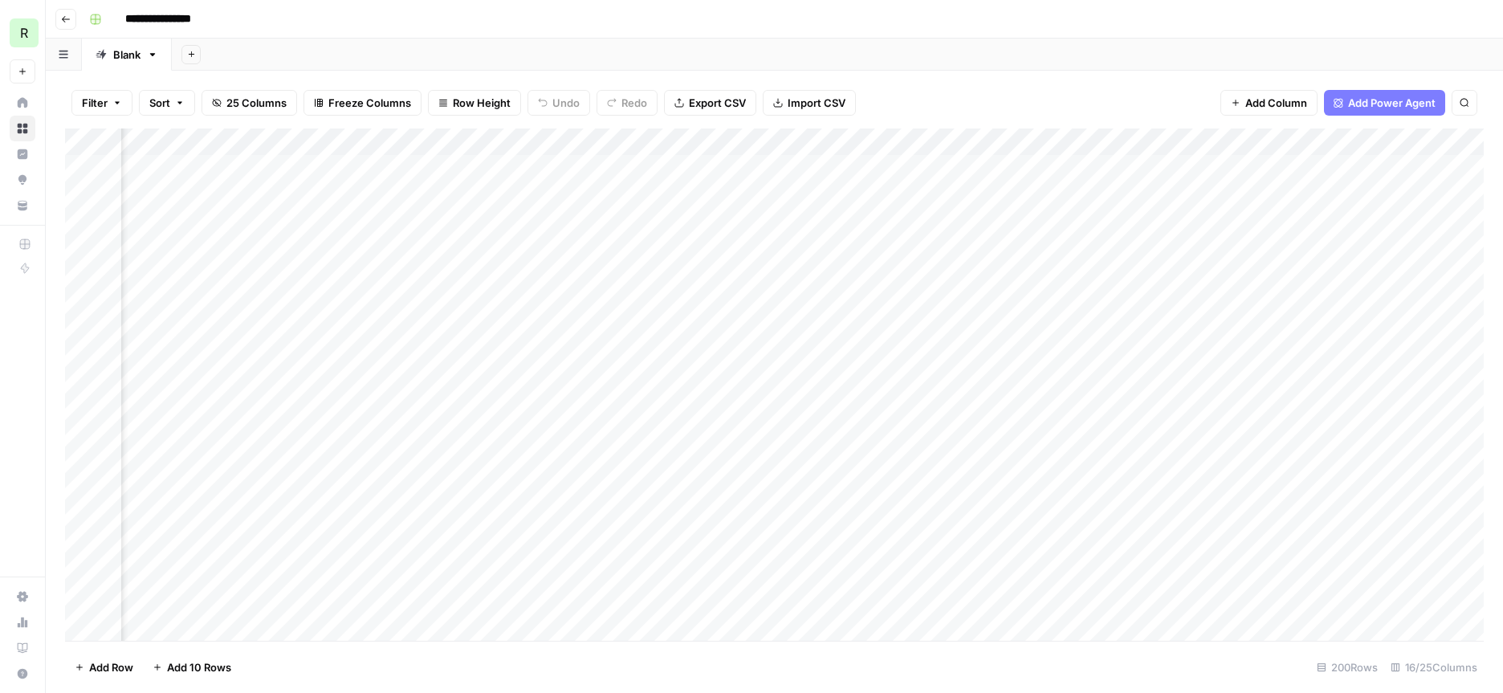
scroll to position [0, 430]
drag, startPoint x: 1181, startPoint y: 141, endPoint x: 1258, endPoint y: 143, distance: 77.1
click at [1258, 143] on div "Add Column" at bounding box center [774, 384] width 1419 height 512
click at [1160, 388] on div "Add Column" at bounding box center [774, 384] width 1419 height 512
click at [1161, 385] on div "Add Column" at bounding box center [774, 384] width 1419 height 512
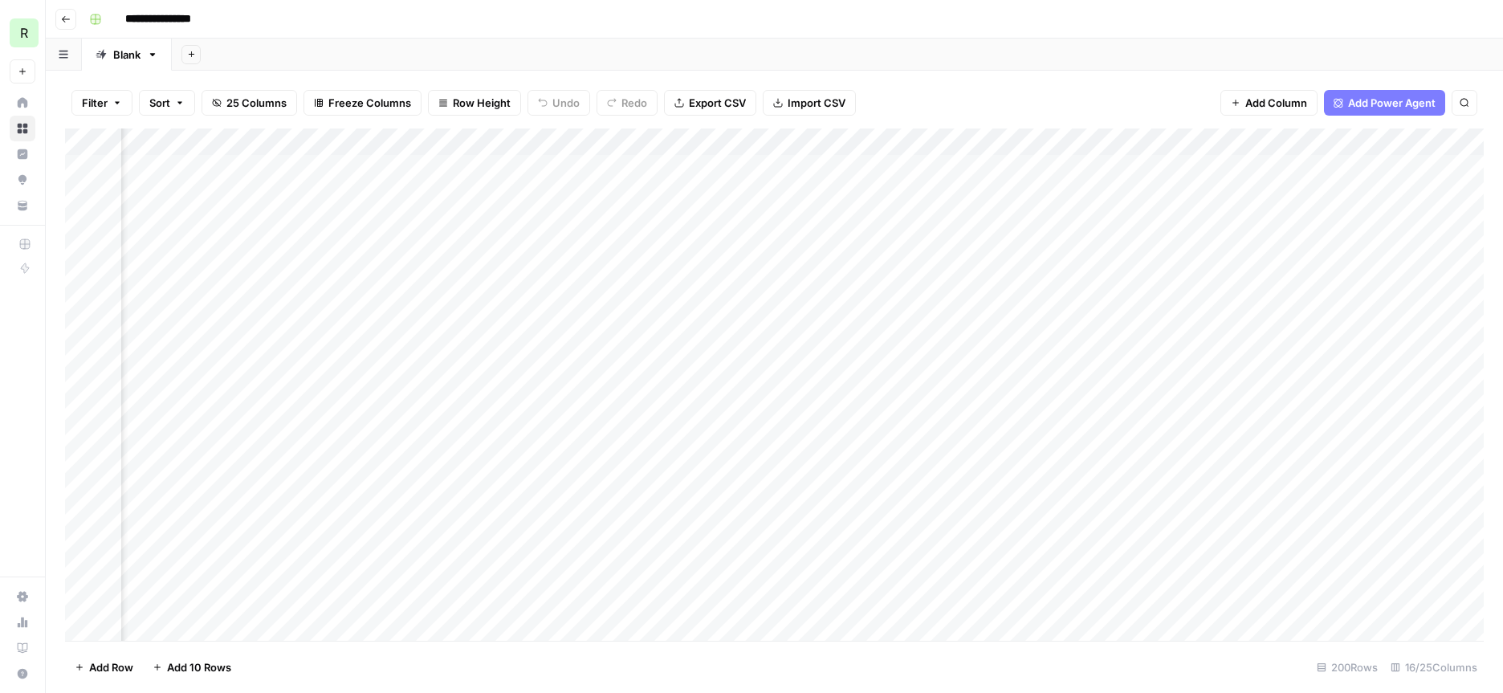
click at [1161, 385] on div "Add Column" at bounding box center [774, 384] width 1419 height 512
click at [1161, 385] on body "**********" at bounding box center [751, 346] width 1503 height 693
click at [1161, 385] on textarea "**********" at bounding box center [1196, 420] width 321 height 87
click at [1129, 72] on div "Filter Sort 25 Columns Freeze Columns Row Height Undo Redo Export CSV Import CS…" at bounding box center [775, 382] width 1458 height 622
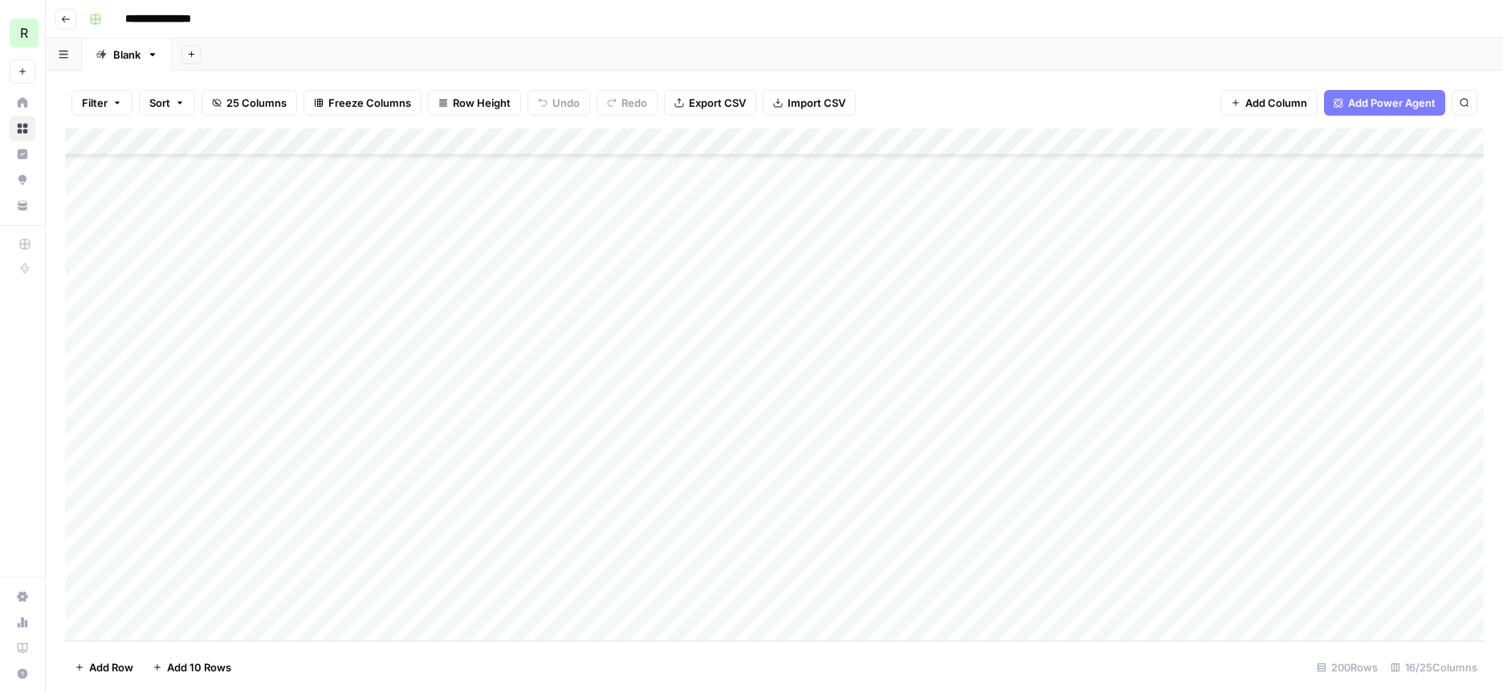
click at [333, 547] on div "Add Column" at bounding box center [774, 384] width 1419 height 512
click at [1441, 145] on span "Add Column" at bounding box center [1447, 142] width 56 height 14
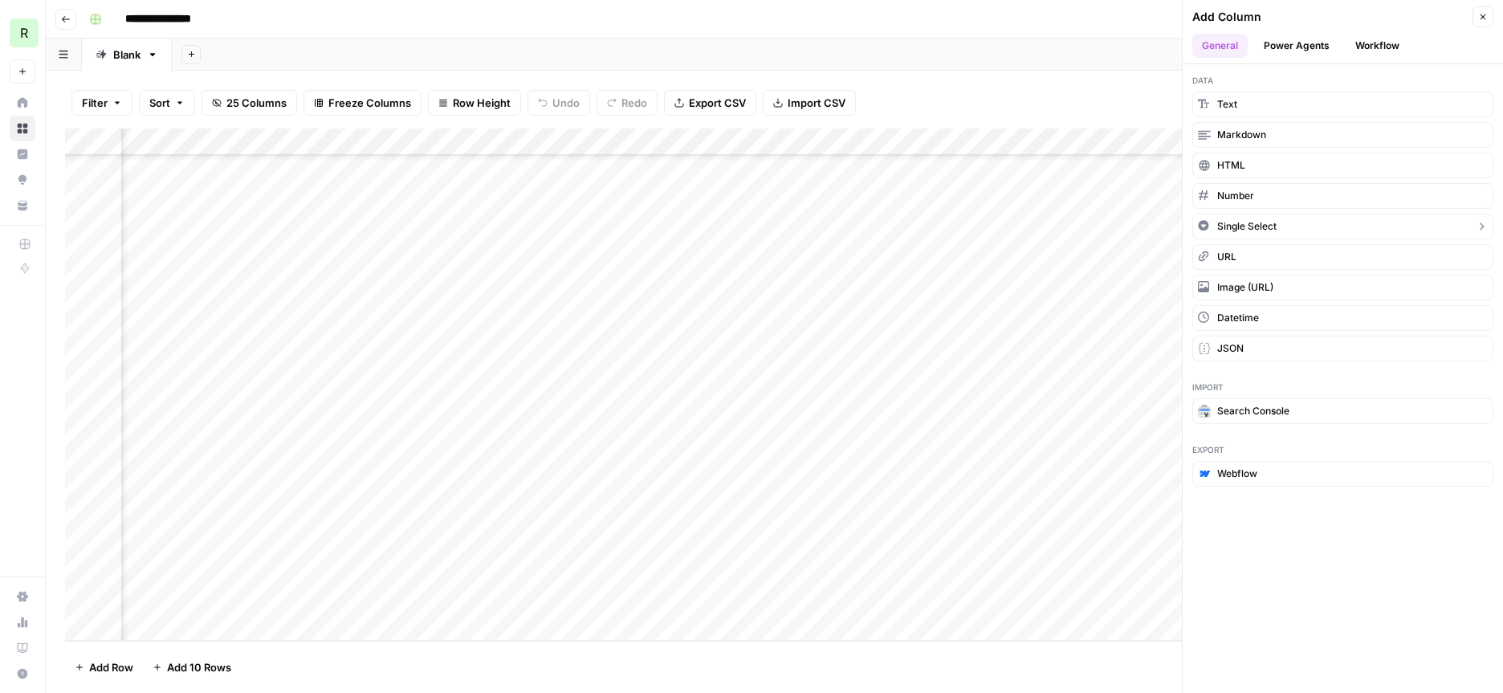
click at [1249, 226] on span "Single Select" at bounding box center [1246, 226] width 59 height 14
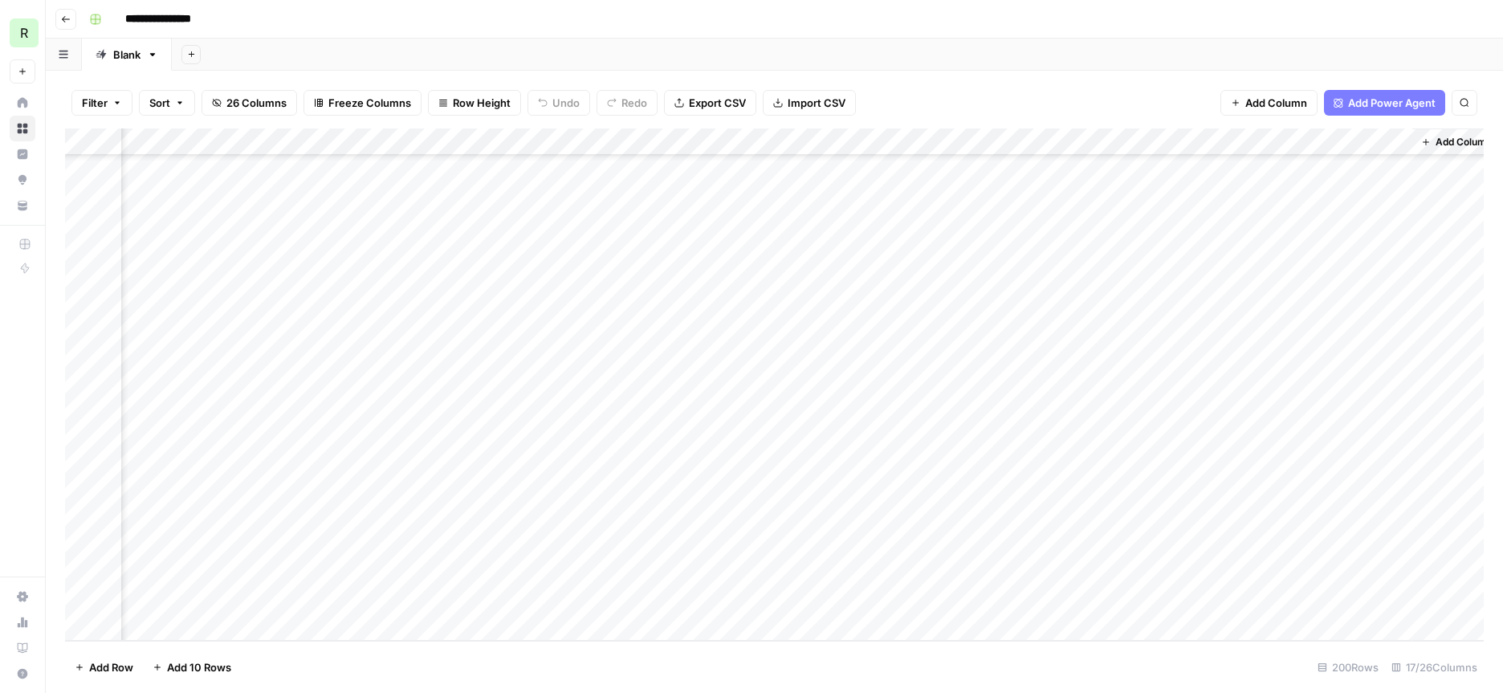
scroll to position [5002, 2089]
click at [1298, 144] on div "Add Column" at bounding box center [774, 384] width 1419 height 512
click at [1296, 182] on input "New Column" at bounding box center [1361, 181] width 195 height 16
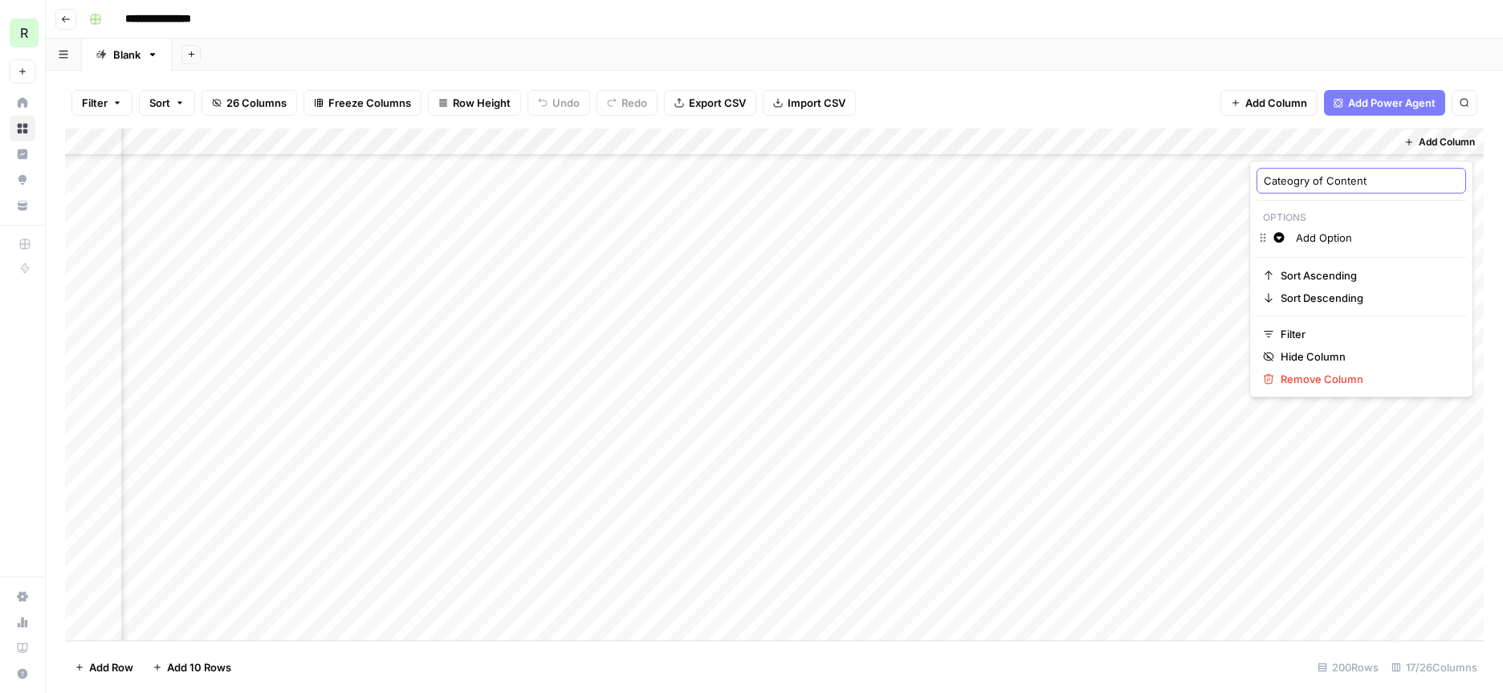
click at [1292, 179] on input "Cateogry of Content" at bounding box center [1361, 181] width 195 height 16
type input "Category of Content"
click at [1306, 148] on div "Add Column" at bounding box center [774, 384] width 1419 height 512
click at [1341, 290] on span "Purple" at bounding box center [1371, 287] width 104 height 16
click at [1326, 238] on input "Add Option" at bounding box center [1377, 238] width 163 height 16
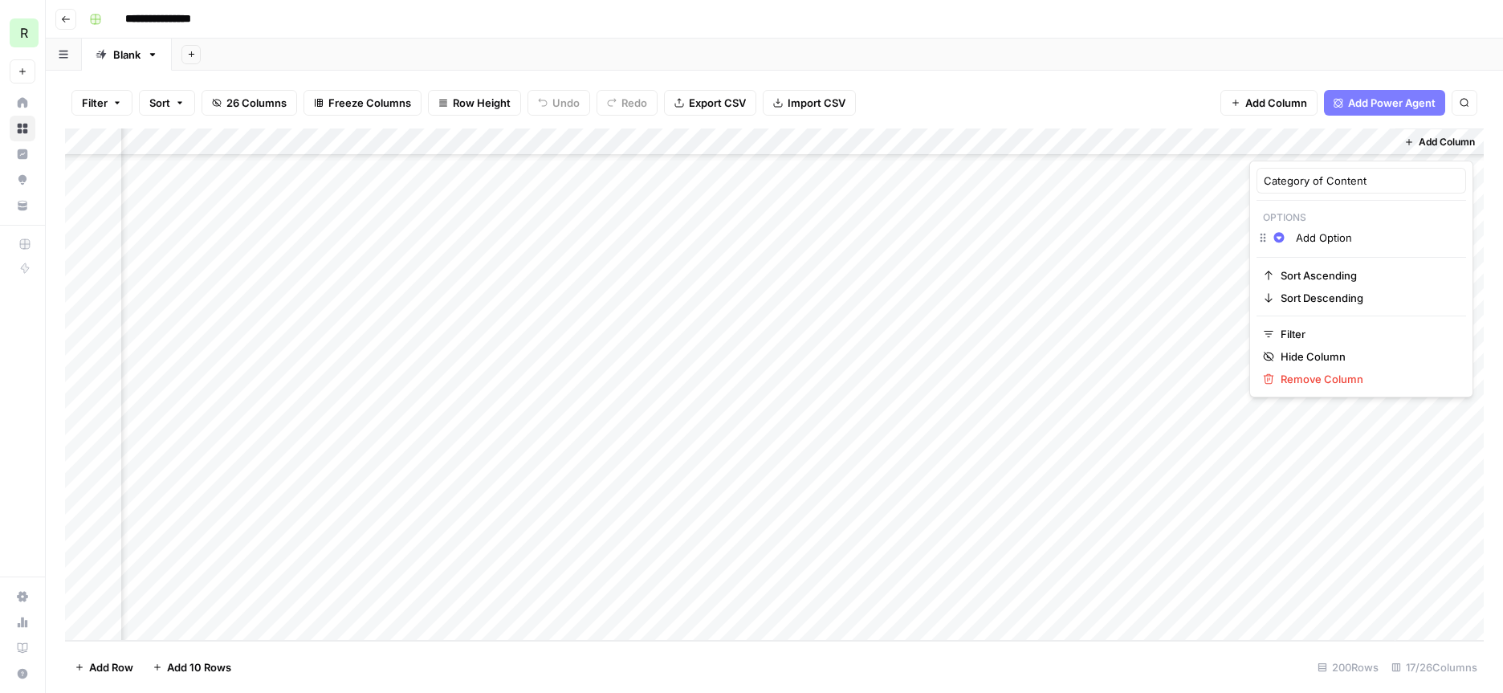
click at [1326, 238] on input "Add Option" at bounding box center [1377, 238] width 163 height 16
type input "Lease & Tenant Management"
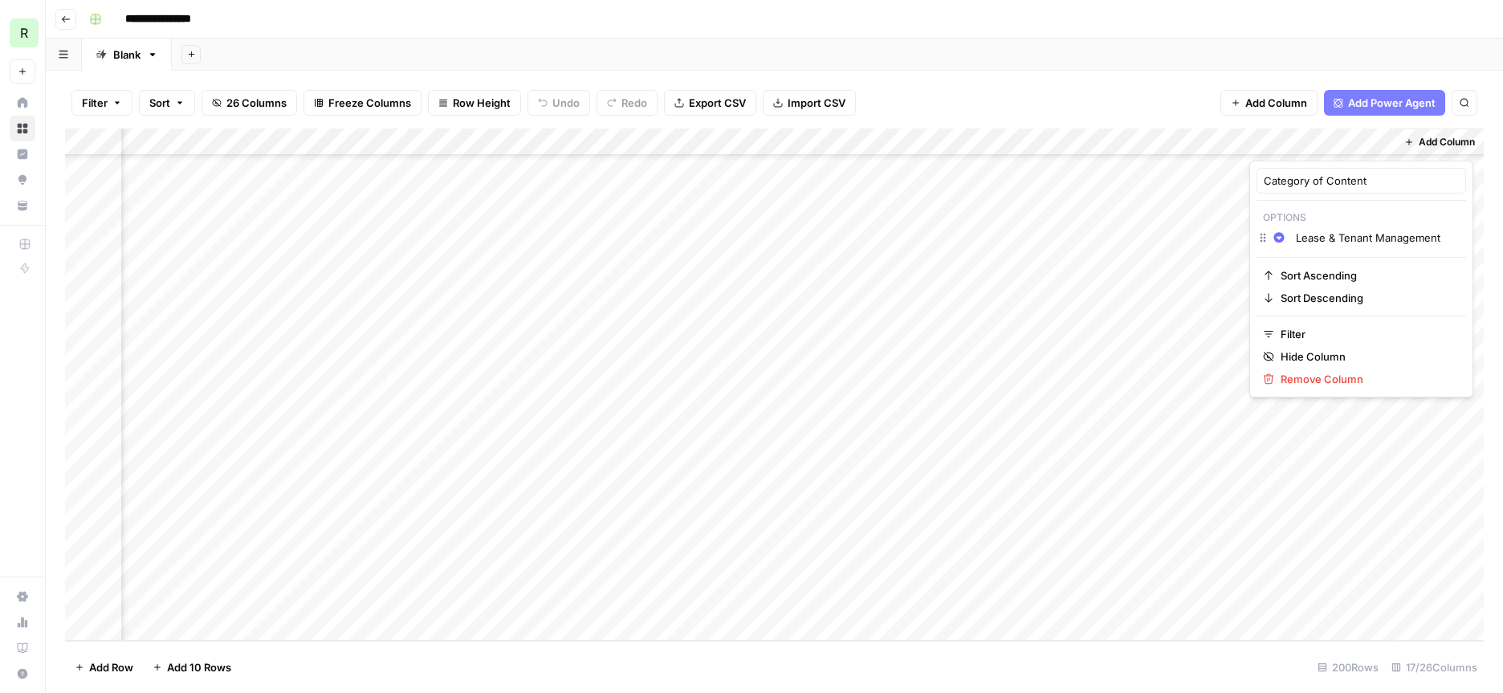
click at [1324, 220] on p "Options" at bounding box center [1362, 217] width 210 height 21
click at [1357, 476] on div "Add Column" at bounding box center [774, 384] width 1419 height 512
click at [1298, 166] on div "Add Column" at bounding box center [774, 384] width 1419 height 512
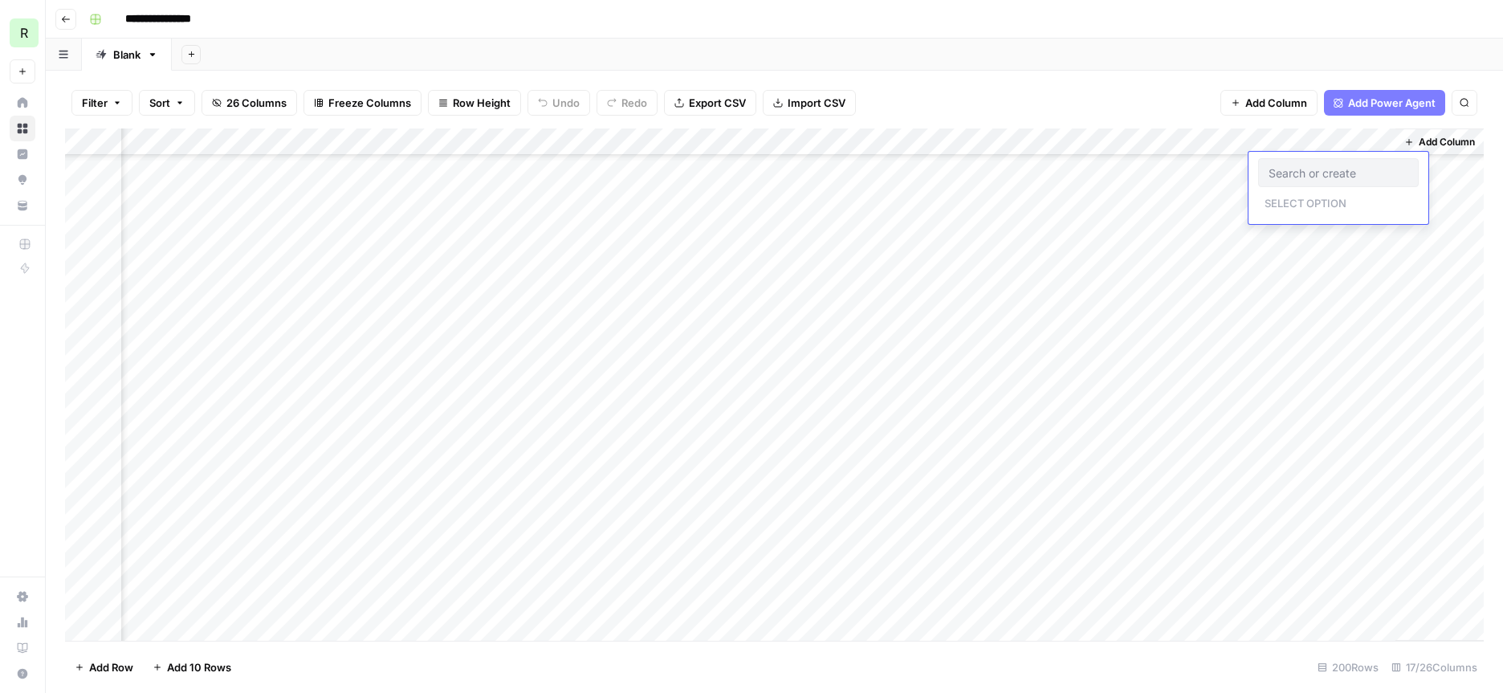
click at [1300, 201] on p "Select option" at bounding box center [1305, 201] width 95 height 19
click at [1299, 204] on p "Select option" at bounding box center [1305, 201] width 95 height 19
click at [1297, 170] on input "text" at bounding box center [1339, 172] width 140 height 14
type input "Lease and Tenant Management"
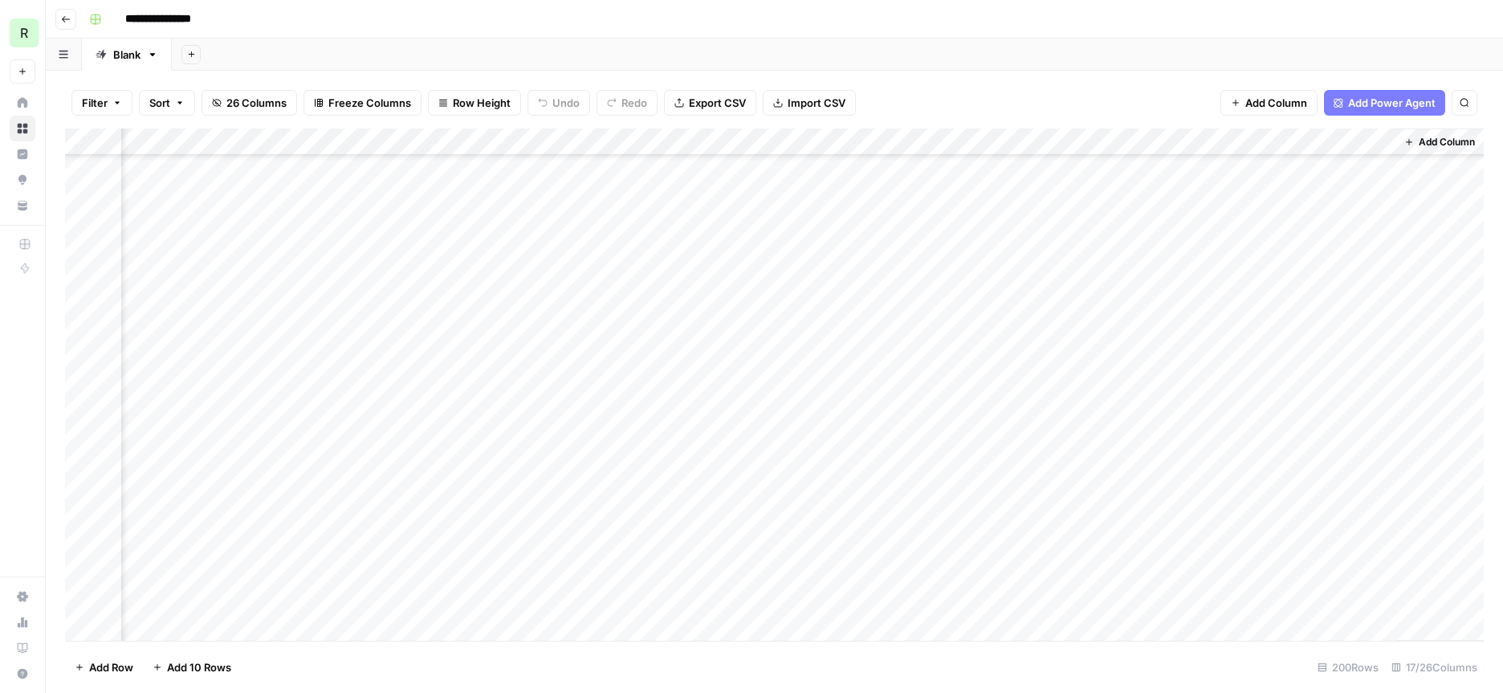
click at [1315, 173] on div "Add Column" at bounding box center [774, 384] width 1419 height 512
click at [1306, 175] on button "Lease and Tenant Management" at bounding box center [1342, 172] width 168 height 19
click at [1296, 206] on p "Select option" at bounding box center [1294, 201] width 95 height 19
click at [1288, 289] on div "Add Column" at bounding box center [774, 384] width 1419 height 512
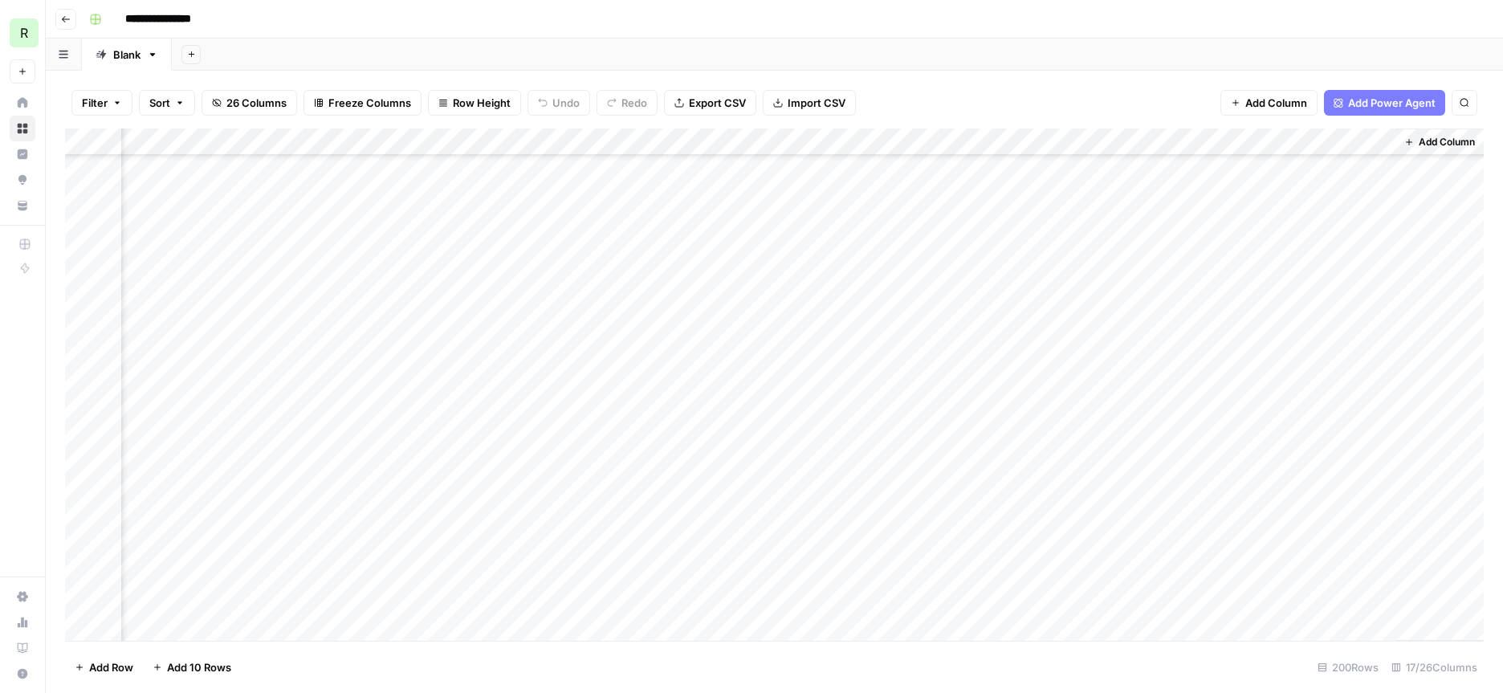
click at [1291, 266] on div "Add Column" at bounding box center [774, 384] width 1419 height 512
type input "Financial Operations"
click at [1301, 244] on div "Add Column" at bounding box center [774, 384] width 1419 height 512
type input "Property Operations"
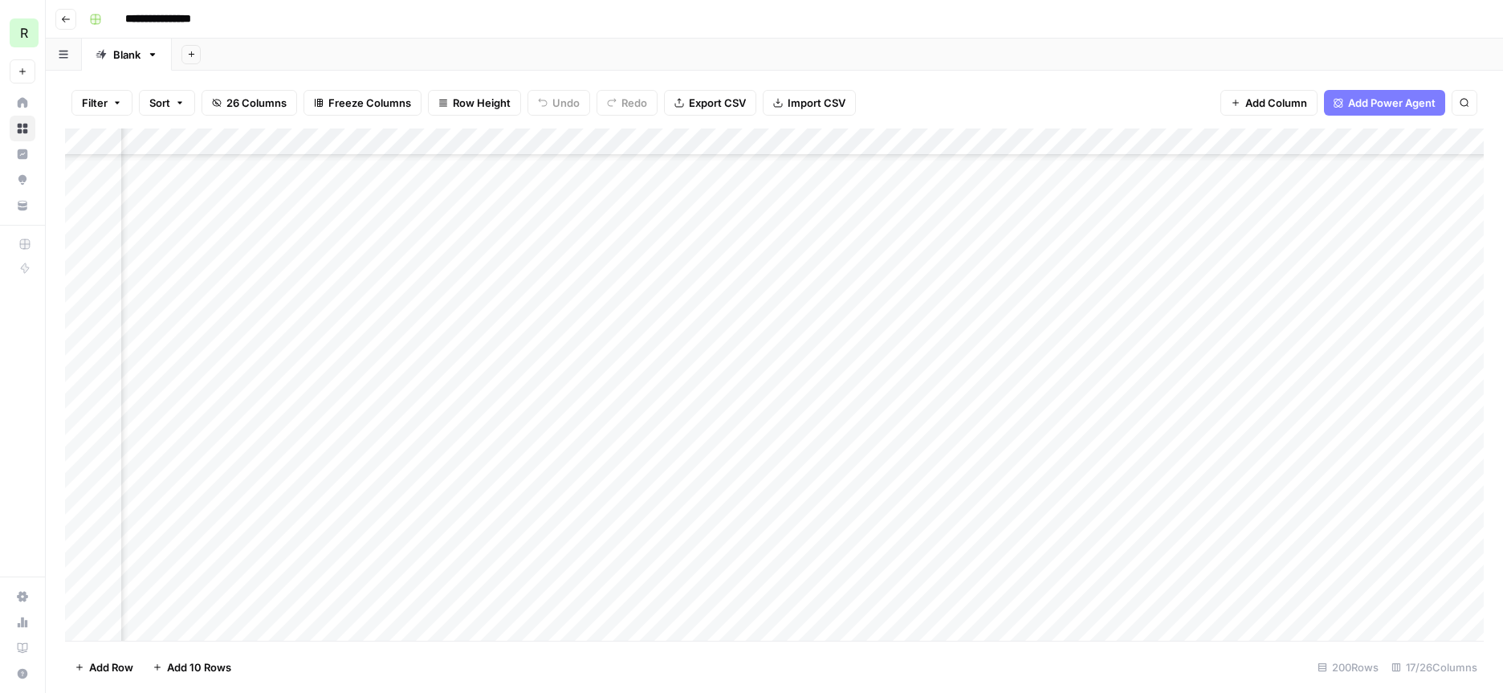
scroll to position [4671, 2089]
click at [1217, 140] on div "Add Column" at bounding box center [774, 384] width 1419 height 512
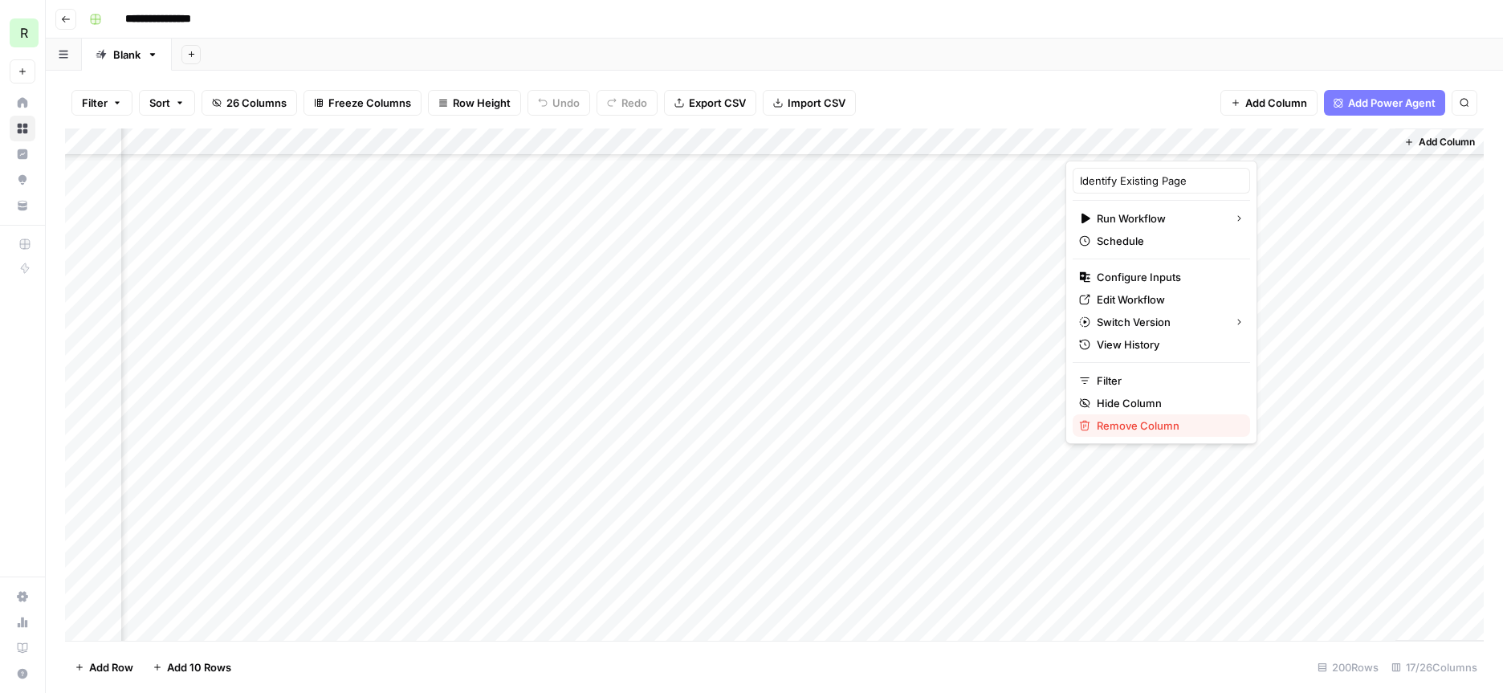
click at [1126, 430] on span "Remove Column" at bounding box center [1167, 426] width 141 height 16
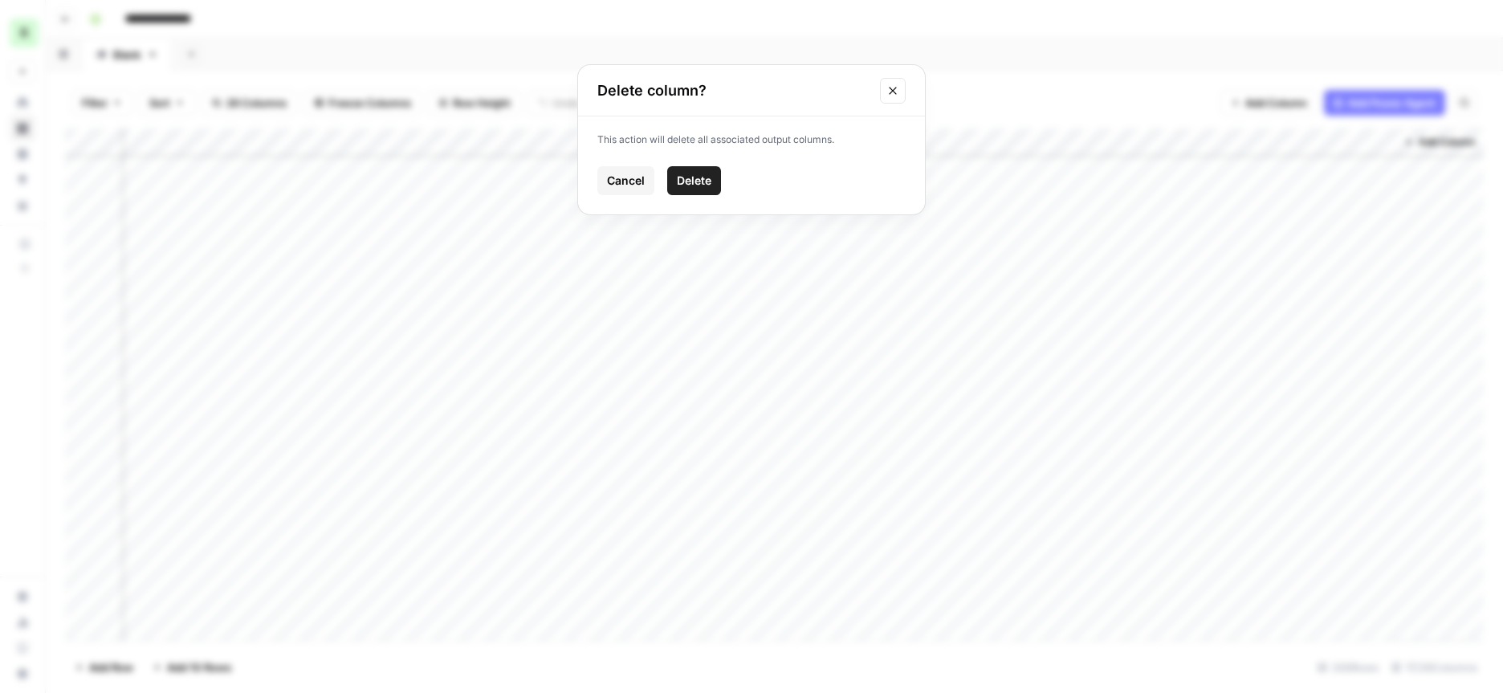
click at [687, 180] on span "Delete" at bounding box center [694, 181] width 35 height 16
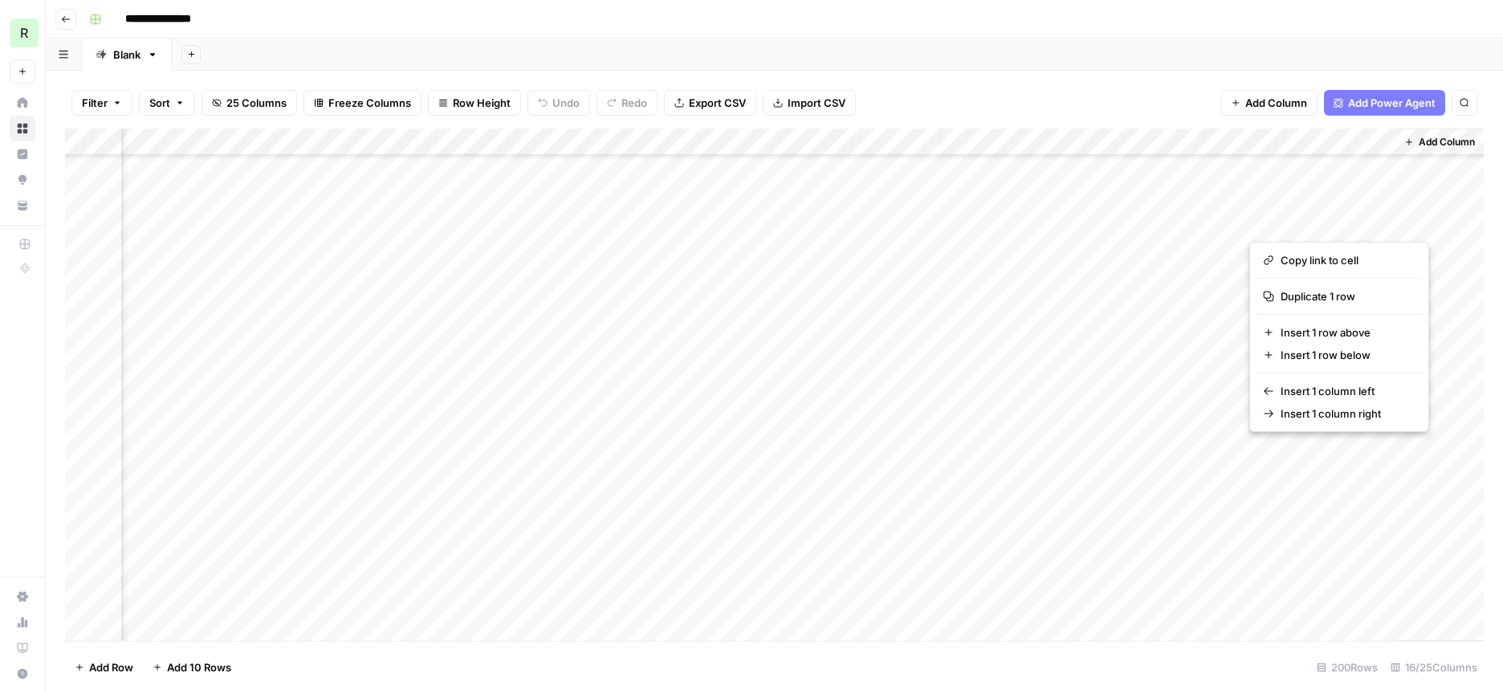
click at [1308, 218] on button "button" at bounding box center [1322, 221] width 145 height 28
click at [1154, 422] on div "Add Column" at bounding box center [774, 384] width 1419 height 512
click at [1287, 224] on div "Add Column" at bounding box center [774, 384] width 1419 height 512
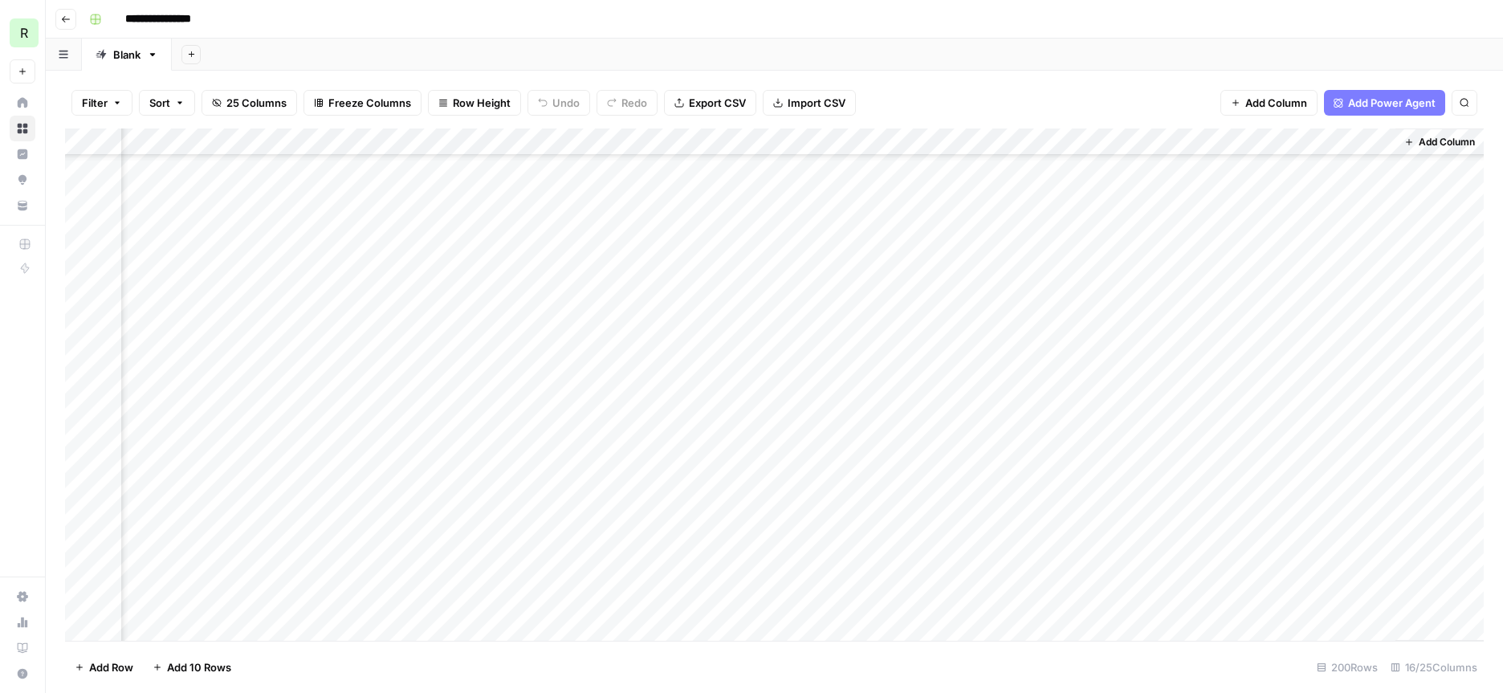
click at [1287, 224] on div "Add Column" at bounding box center [774, 384] width 1419 height 512
type input "Compliance & Governance"
click at [1278, 303] on div "Add Column" at bounding box center [774, 384] width 1419 height 512
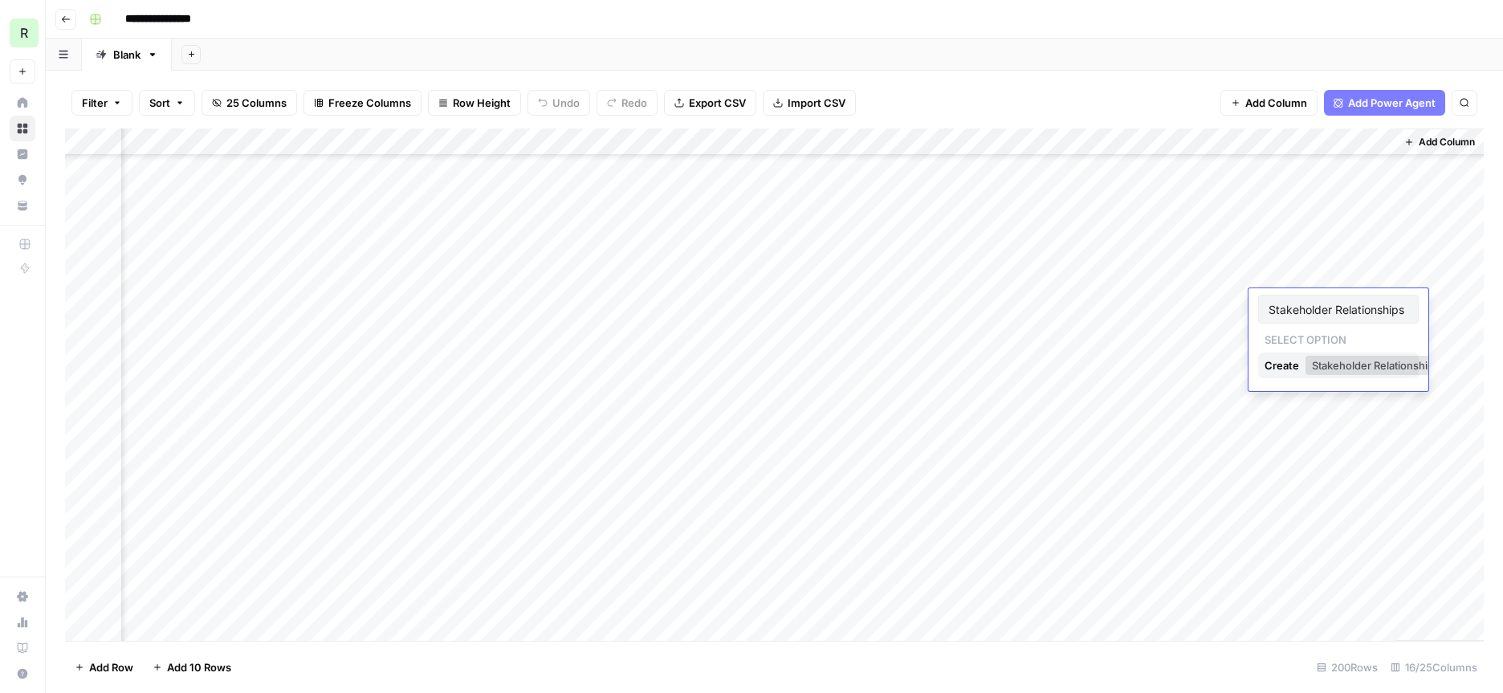
type input "Stakeholder Relationships"
click at [1286, 364] on div "Create" at bounding box center [1284, 366] width 38 height 26
click at [1313, 298] on div "Add Column" at bounding box center [774, 384] width 1419 height 512
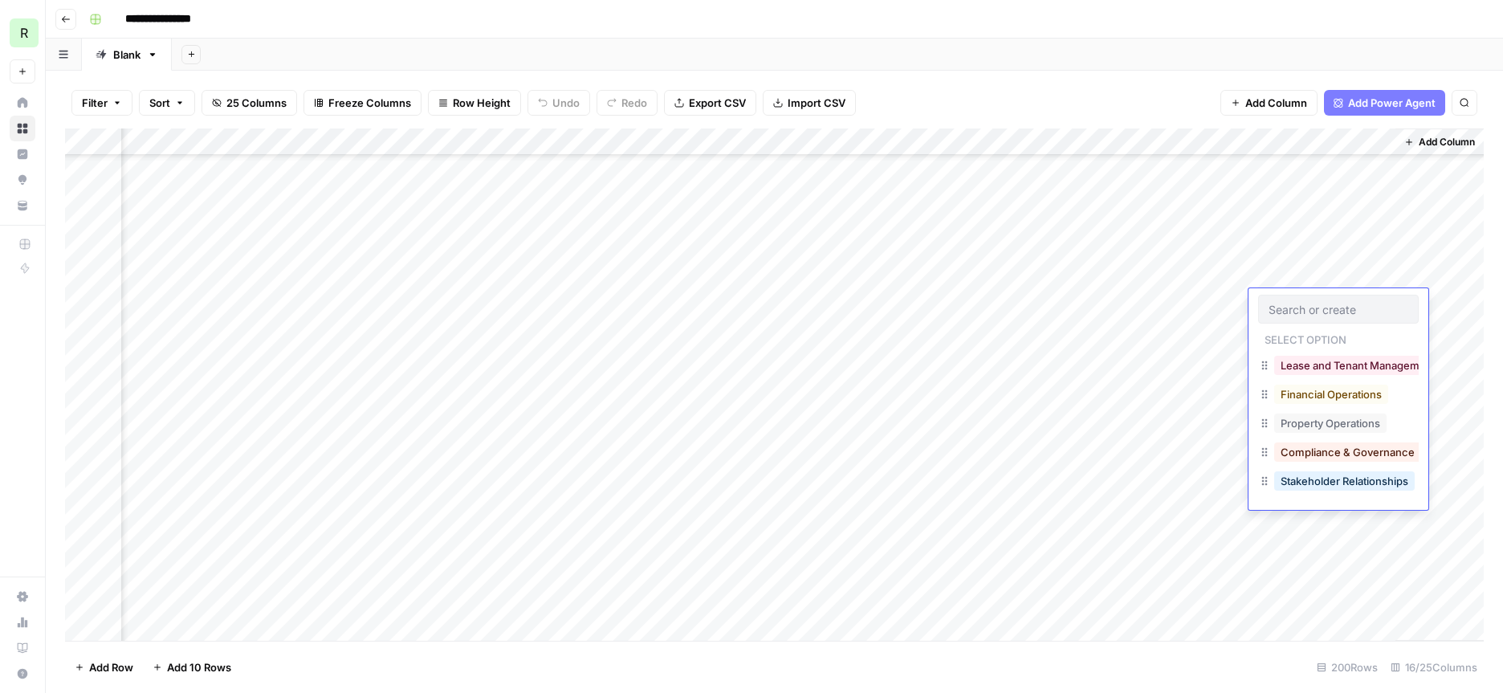
click at [1319, 276] on div "Add Column" at bounding box center [774, 384] width 1419 height 512
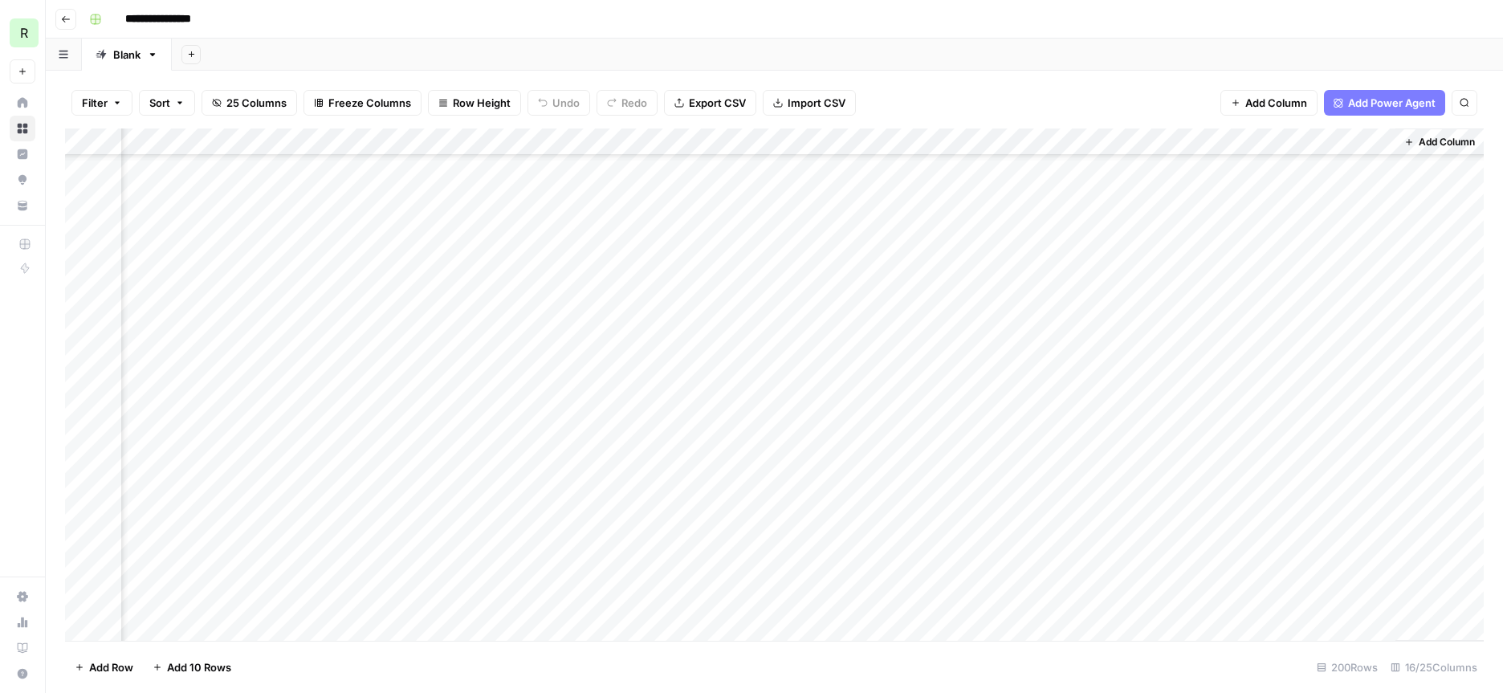
click at [1324, 246] on div "Add Column" at bounding box center [774, 384] width 1419 height 512
click at [1336, 223] on div "Add Column" at bounding box center [774, 384] width 1419 height 512
click at [1323, 170] on div "Add Column" at bounding box center [774, 384] width 1419 height 512
drag, startPoint x: 1319, startPoint y: 141, endPoint x: 364, endPoint y: 151, distance: 954.9
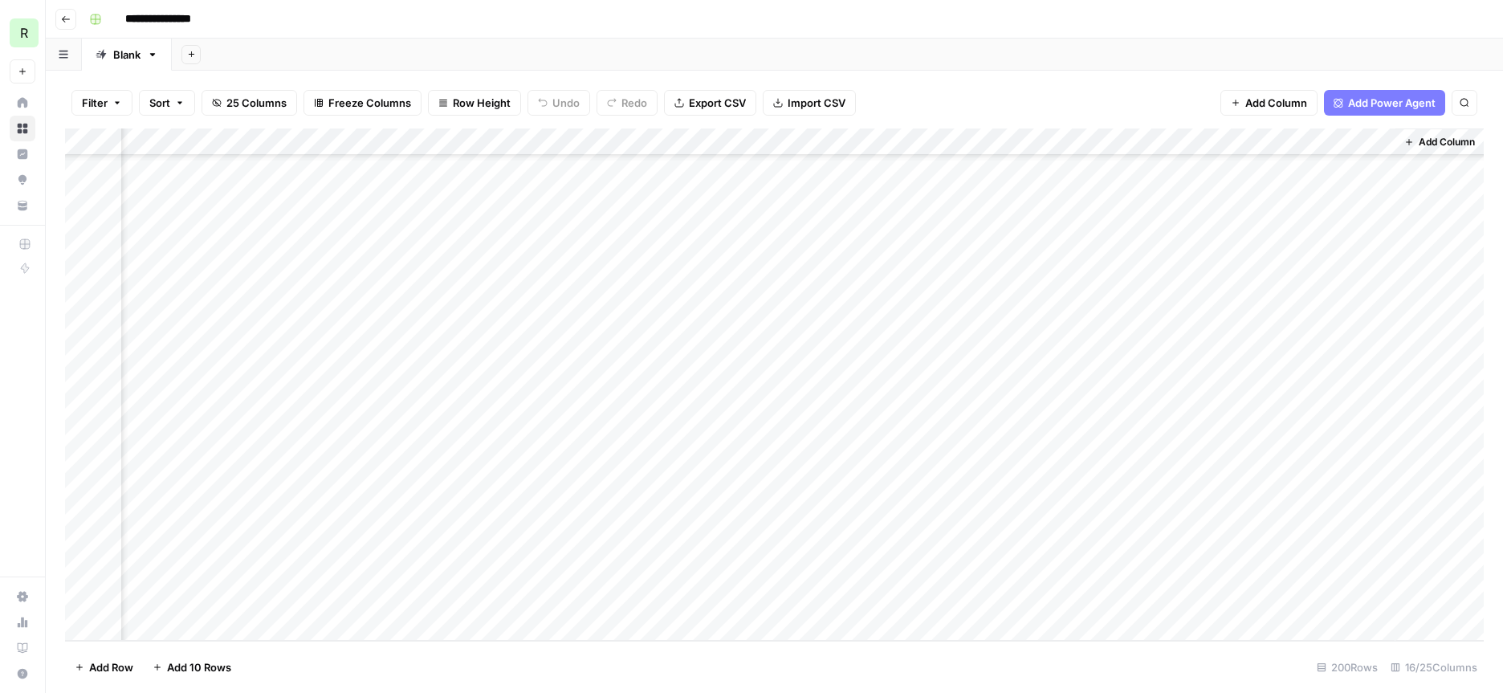
click at [364, 151] on div "Add Column" at bounding box center [774, 384] width 1419 height 512
drag, startPoint x: 1410, startPoint y: 137, endPoint x: 473, endPoint y: 146, distance: 937.2
click at [473, 146] on div "Add Column" at bounding box center [774, 384] width 1419 height 512
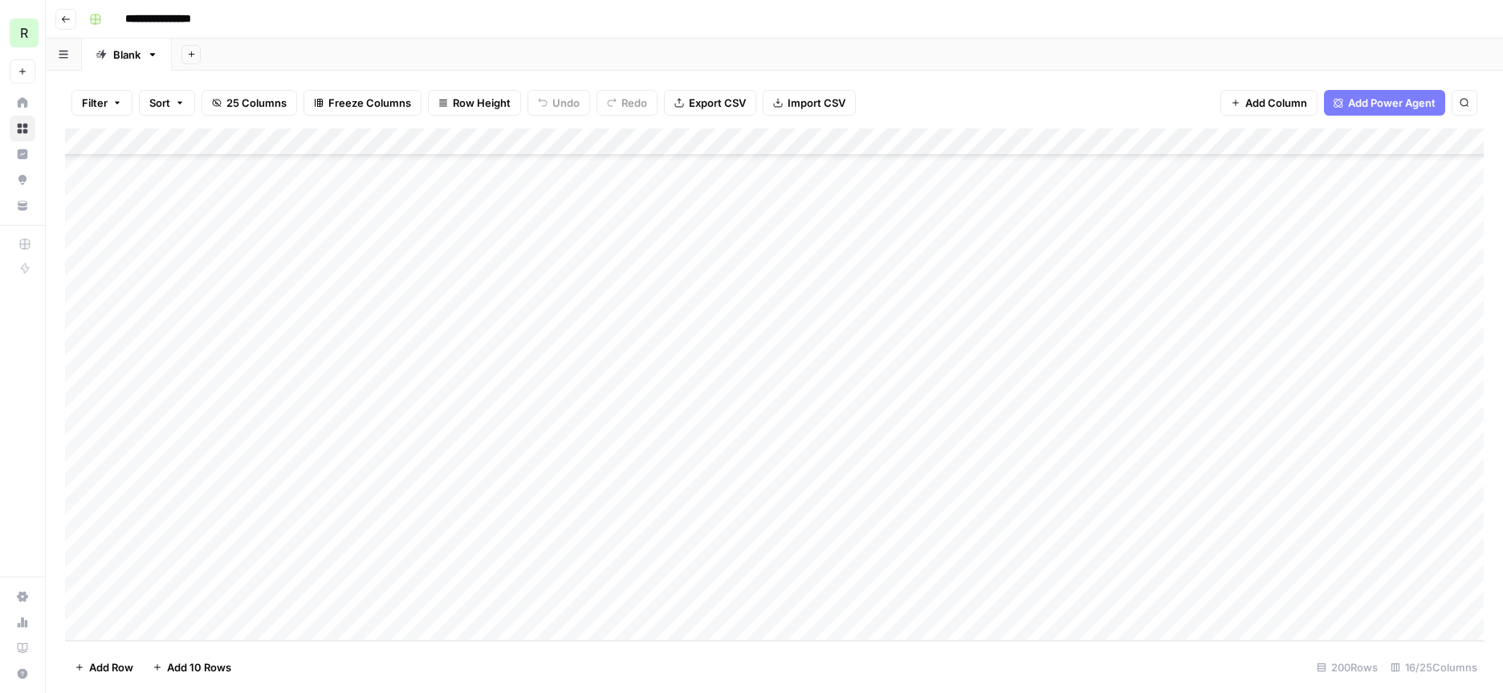
drag, startPoint x: 1264, startPoint y: 142, endPoint x: 818, endPoint y: 152, distance: 445.8
click at [818, 152] on div "Add Column" at bounding box center [774, 384] width 1419 height 512
drag, startPoint x: 678, startPoint y: 138, endPoint x: 795, endPoint y: 153, distance: 118.1
click at [795, 153] on div "Add Column" at bounding box center [774, 384] width 1419 height 512
drag, startPoint x: 1091, startPoint y: 138, endPoint x: 1030, endPoint y: 140, distance: 61.1
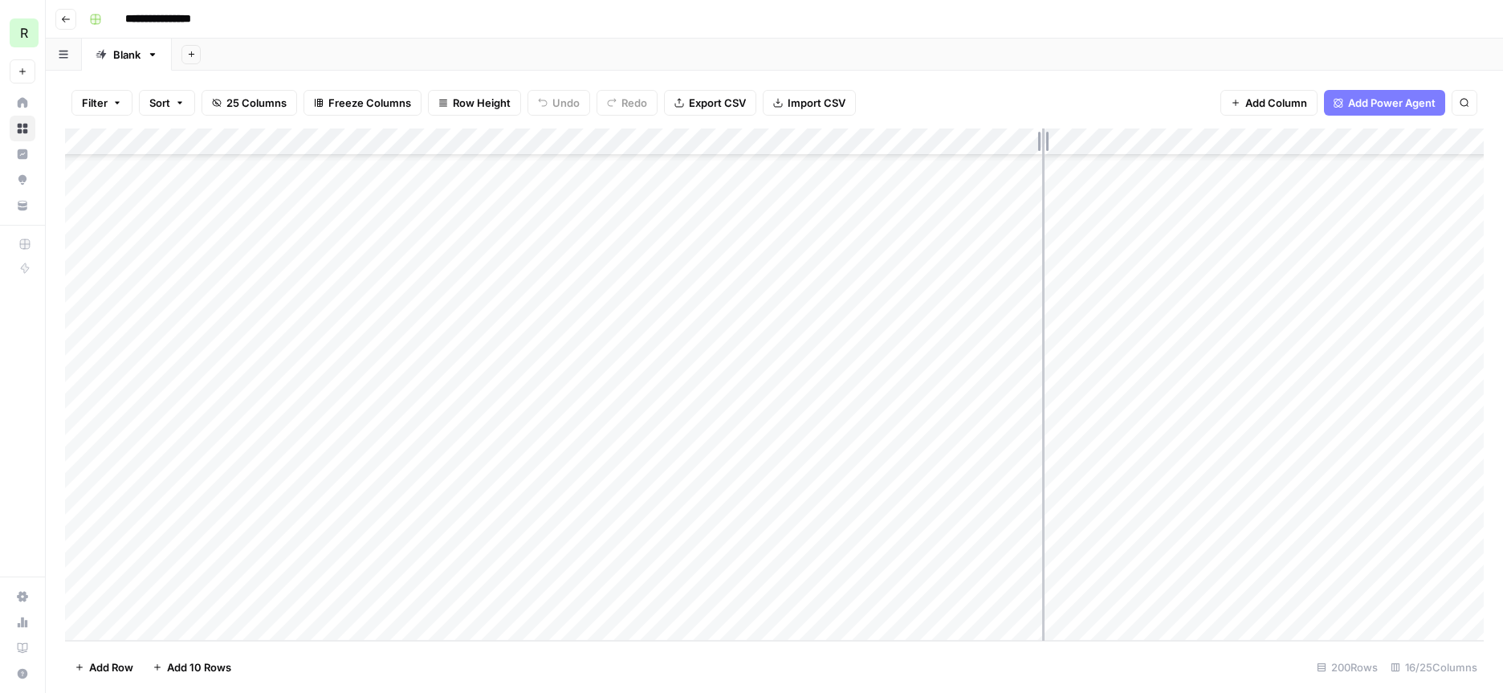
click at [1030, 140] on div "Add Column" at bounding box center [774, 384] width 1419 height 512
click at [581, 554] on div "Add Column" at bounding box center [774, 384] width 1419 height 512
click at [585, 545] on div "Add Column" at bounding box center [774, 384] width 1419 height 512
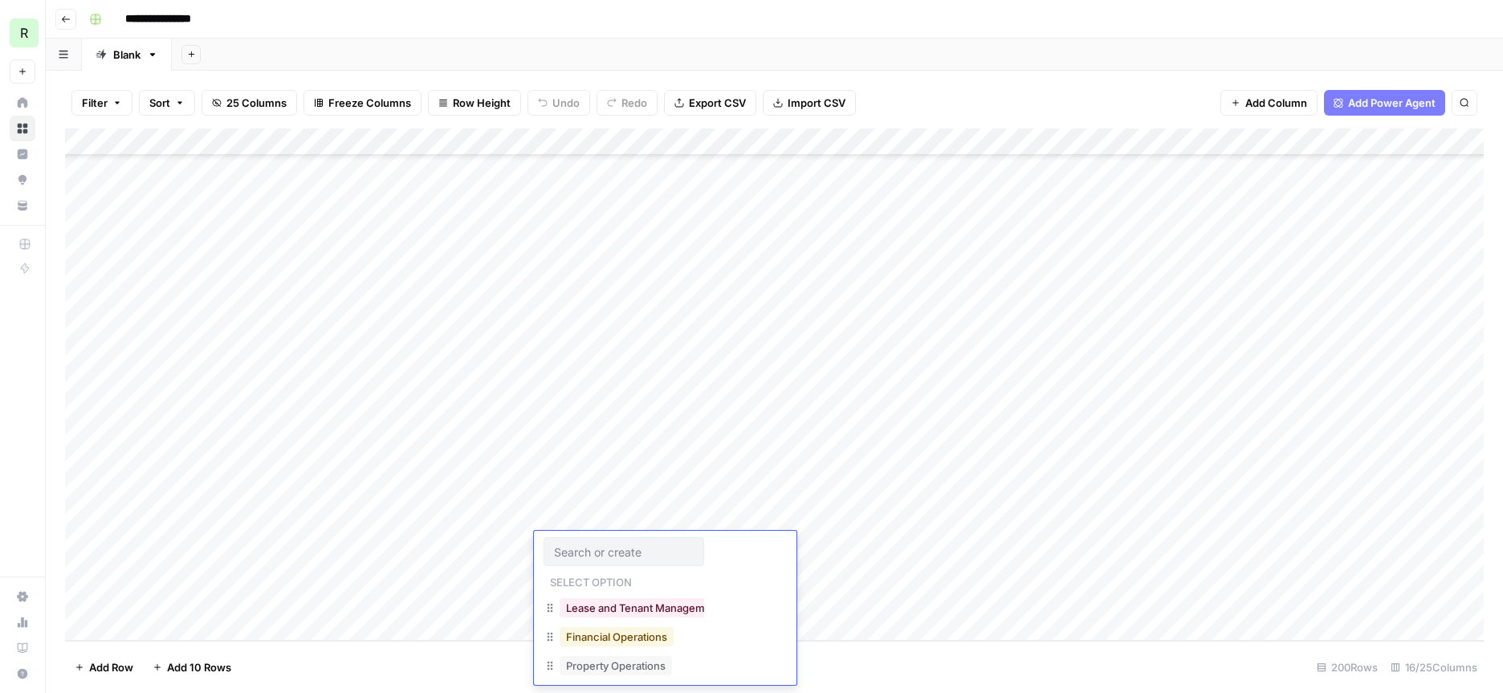
click at [650, 630] on button "Financial Operations" at bounding box center [617, 636] width 114 height 19
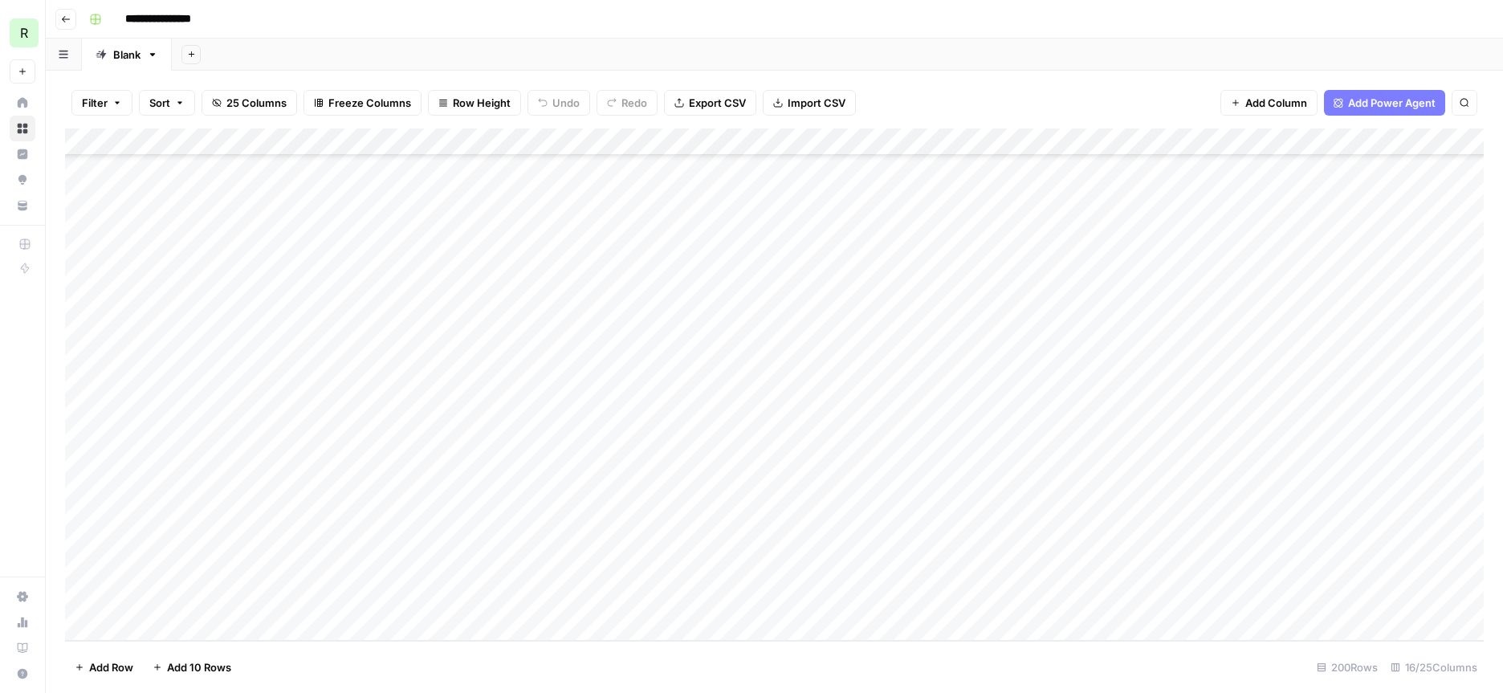
click at [589, 469] on div "Add Column" at bounding box center [774, 384] width 1419 height 512
click at [591, 459] on div "Add Column" at bounding box center [774, 384] width 1419 height 512
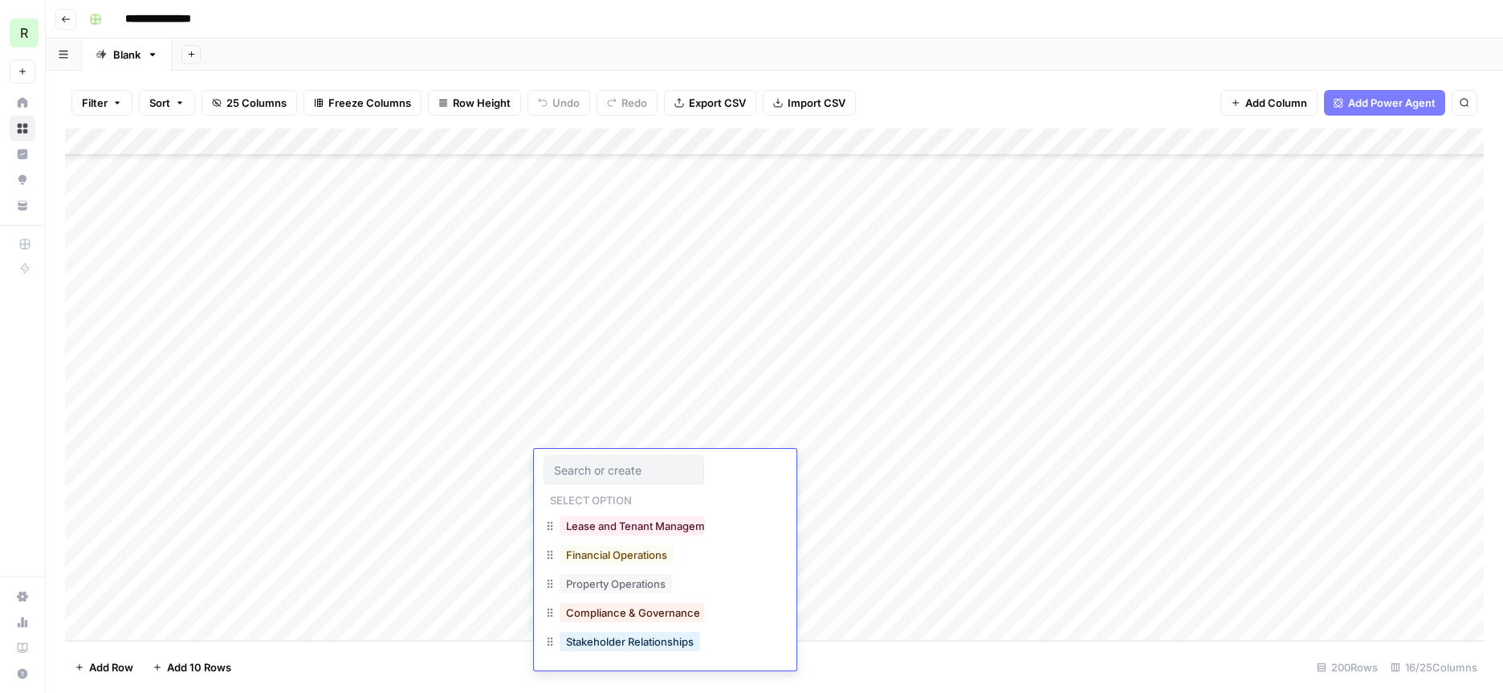
click at [676, 557] on div "Financial Operations" at bounding box center [617, 555] width 120 height 22
click at [601, 553] on button "Financial Operations" at bounding box center [617, 554] width 114 height 19
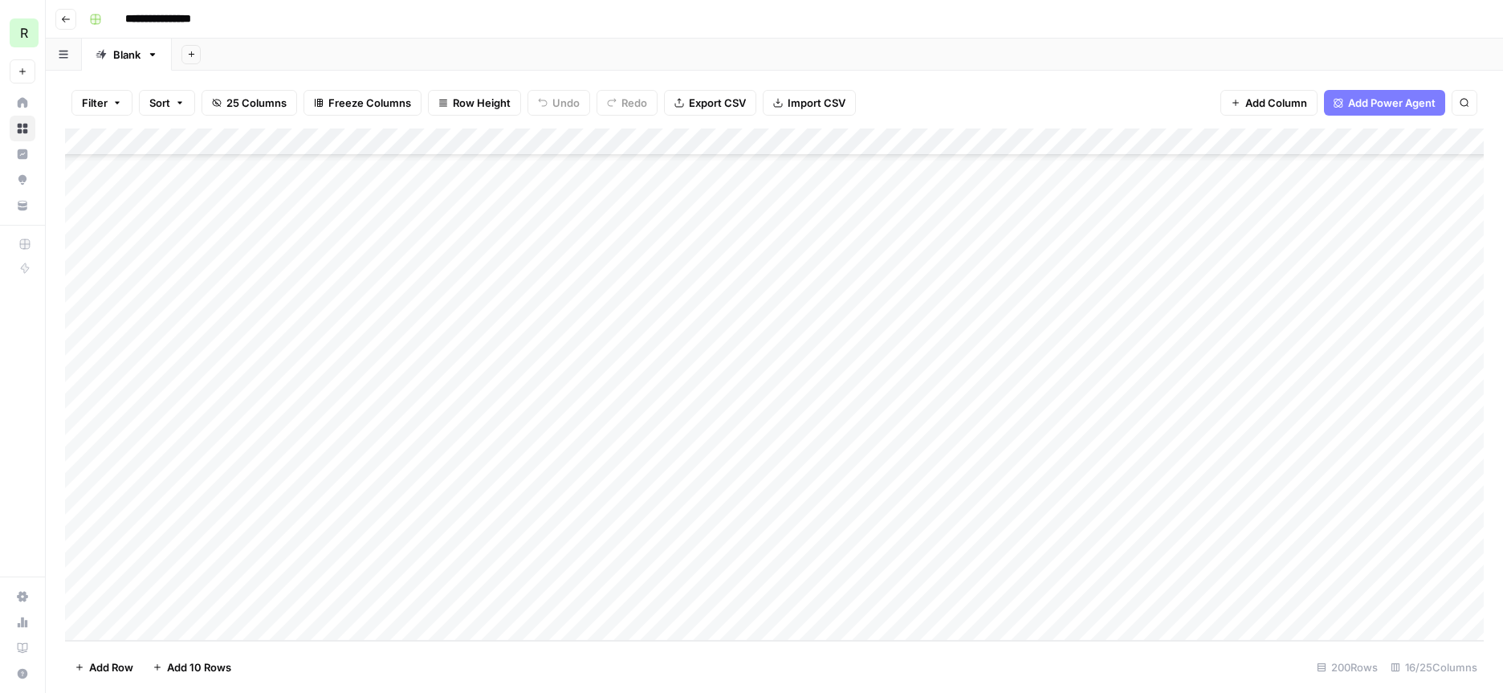
click at [601, 407] on div "Add Column" at bounding box center [774, 384] width 1419 height 512
click at [584, 411] on div "Add Column" at bounding box center [774, 384] width 1419 height 512
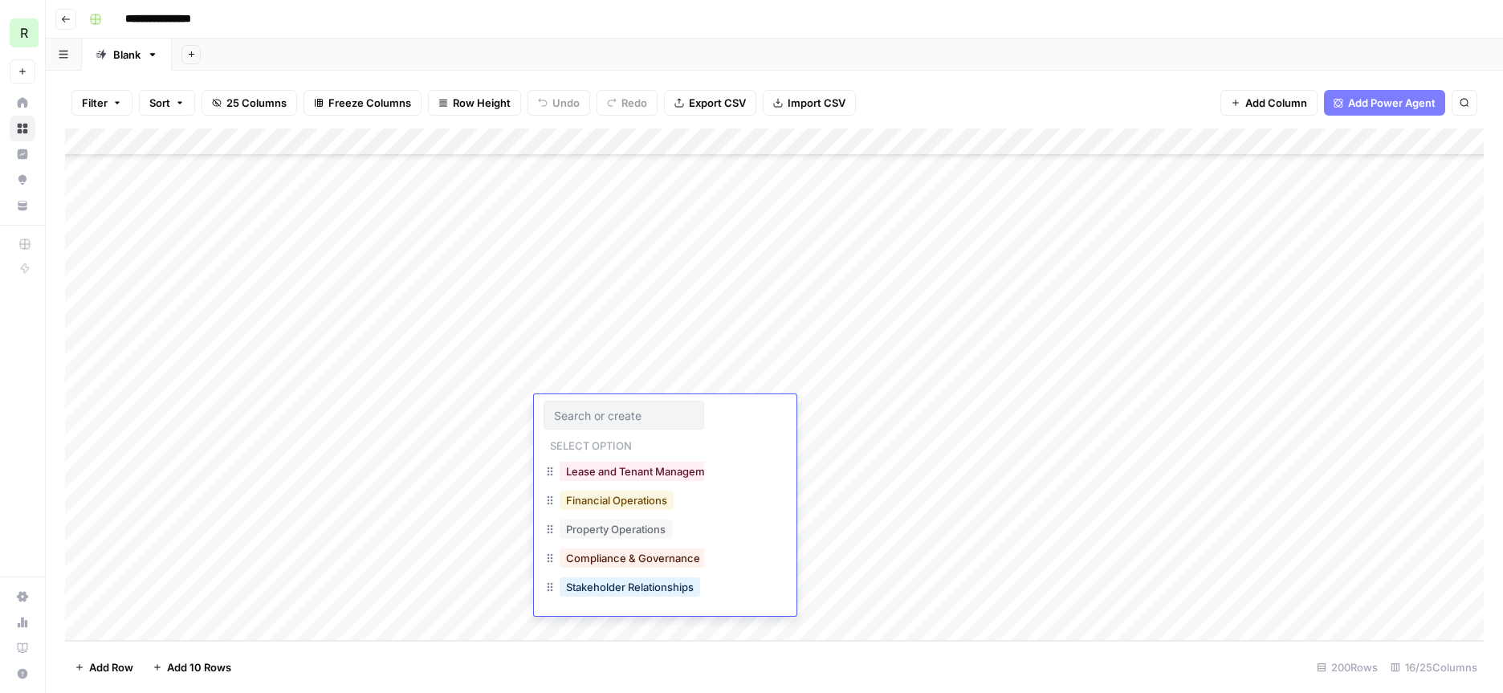
click at [610, 502] on button "Financial Operations" at bounding box center [617, 500] width 114 height 19
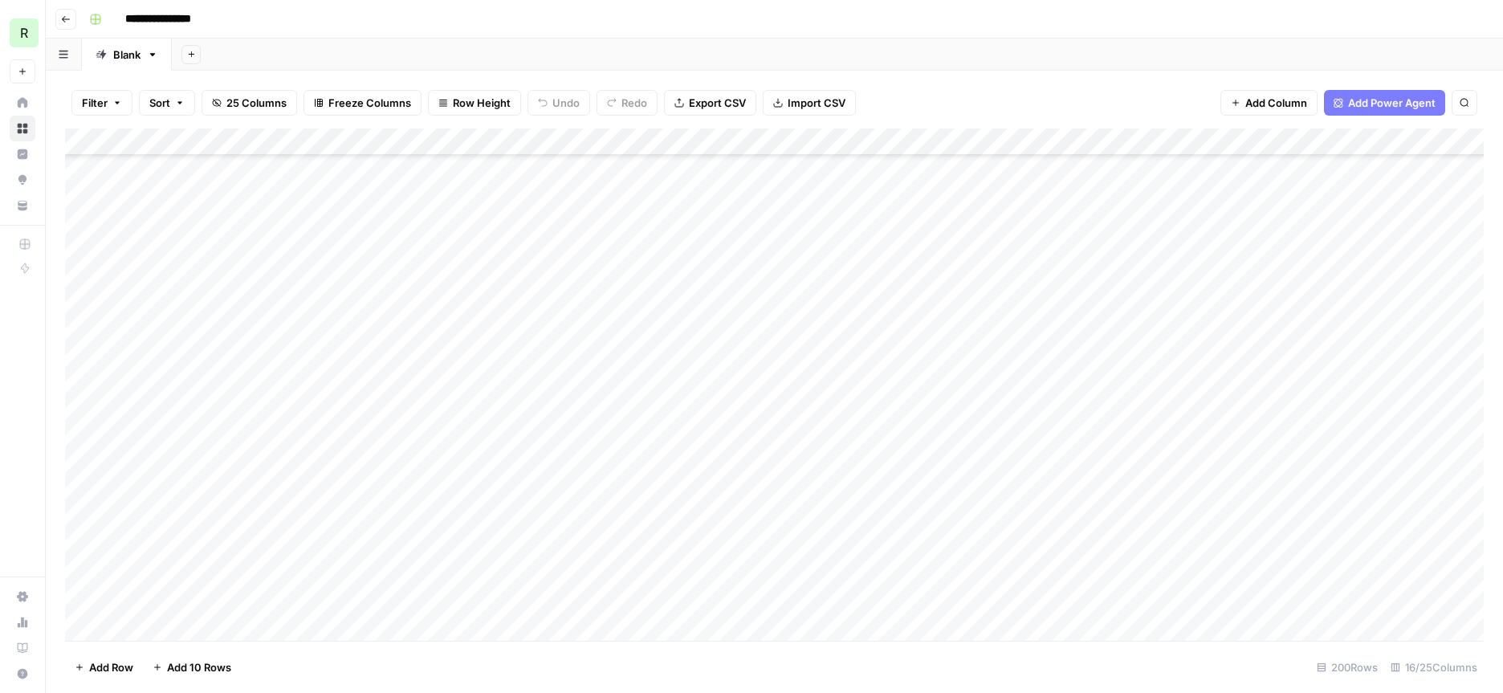
scroll to position [4985, 0]
click at [626, 317] on div "Add Column" at bounding box center [774, 384] width 1419 height 512
click at [634, 317] on div "Add Column" at bounding box center [774, 384] width 1419 height 512
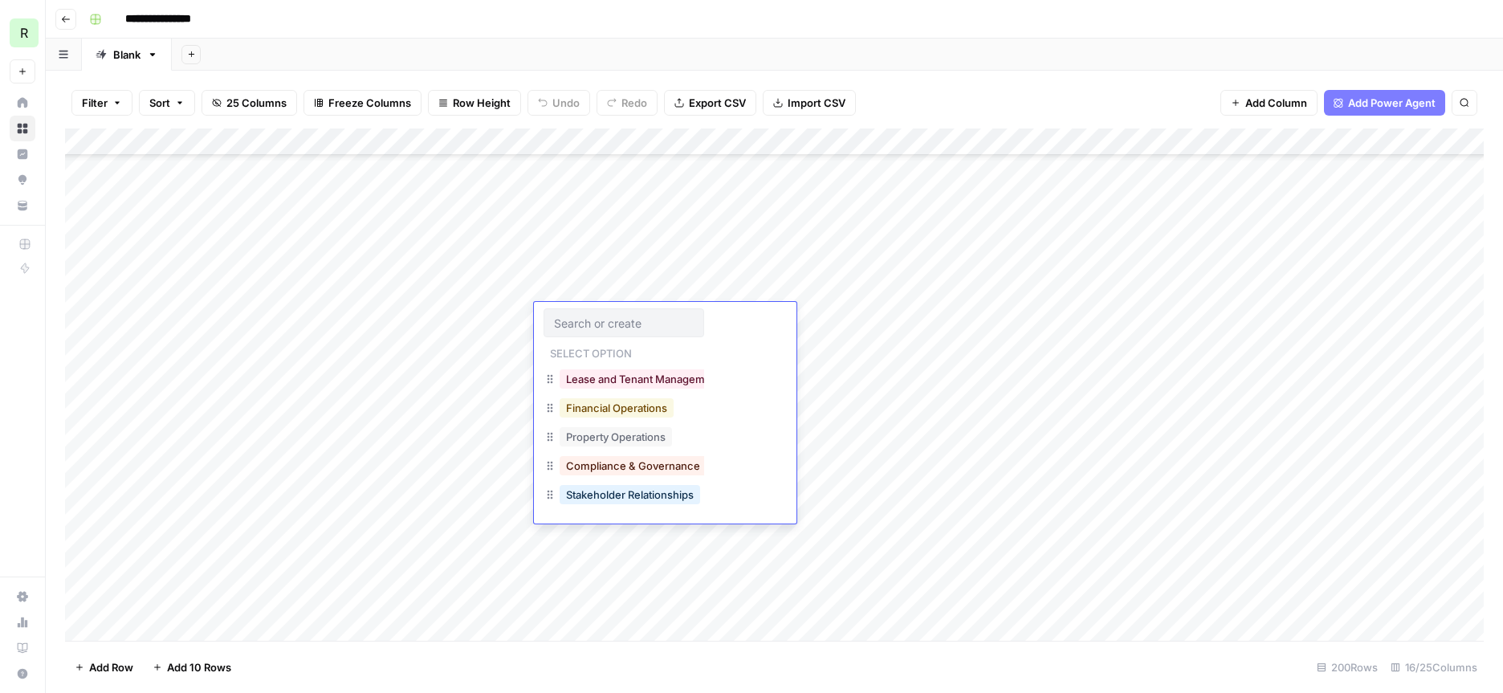
click at [650, 406] on button "Financial Operations" at bounding box center [617, 407] width 114 height 19
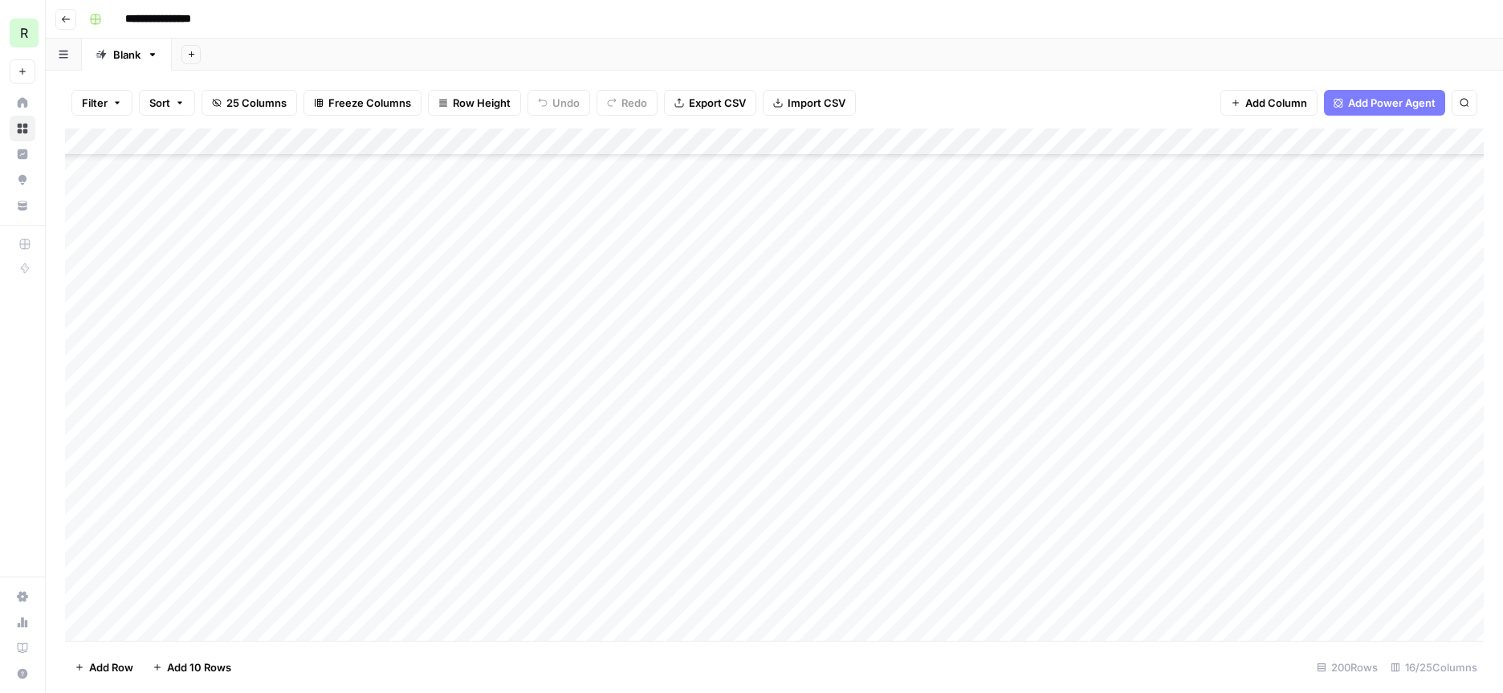
scroll to position [4869, 0]
click at [913, 432] on div "Add Column" at bounding box center [774, 384] width 1419 height 512
click at [642, 372] on div "Add Column" at bounding box center [774, 384] width 1419 height 512
click at [623, 375] on div "Add Column" at bounding box center [774, 384] width 1419 height 512
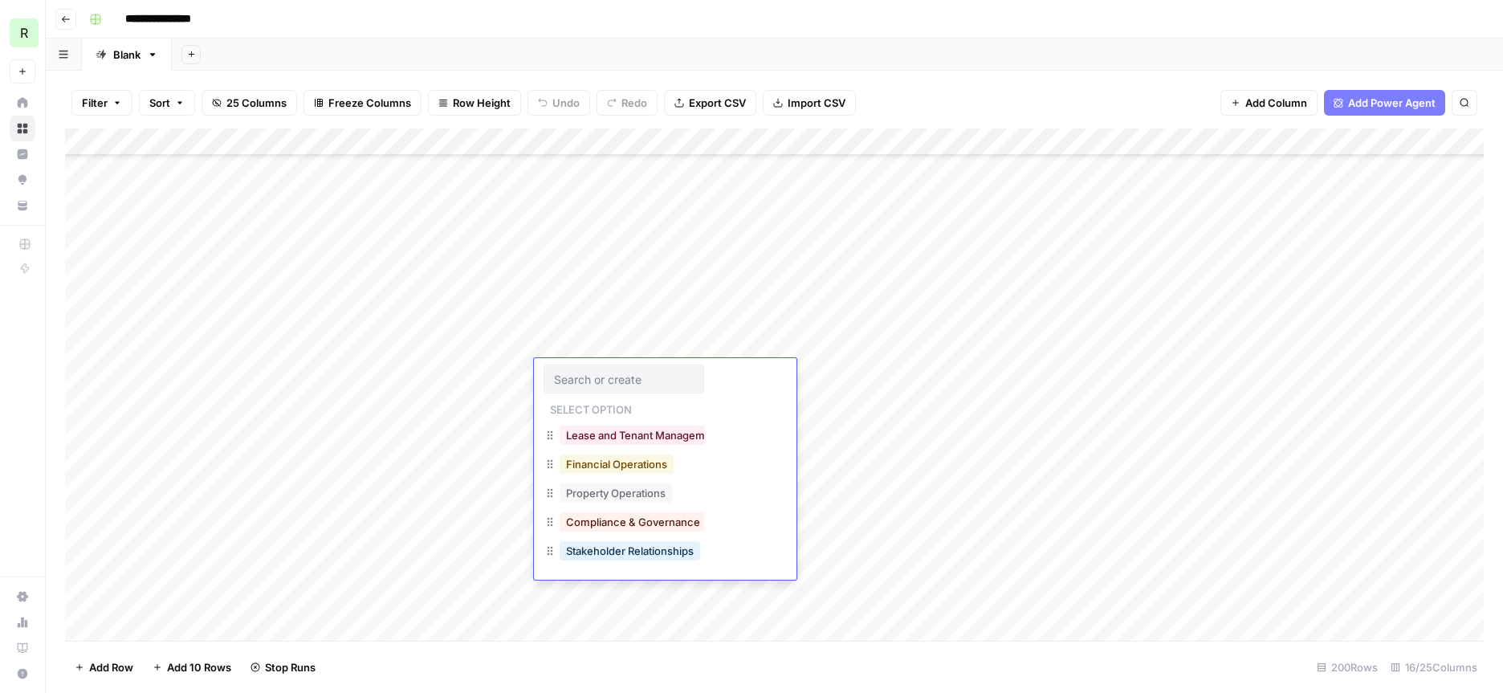
click at [622, 465] on button "Financial Operations" at bounding box center [617, 464] width 114 height 19
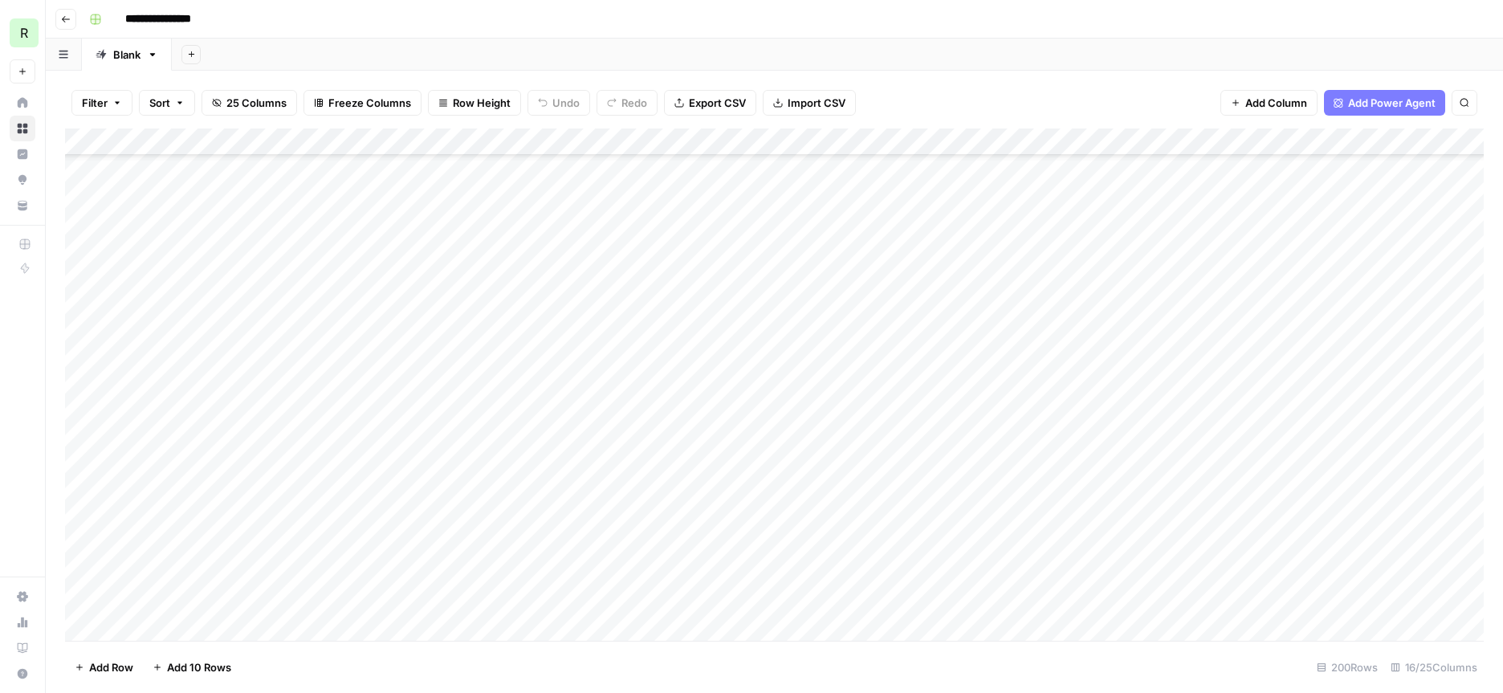
scroll to position [4295, 0]
